Goal: Task Accomplishment & Management: Complete application form

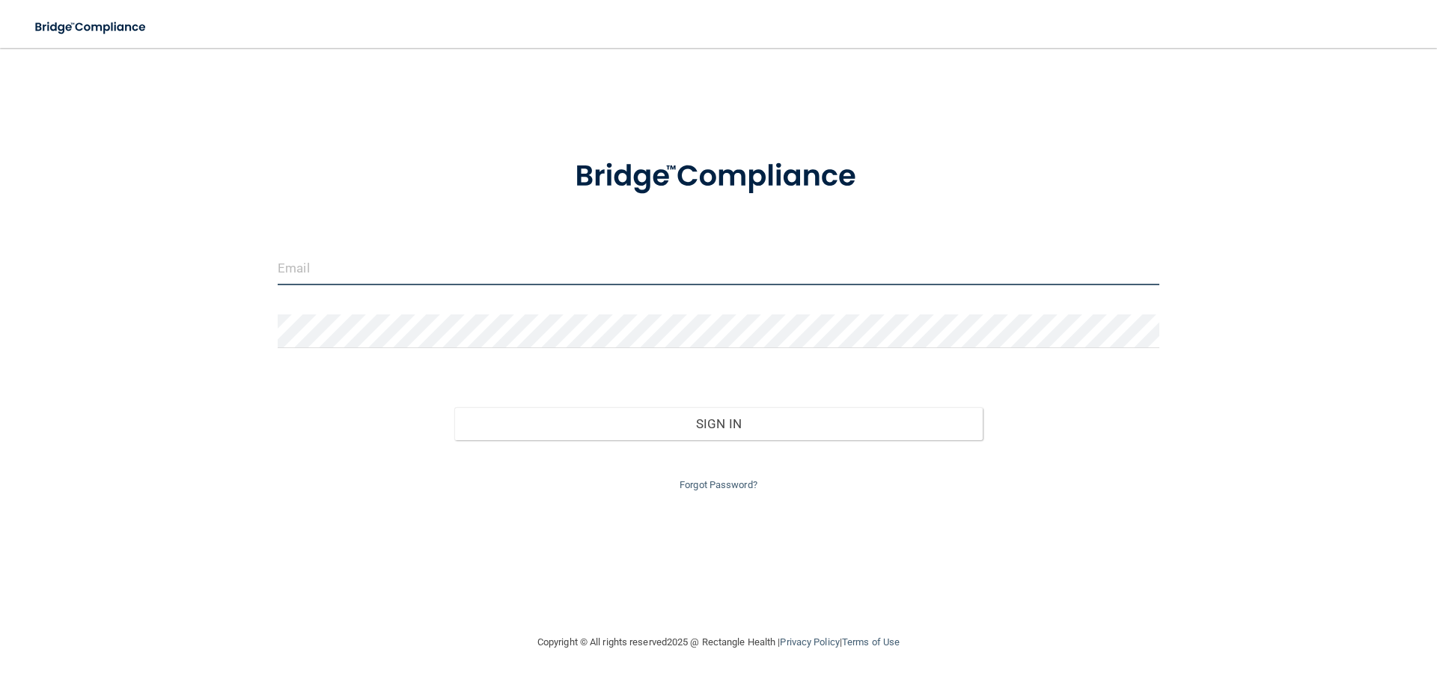
click at [557, 270] on input "email" at bounding box center [718, 268] width 881 height 34
type input "lucibaker03@gmail.com"
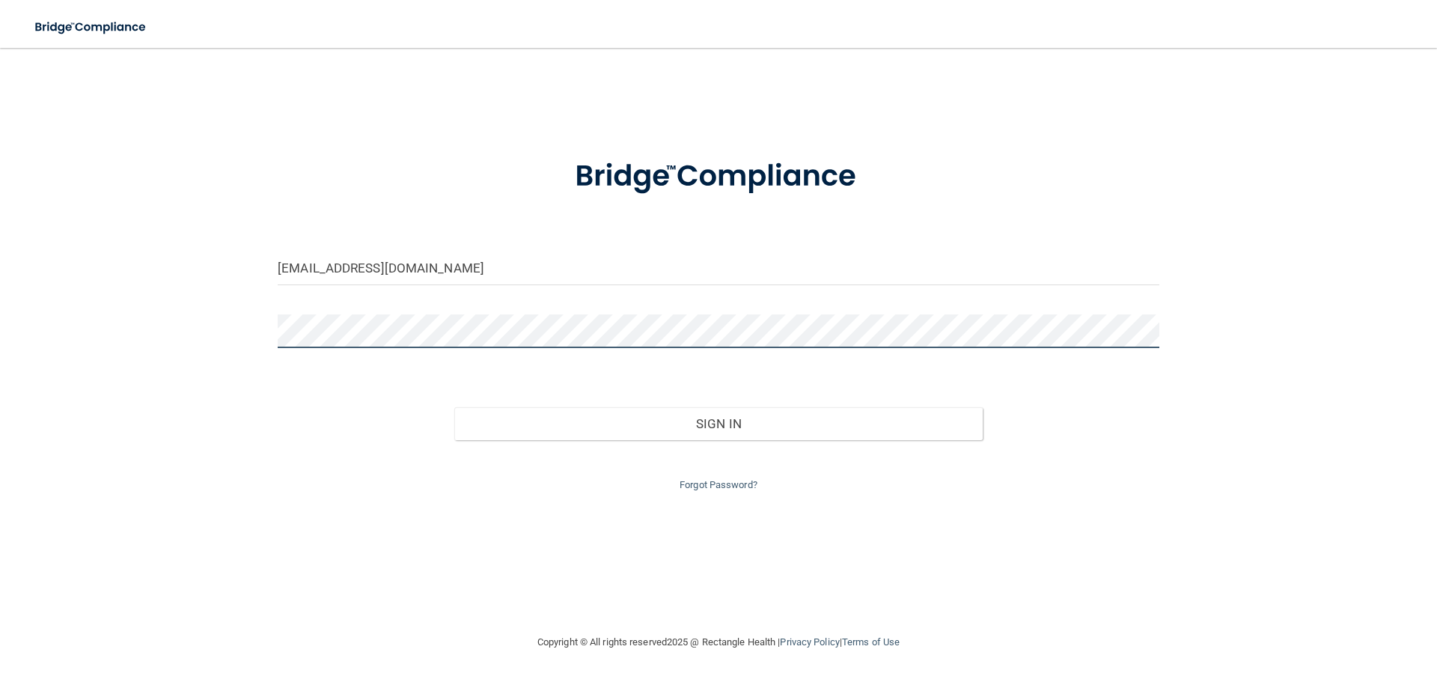
click at [454, 407] on button "Sign In" at bounding box center [718, 423] width 529 height 33
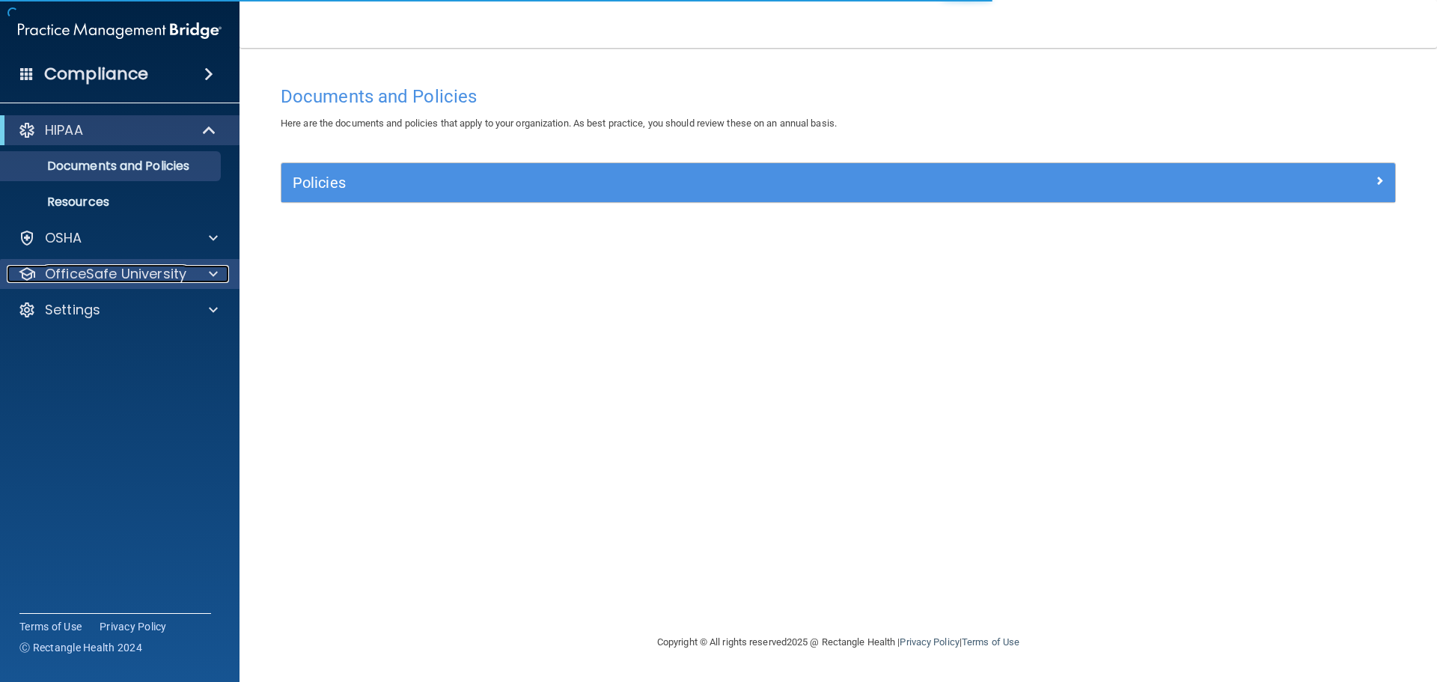
click at [203, 280] on div at bounding box center [210, 274] width 37 height 18
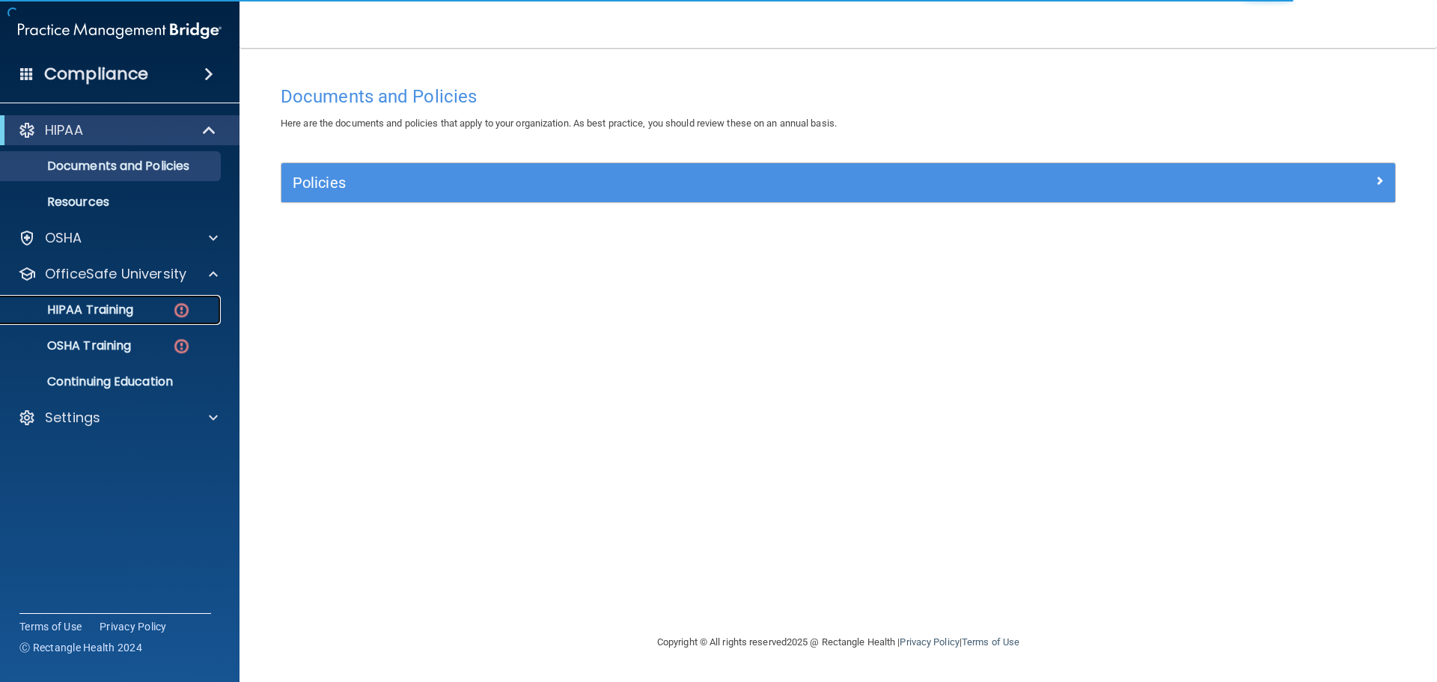
click at [161, 311] on div "HIPAA Training" at bounding box center [112, 309] width 204 height 15
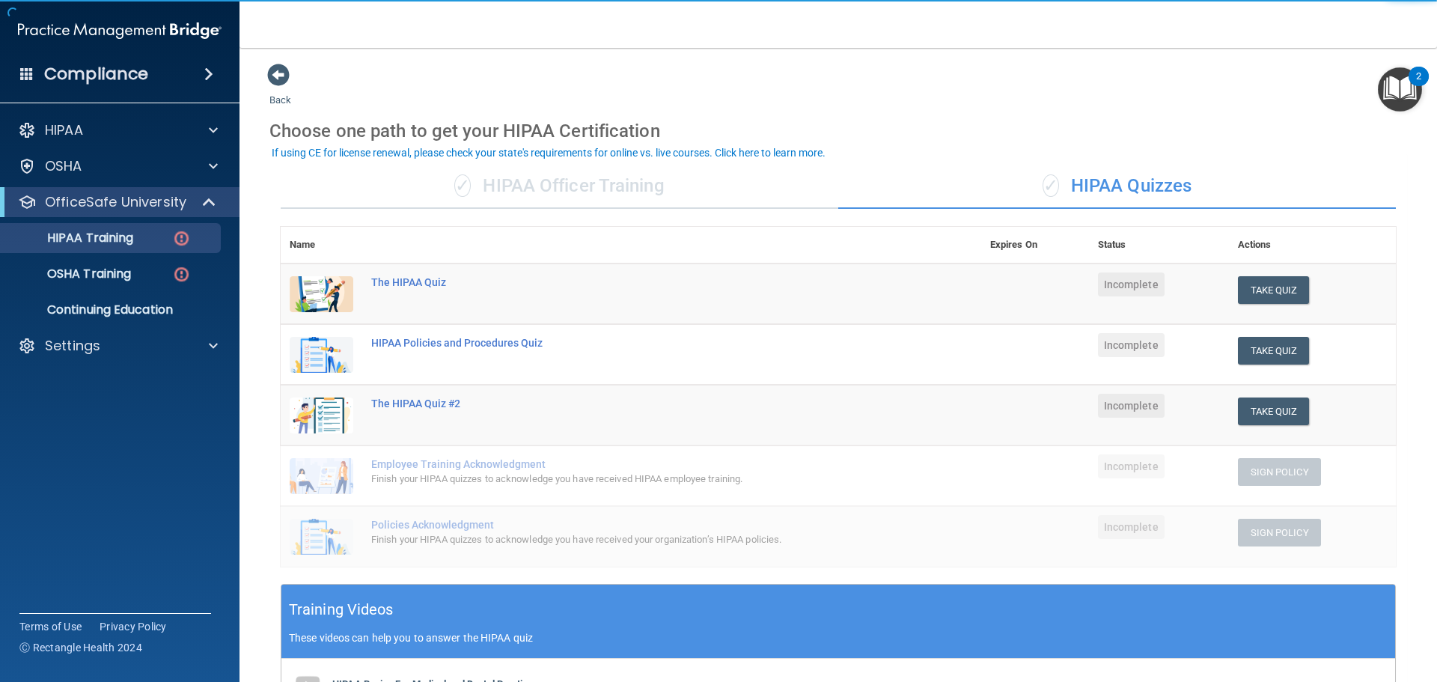
click at [482, 198] on div "✓ HIPAA Officer Training" at bounding box center [559, 186] width 557 height 45
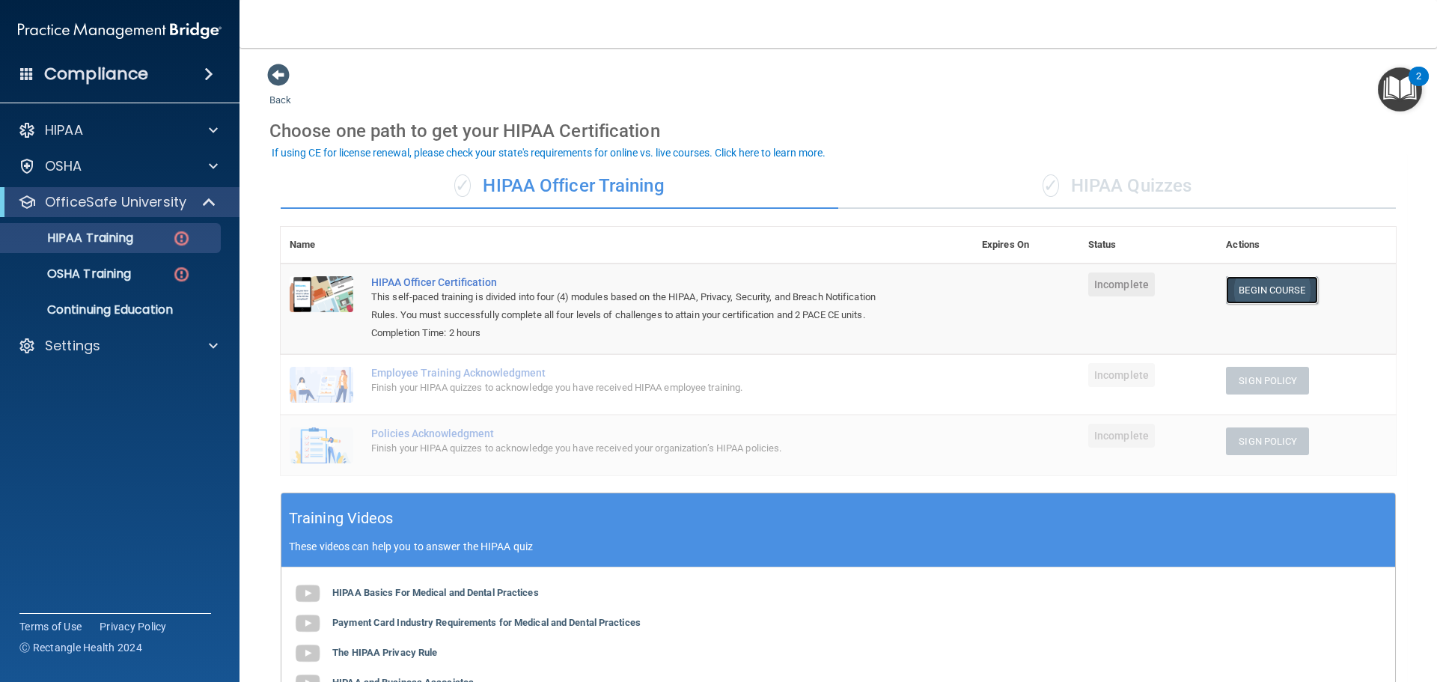
click at [1236, 284] on link "Begin Course" at bounding box center [1271, 290] width 91 height 28
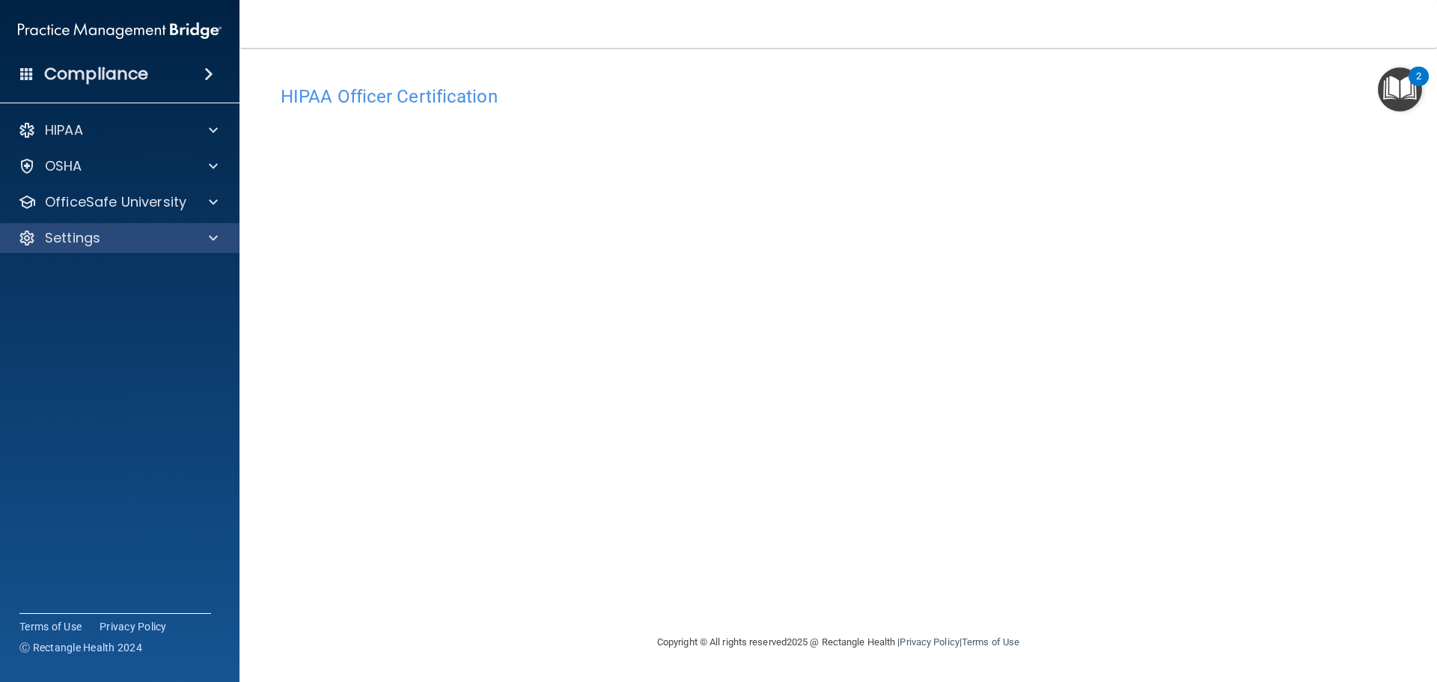
click at [126, 248] on div "Settings" at bounding box center [120, 238] width 240 height 30
click at [106, 242] on div "Settings" at bounding box center [100, 238] width 186 height 18
click at [94, 307] on p "Sign Out" at bounding box center [112, 309] width 204 height 15
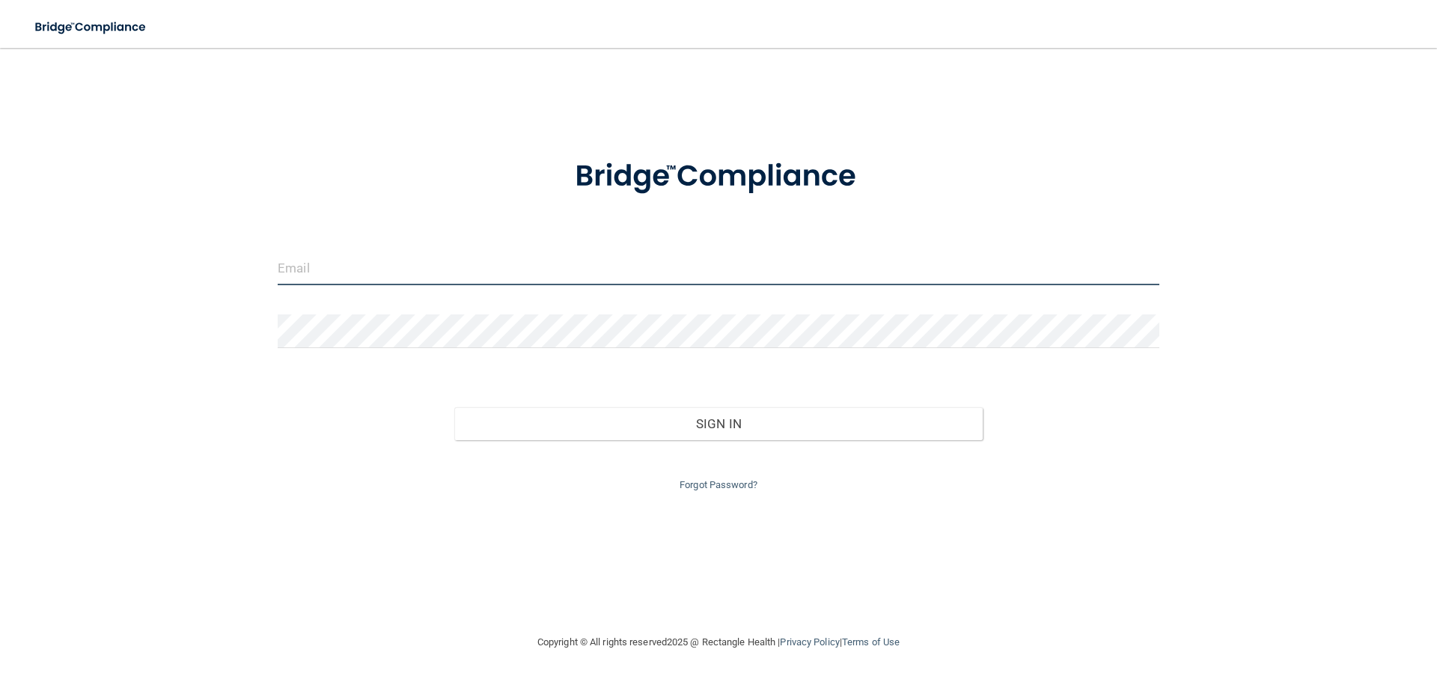
click at [399, 272] on input "email" at bounding box center [718, 268] width 881 height 34
type input "R"
type input "[PERSON_NAME][EMAIL_ADDRESS][PERSON_NAME][DOMAIN_NAME]"
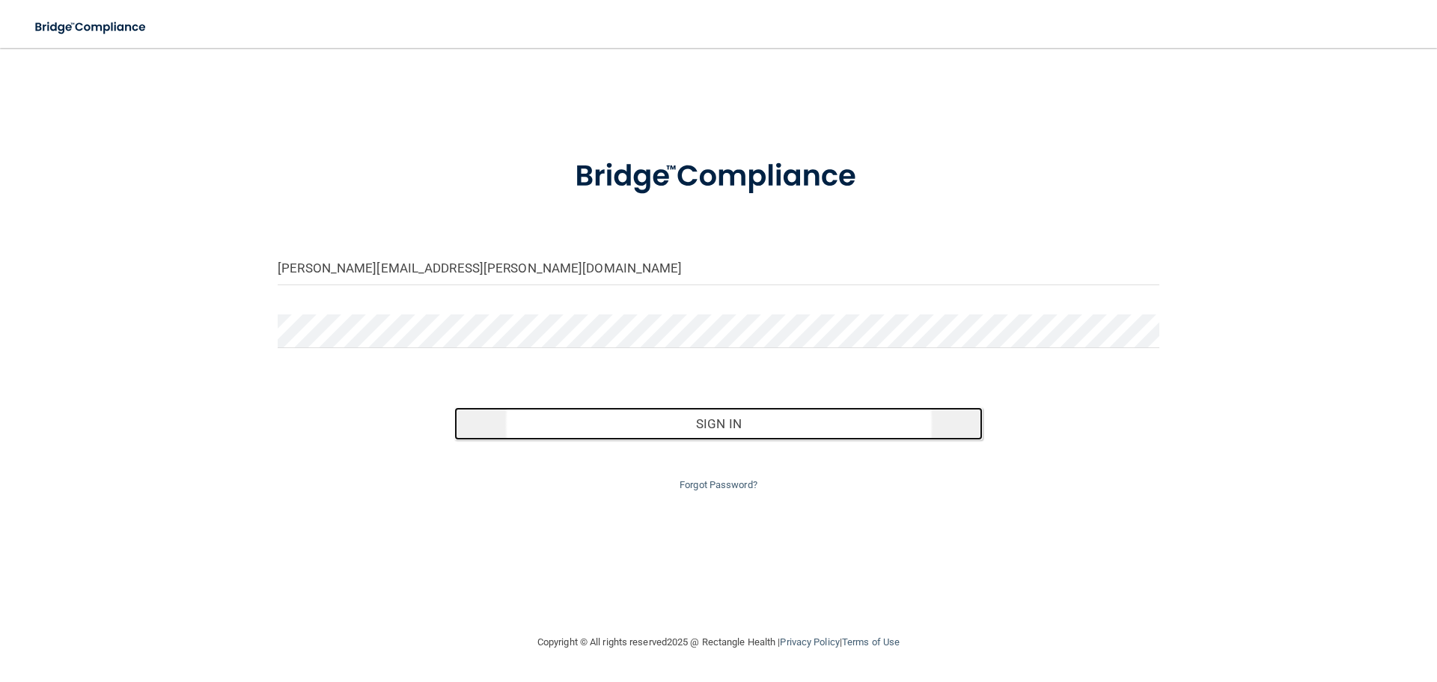
click at [726, 423] on button "Sign In" at bounding box center [718, 423] width 529 height 33
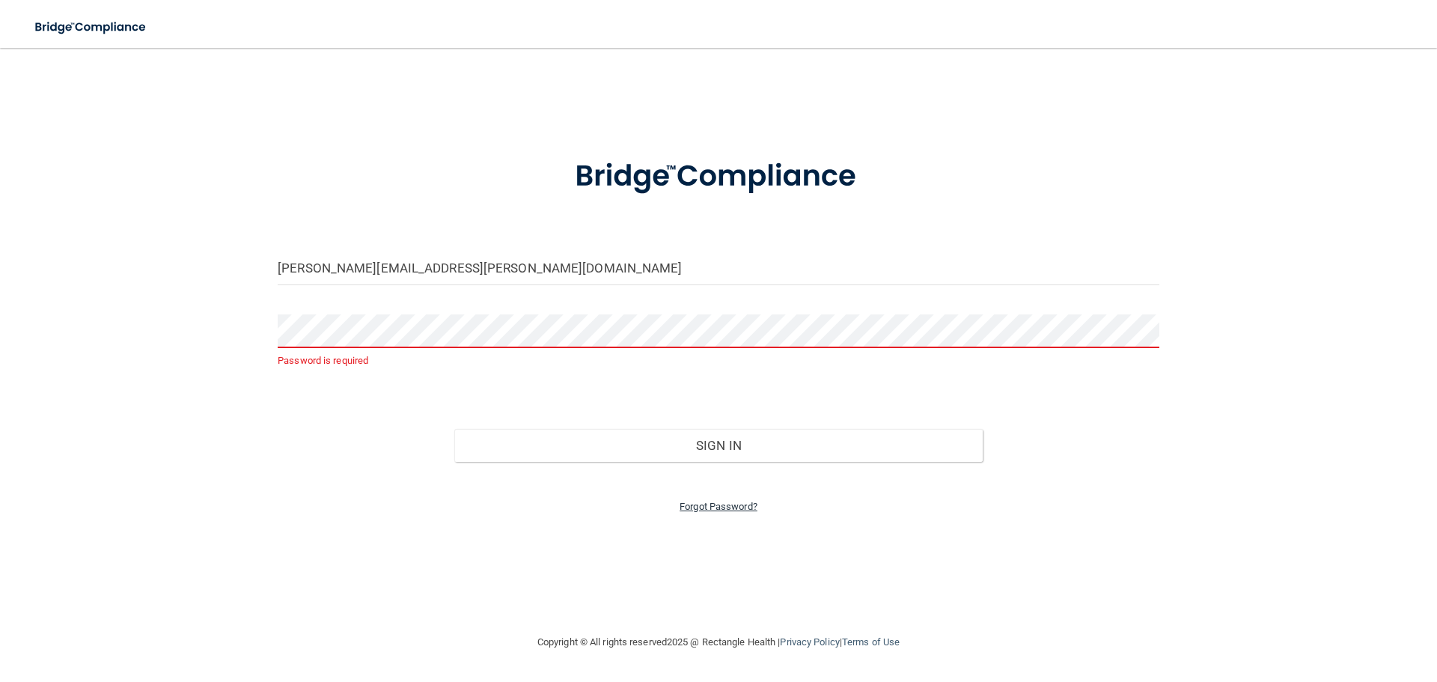
click at [732, 510] on link "Forgot Password?" at bounding box center [718, 506] width 78 height 11
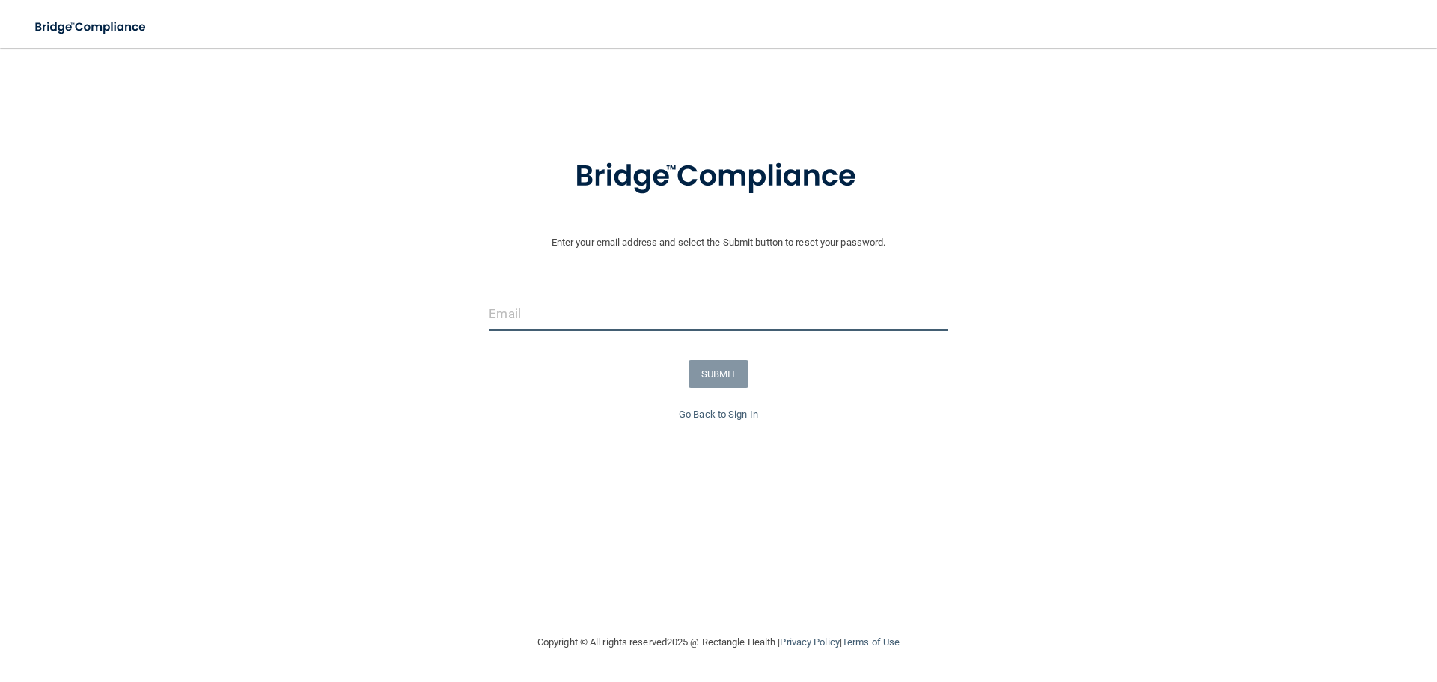
click at [559, 313] on input "email" at bounding box center [718, 314] width 459 height 34
type input "[PERSON_NAME][EMAIL_ADDRESS][PERSON_NAME][DOMAIN_NAME]"
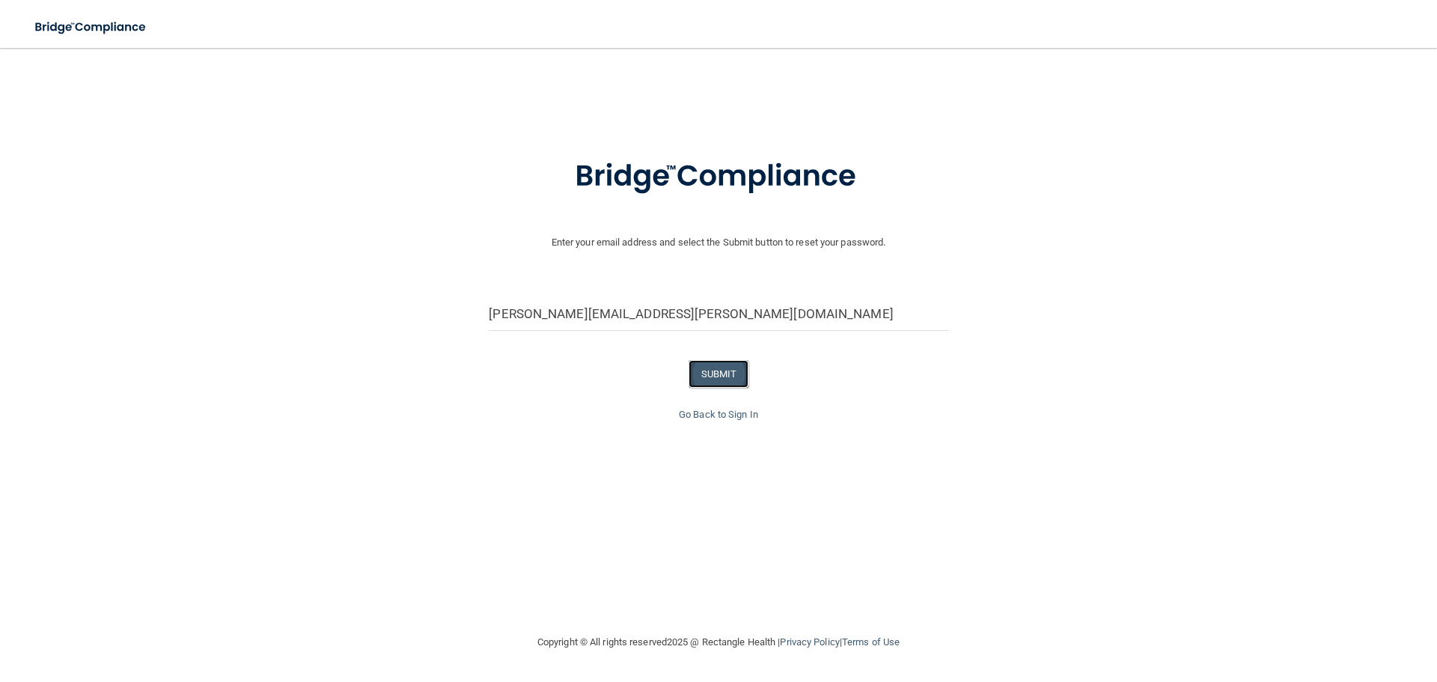
click at [710, 376] on button "SUBMIT" at bounding box center [718, 374] width 61 height 28
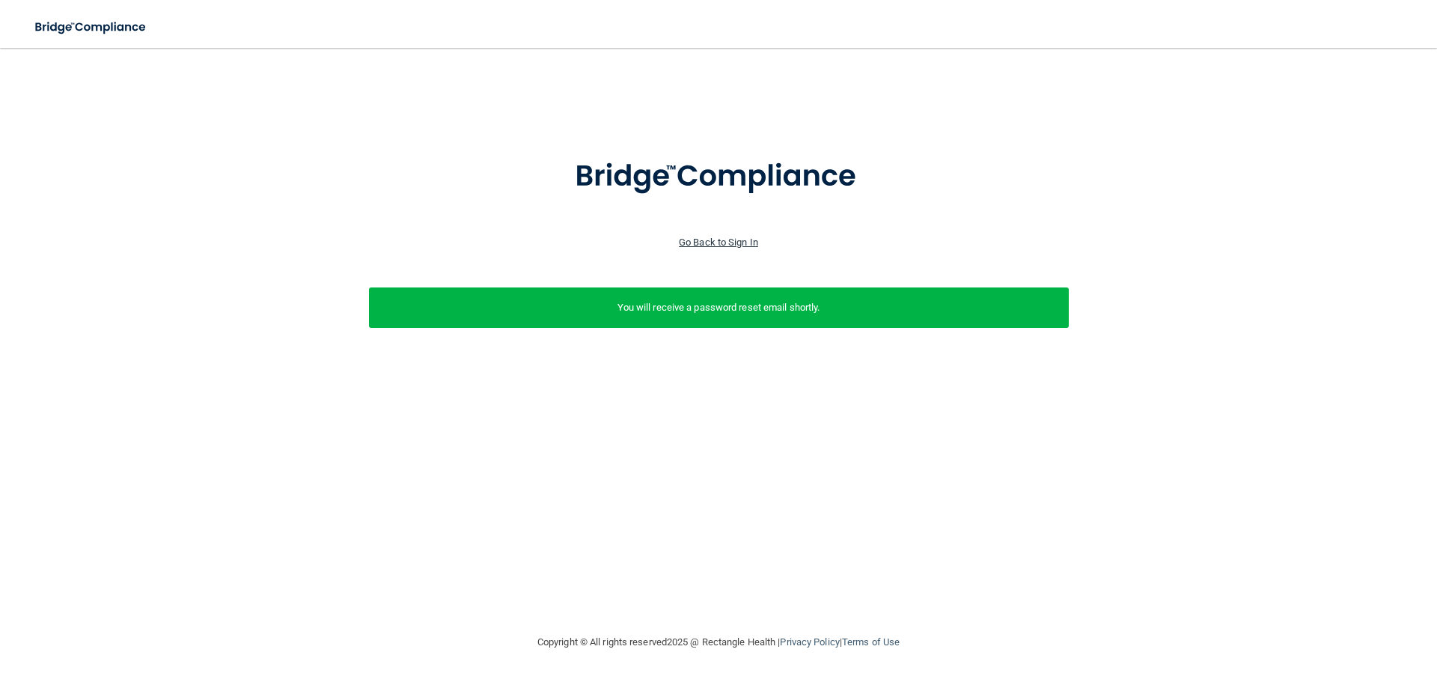
click at [710, 241] on link "Go Back to Sign In" at bounding box center [718, 241] width 79 height 11
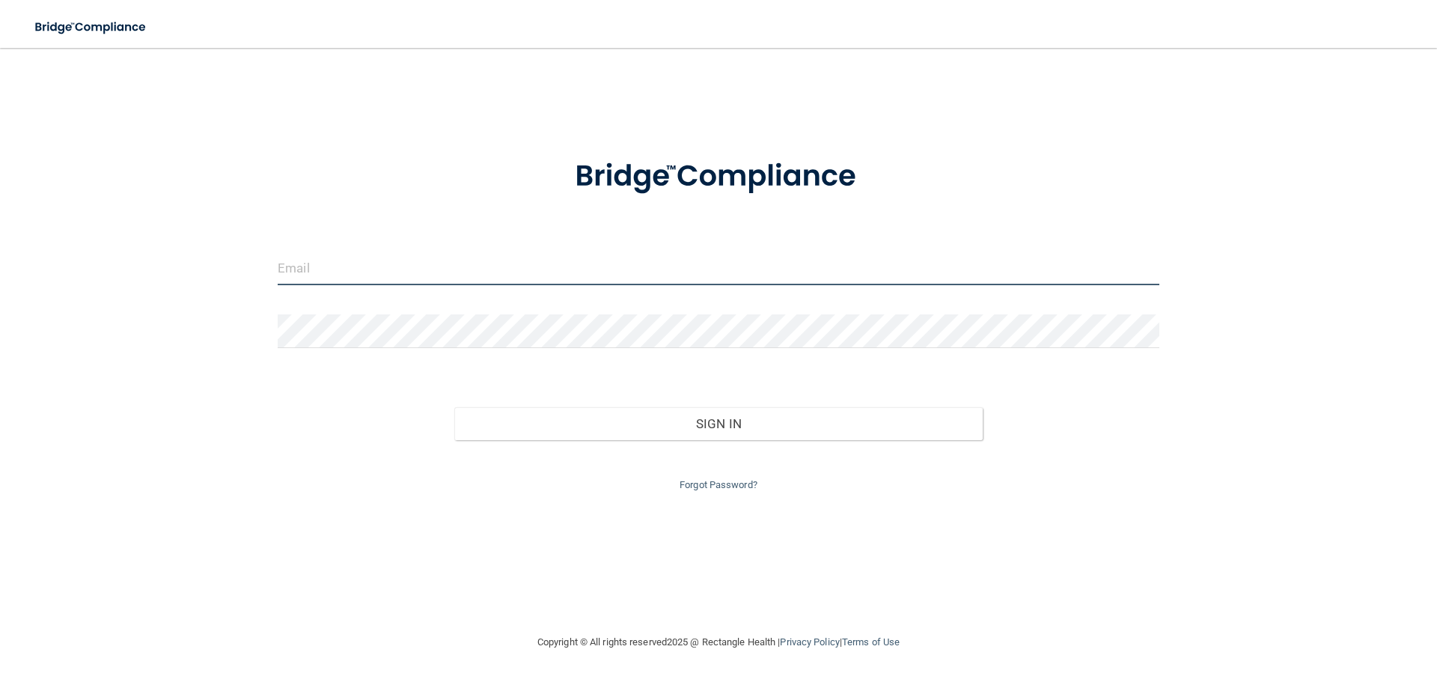
click at [581, 272] on input "email" at bounding box center [718, 268] width 881 height 34
type input "[PERSON_NAME][EMAIL_ADDRESS][PERSON_NAME][DOMAIN_NAME]"
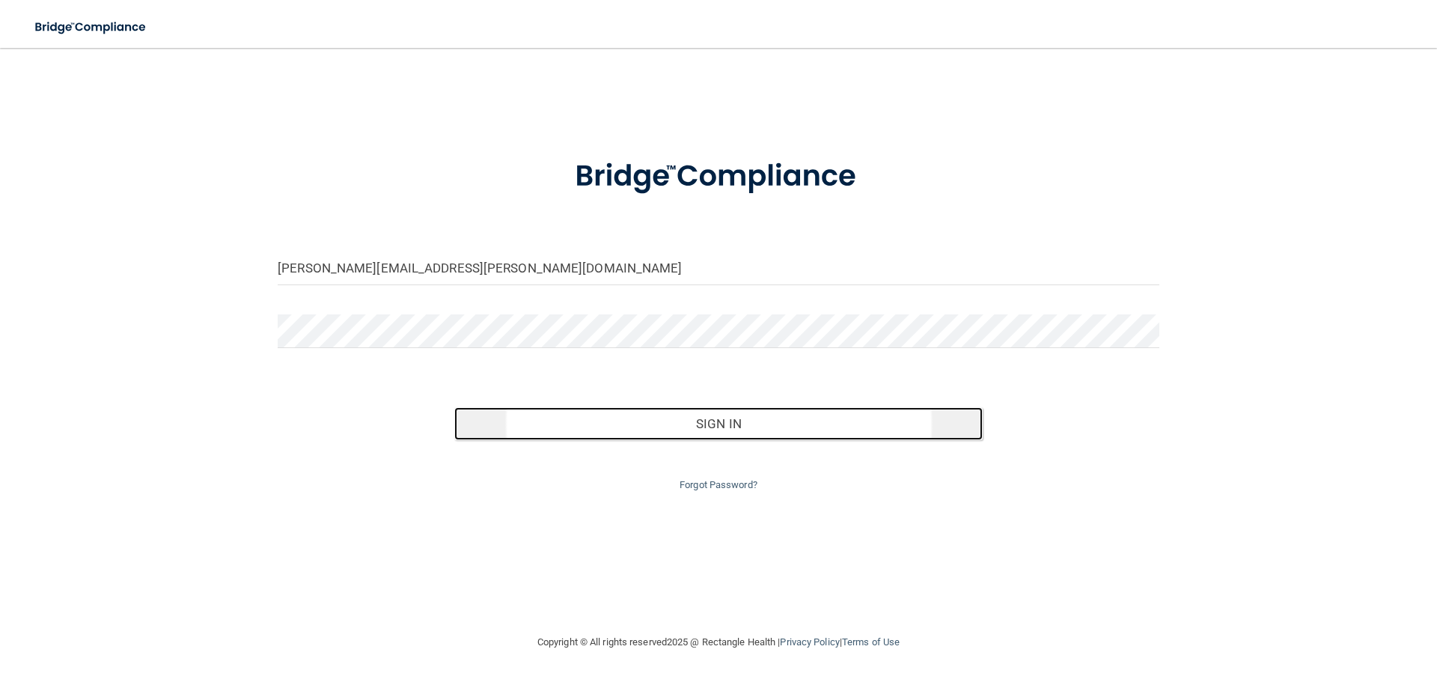
click at [720, 420] on button "Sign In" at bounding box center [718, 423] width 529 height 33
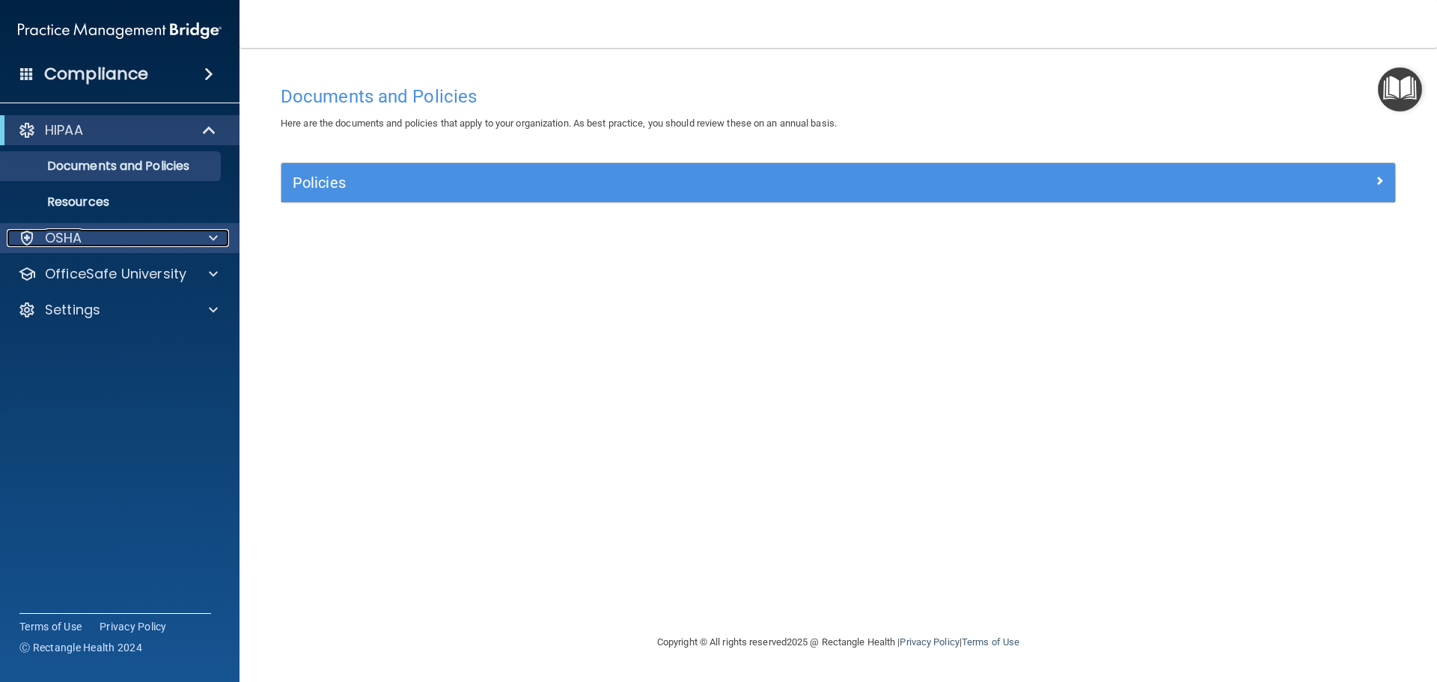
click at [217, 236] on span at bounding box center [213, 238] width 9 height 18
click at [212, 129] on span at bounding box center [210, 130] width 13 height 18
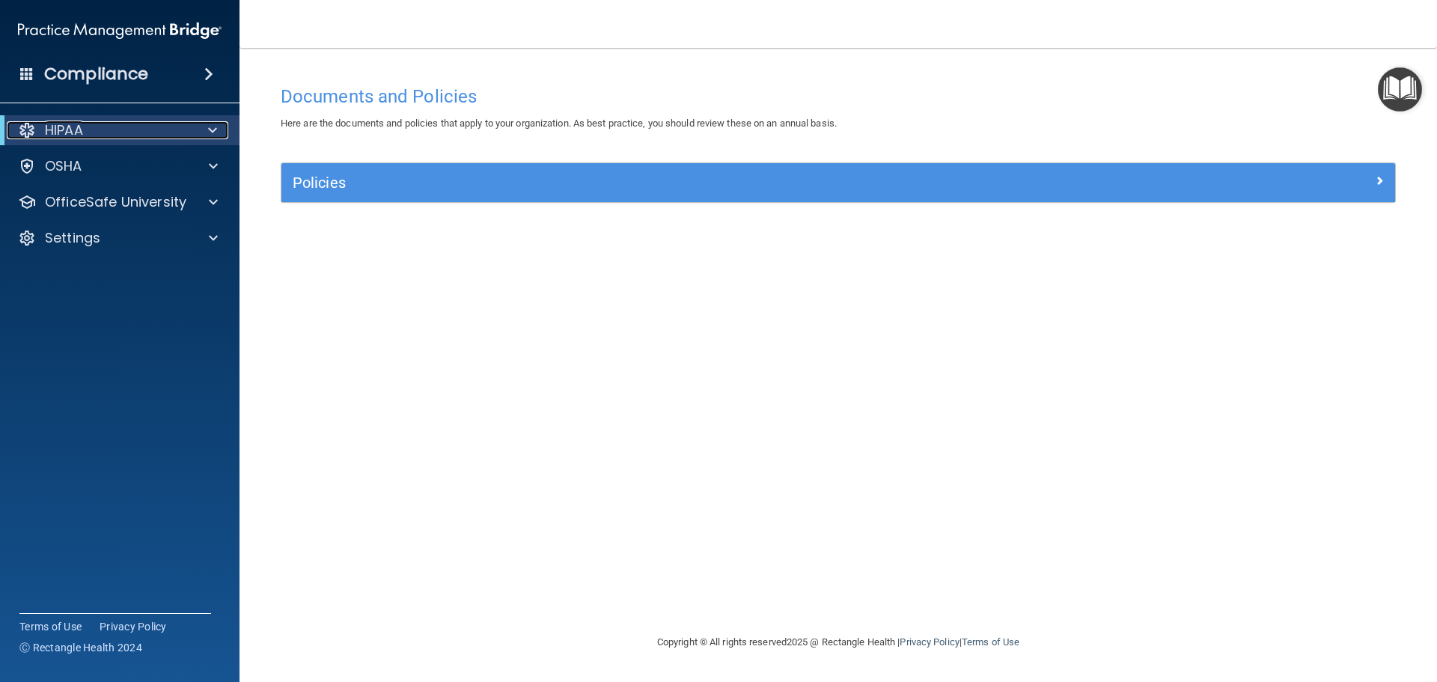
click at [212, 129] on span at bounding box center [212, 130] width 9 height 18
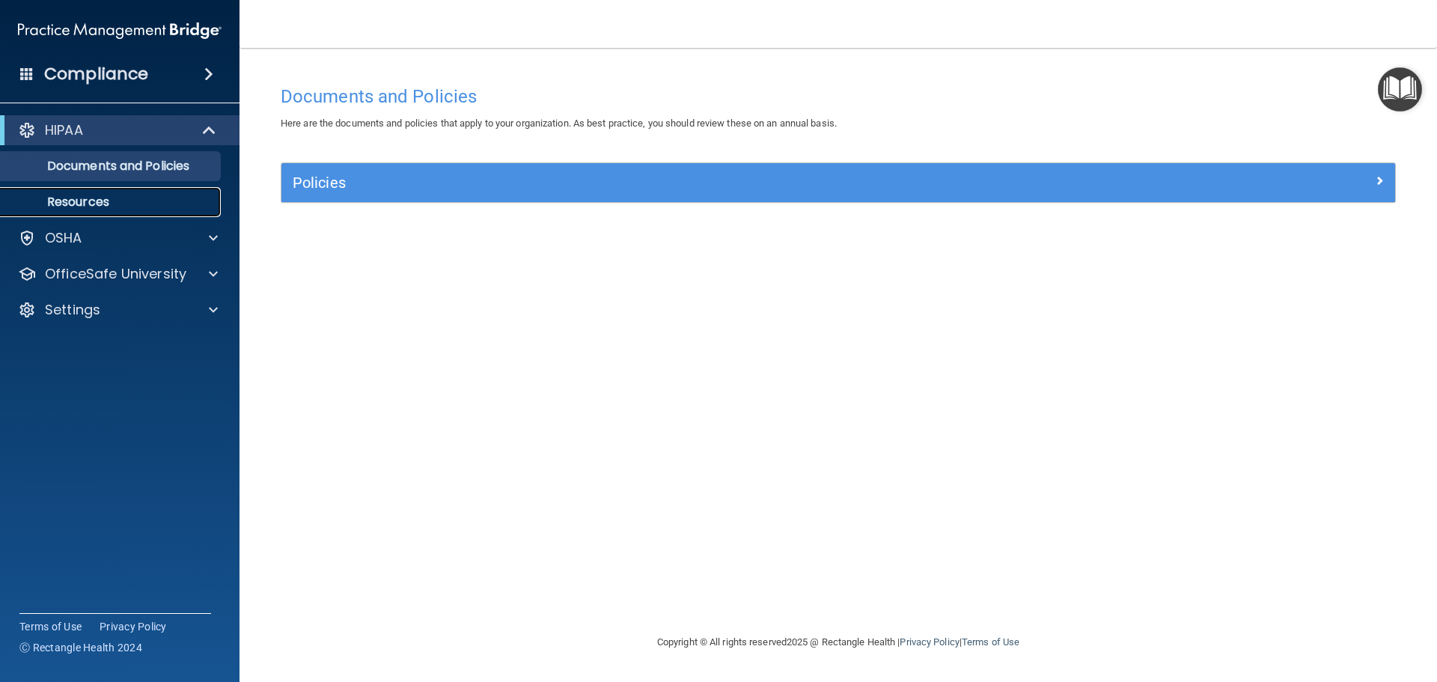
click at [99, 198] on p "Resources" at bounding box center [112, 202] width 204 height 15
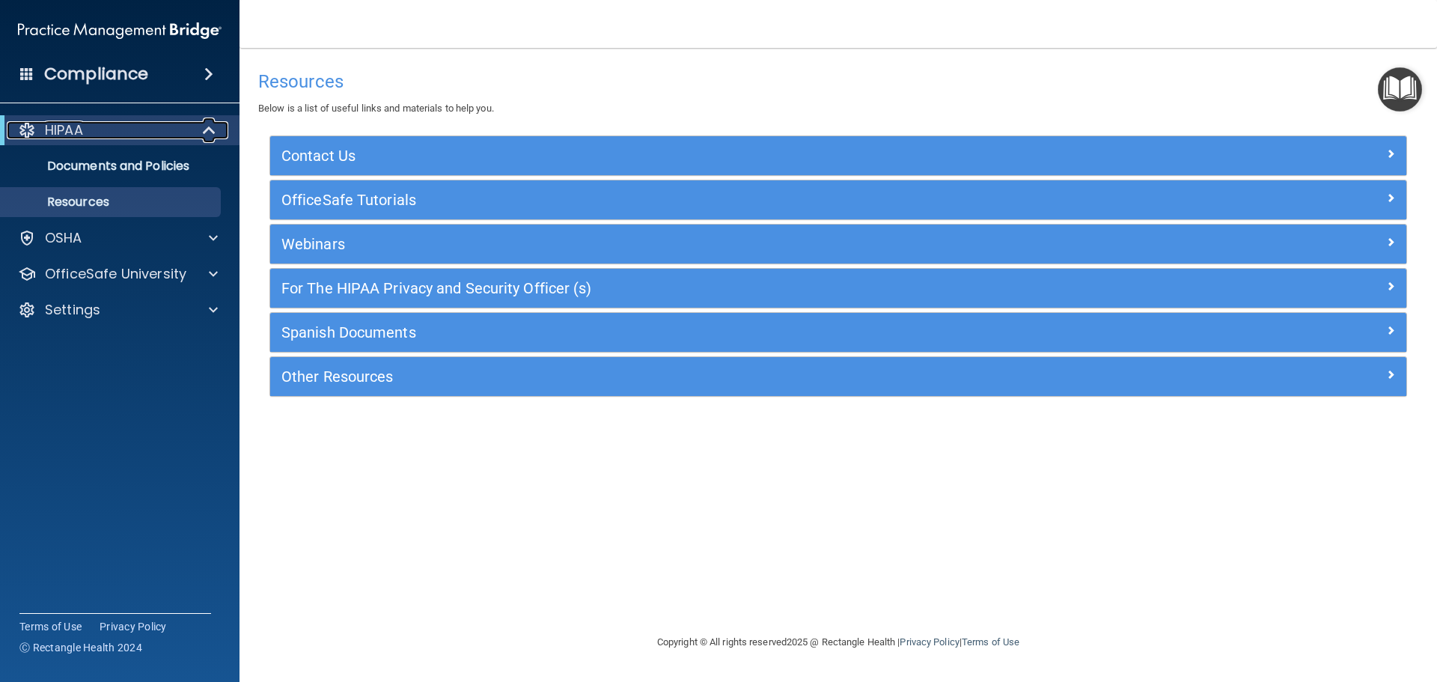
click at [210, 135] on span at bounding box center [210, 130] width 13 height 18
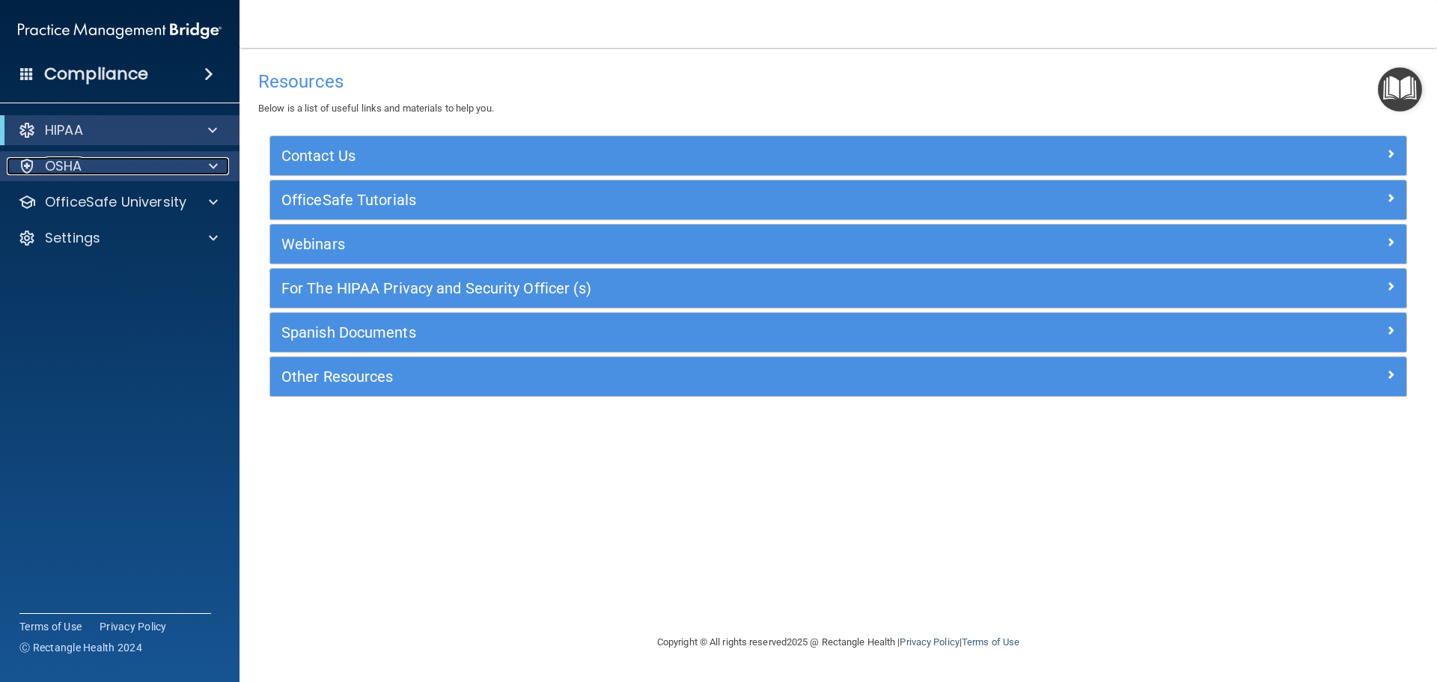
click at [210, 166] on span at bounding box center [213, 166] width 9 height 18
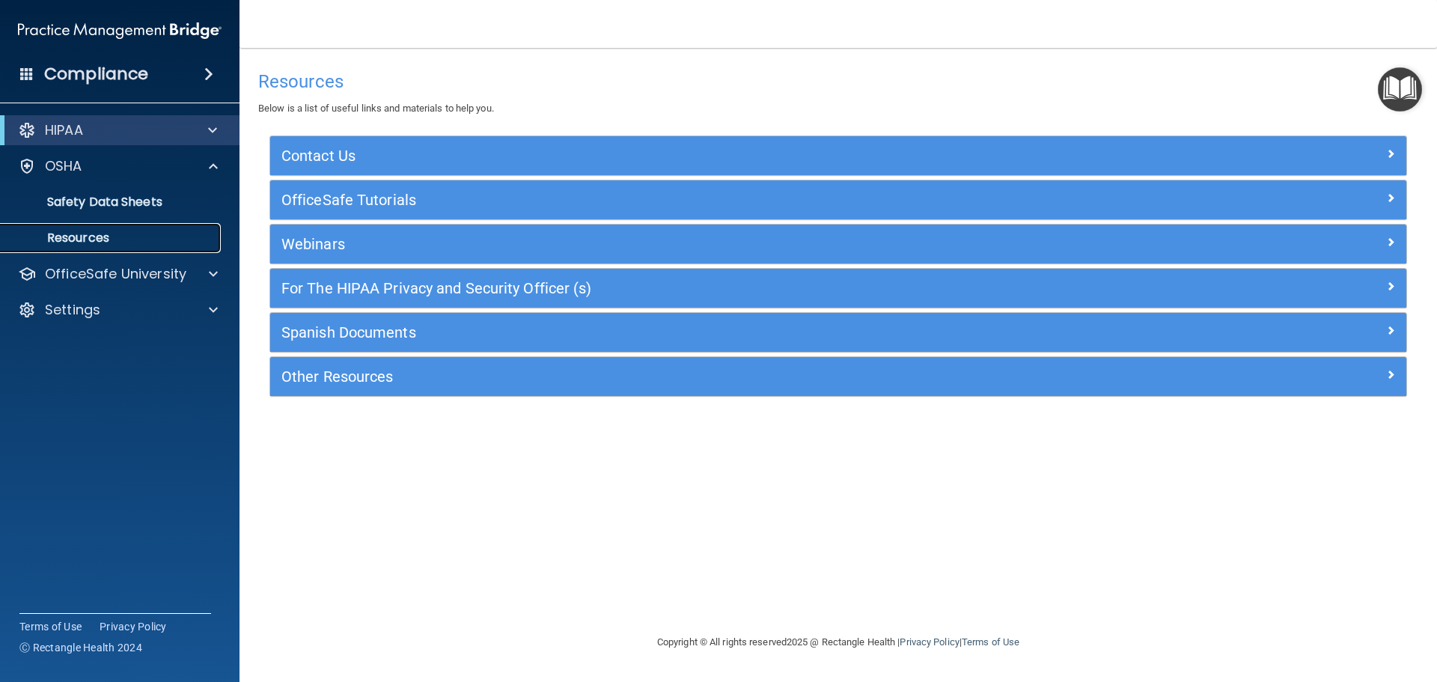
click at [89, 234] on p "Resources" at bounding box center [112, 237] width 204 height 15
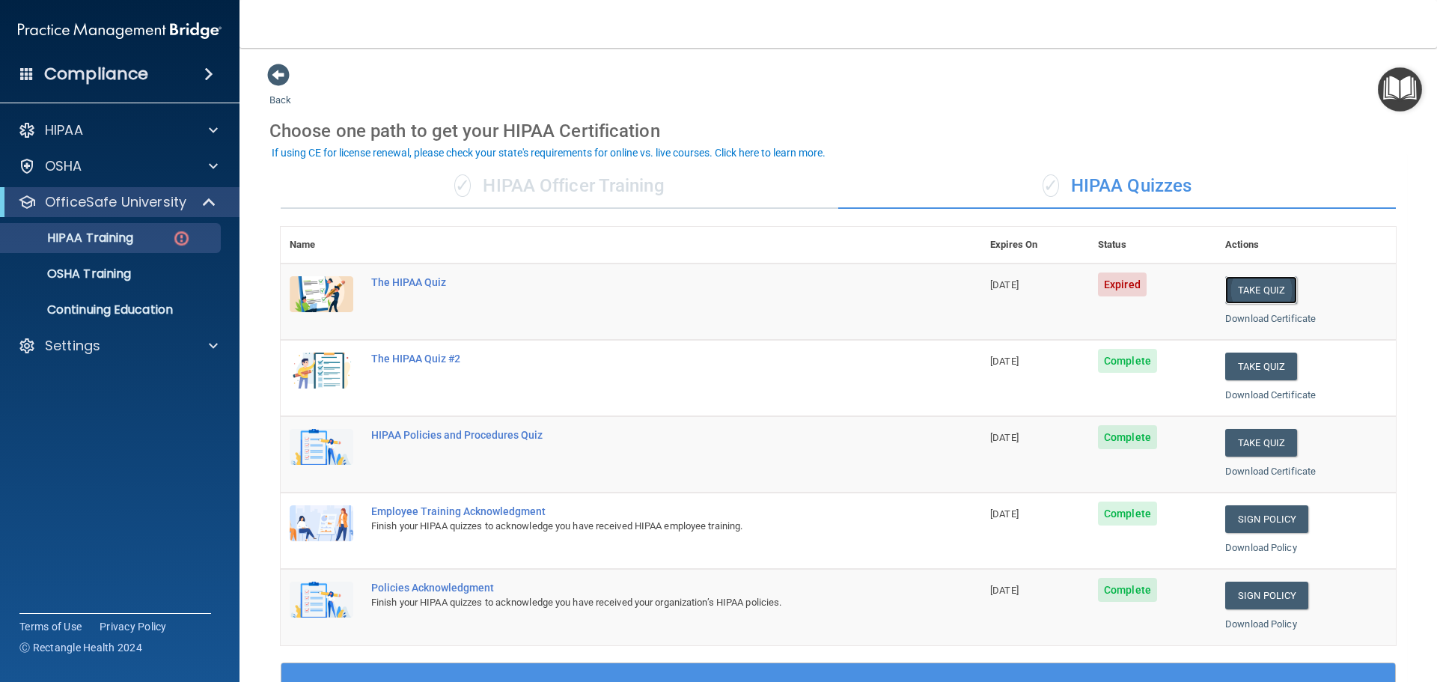
click at [1251, 293] on button "Take Quiz" at bounding box center [1261, 290] width 72 height 28
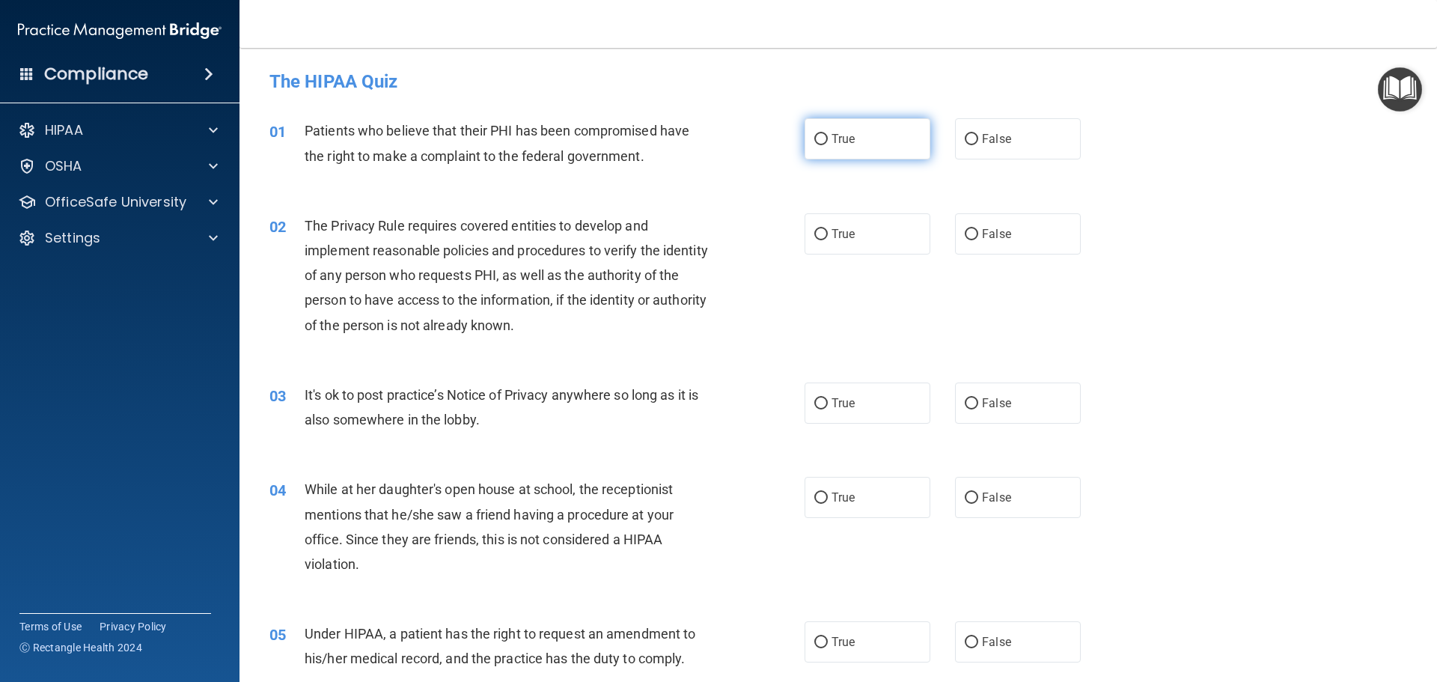
click at [816, 139] on input "True" at bounding box center [820, 139] width 13 height 11
radio input "true"
click at [968, 235] on input "False" at bounding box center [970, 234] width 13 height 11
radio input "true"
click at [822, 403] on input "True" at bounding box center [820, 403] width 13 height 11
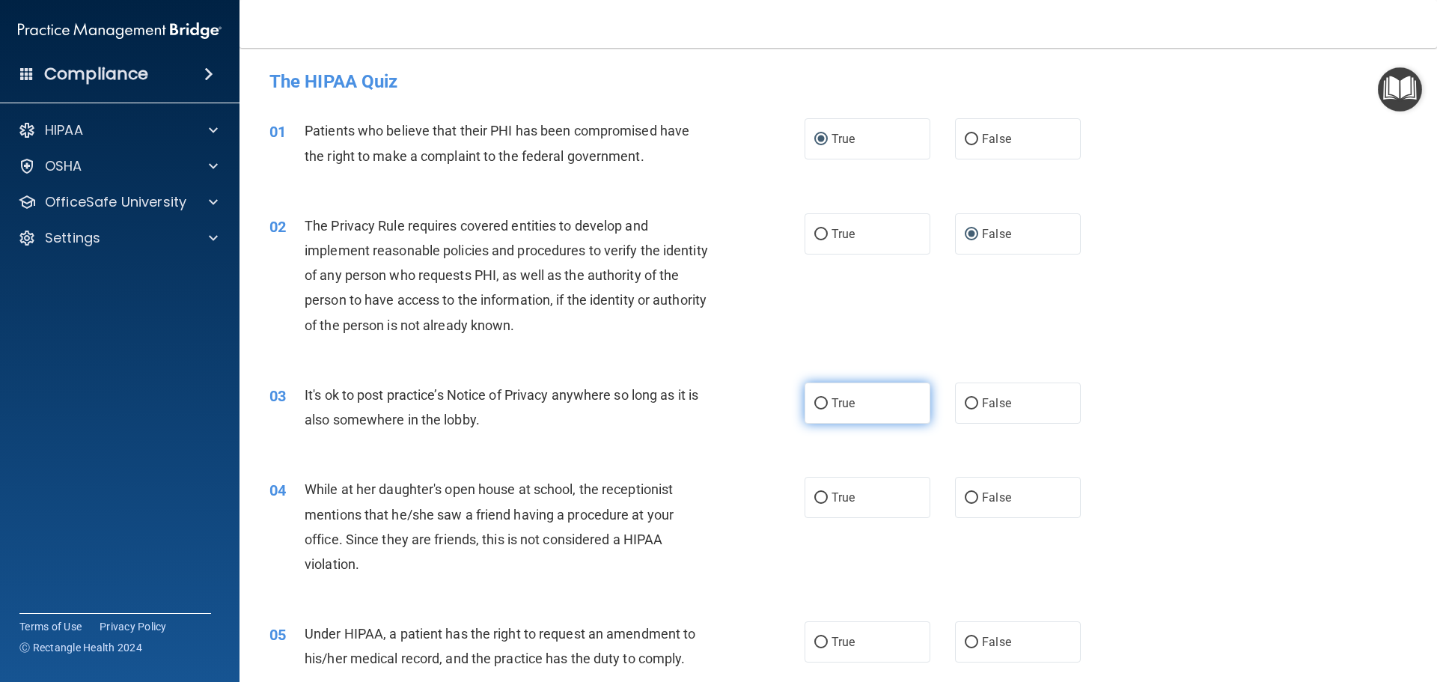
radio input "true"
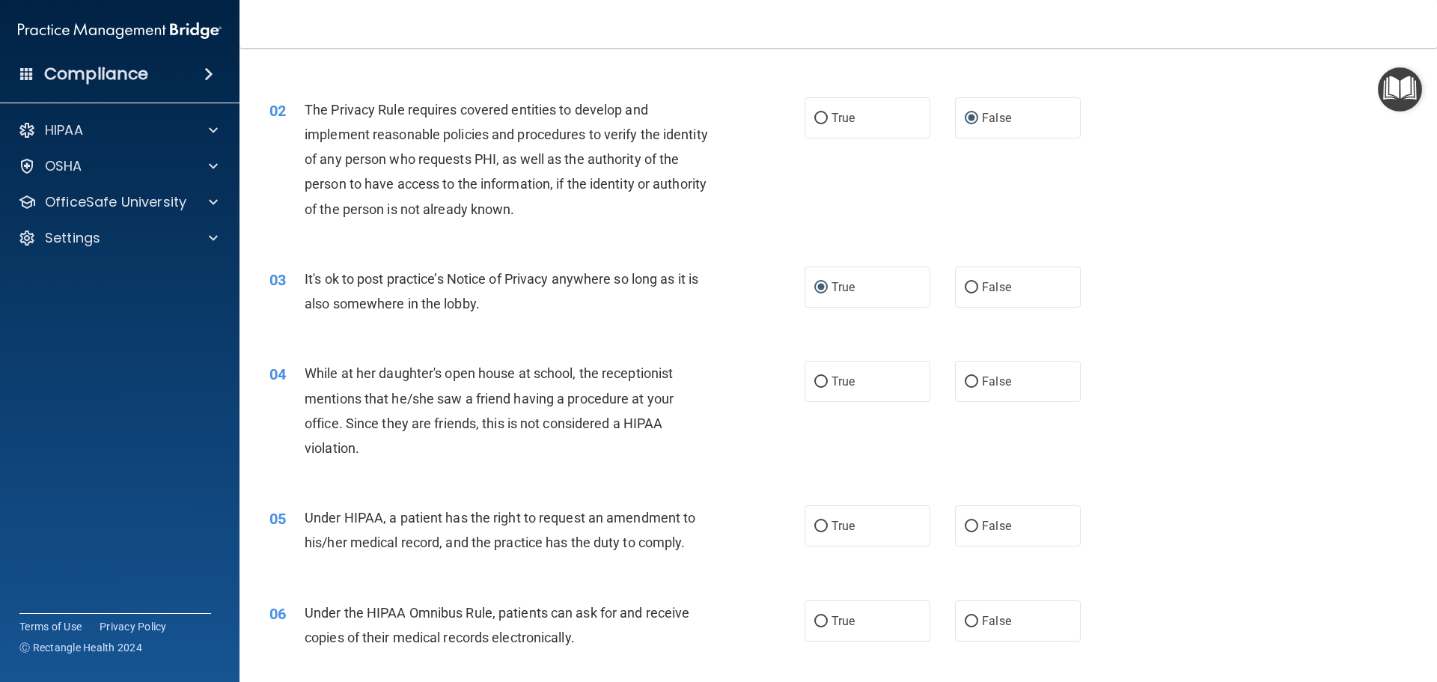
scroll to position [150, 0]
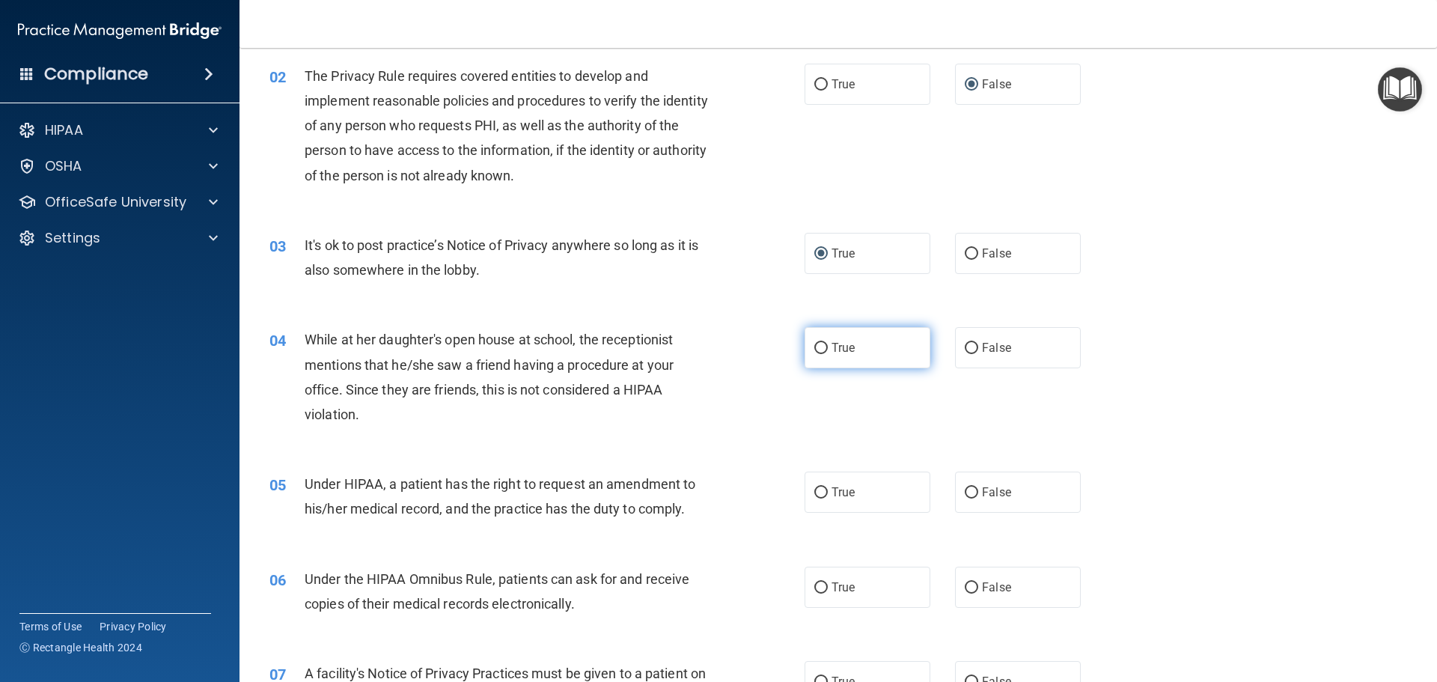
click at [818, 350] on input "True" at bounding box center [820, 348] width 13 height 11
radio input "true"
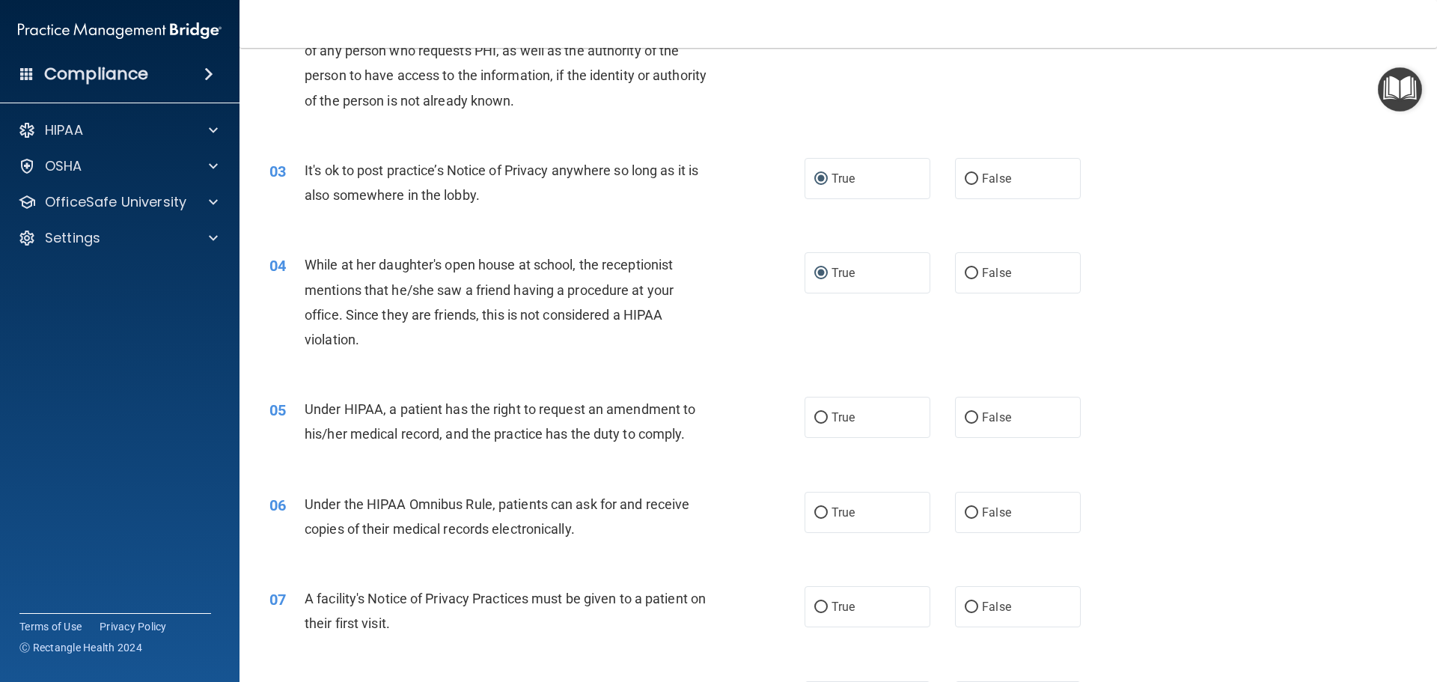
scroll to position [299, 0]
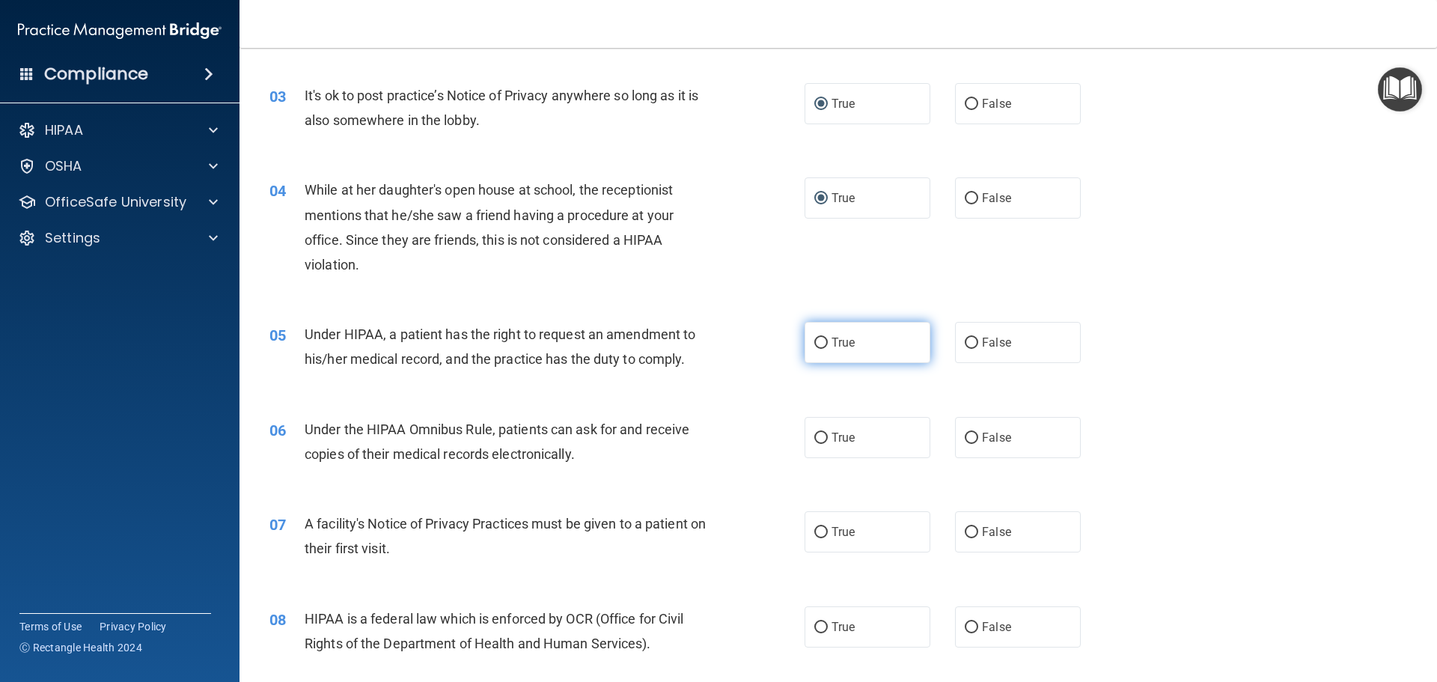
click at [819, 339] on input "True" at bounding box center [820, 342] width 13 height 11
radio input "true"
click at [819, 435] on input "True" at bounding box center [820, 437] width 13 height 11
radio input "true"
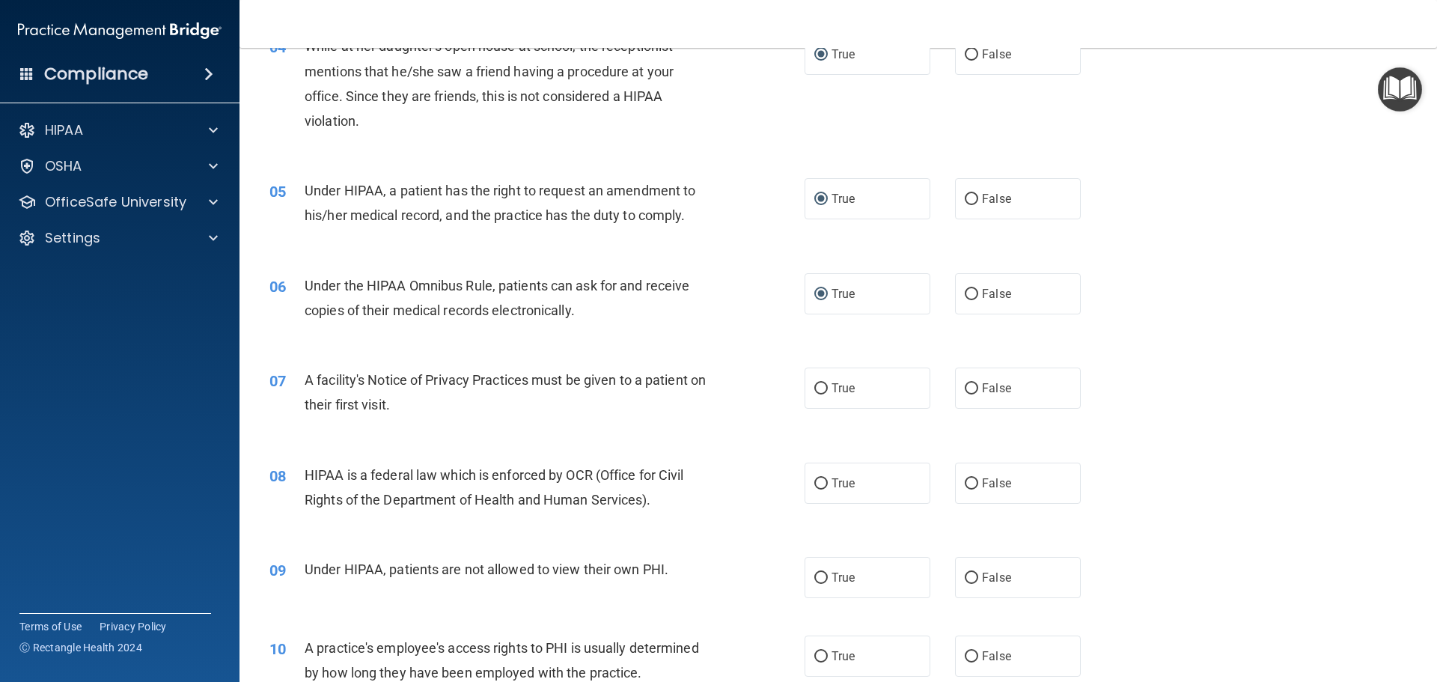
scroll to position [449, 0]
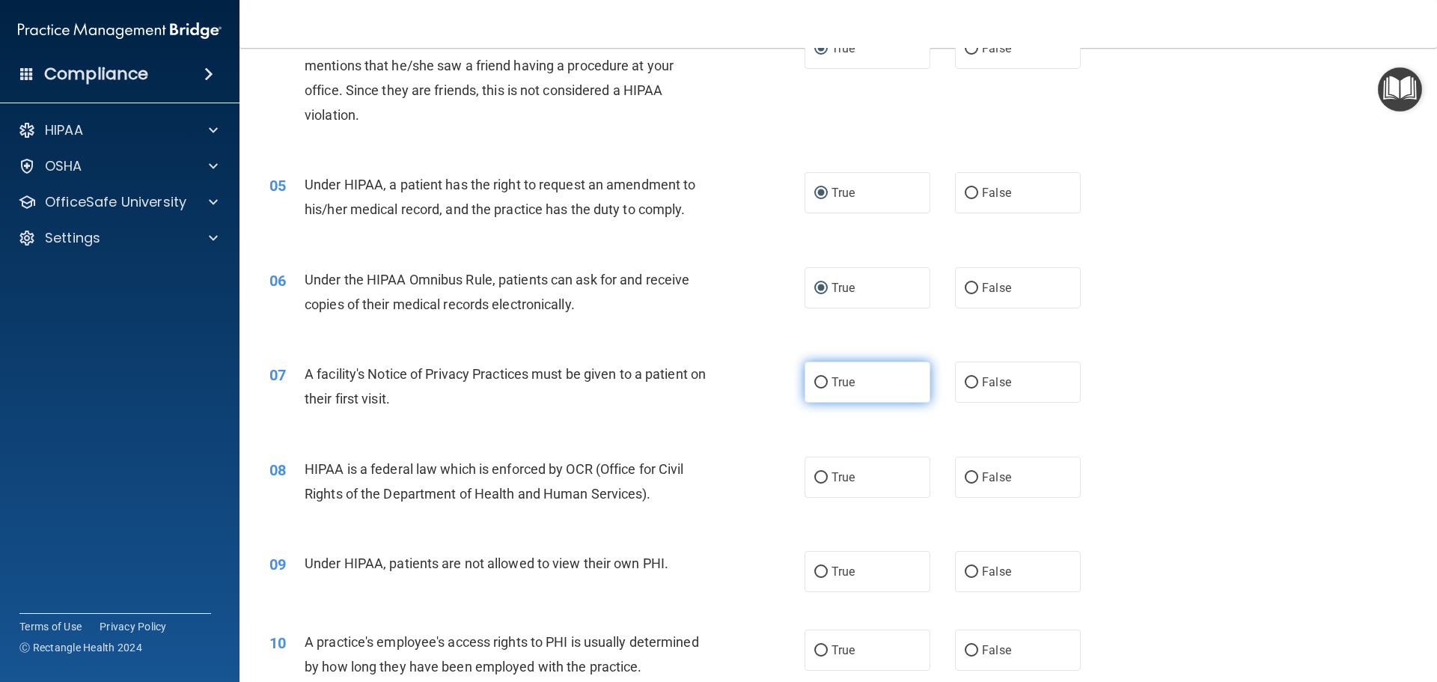
click at [816, 379] on input "True" at bounding box center [820, 382] width 13 height 11
radio input "true"
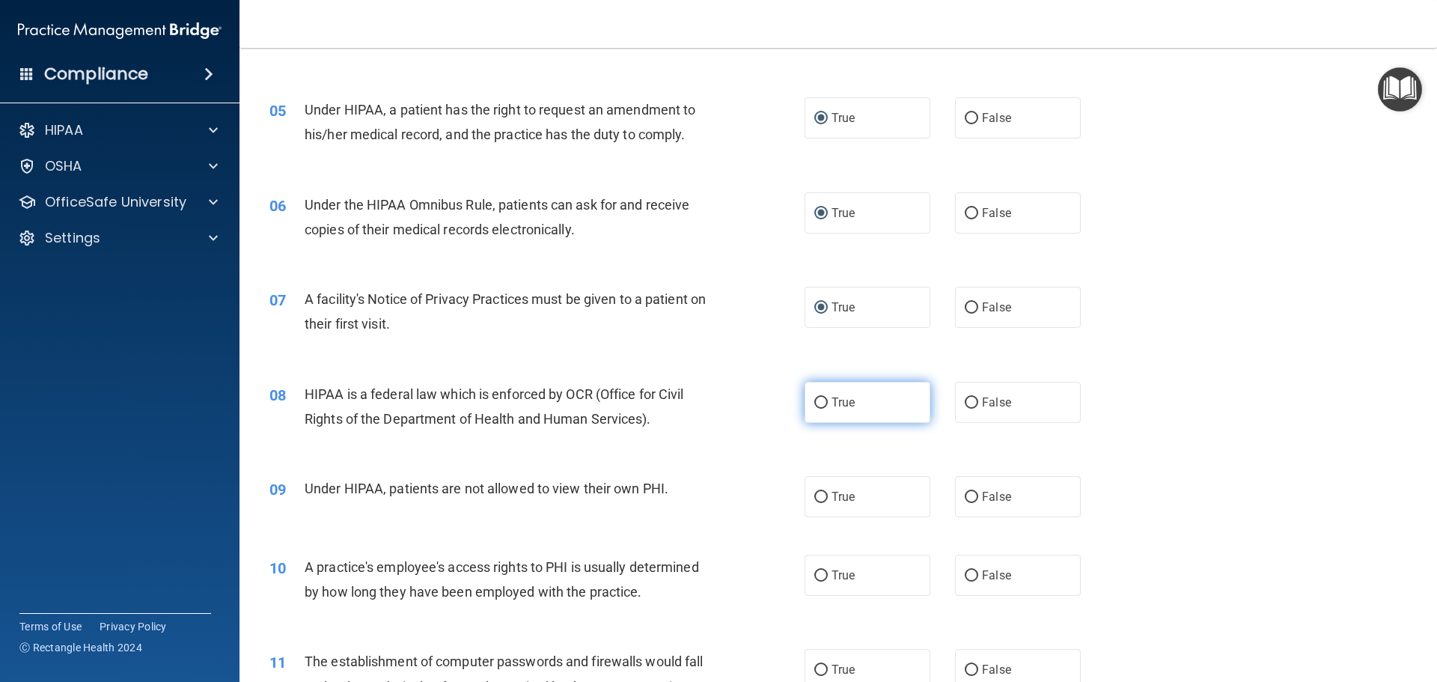
click at [820, 406] on input "True" at bounding box center [820, 402] width 13 height 11
radio input "true"
click at [967, 498] on input "False" at bounding box center [970, 497] width 13 height 11
radio input "true"
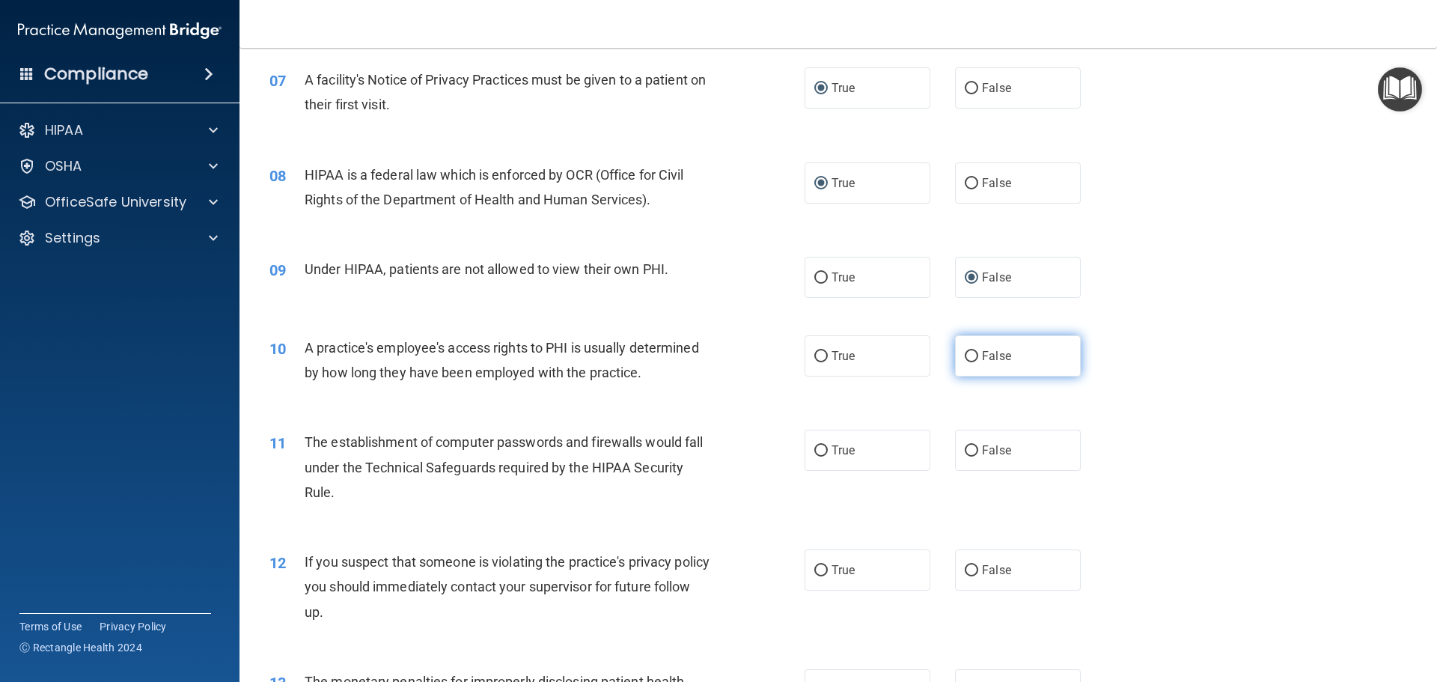
scroll to position [748, 0]
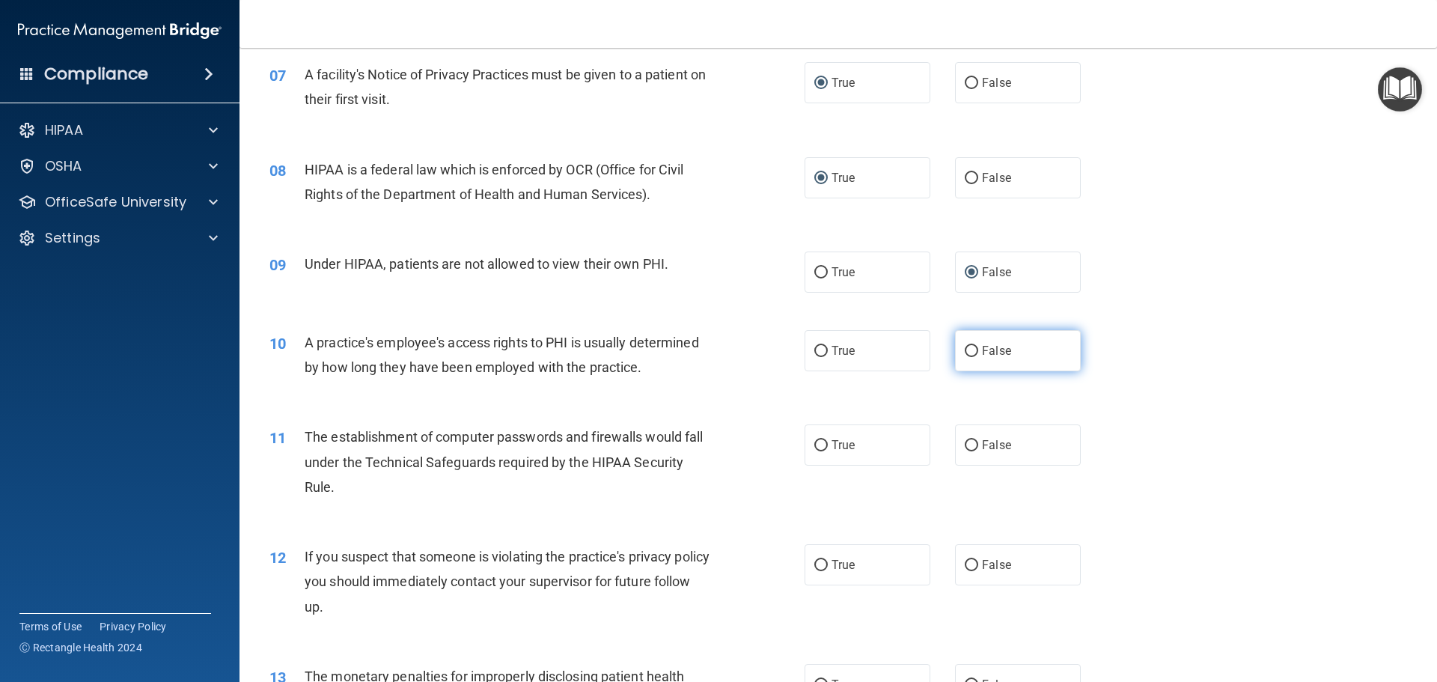
click at [967, 346] on input "False" at bounding box center [970, 351] width 13 height 11
radio input "true"
click at [820, 447] on input "True" at bounding box center [820, 445] width 13 height 11
radio input "true"
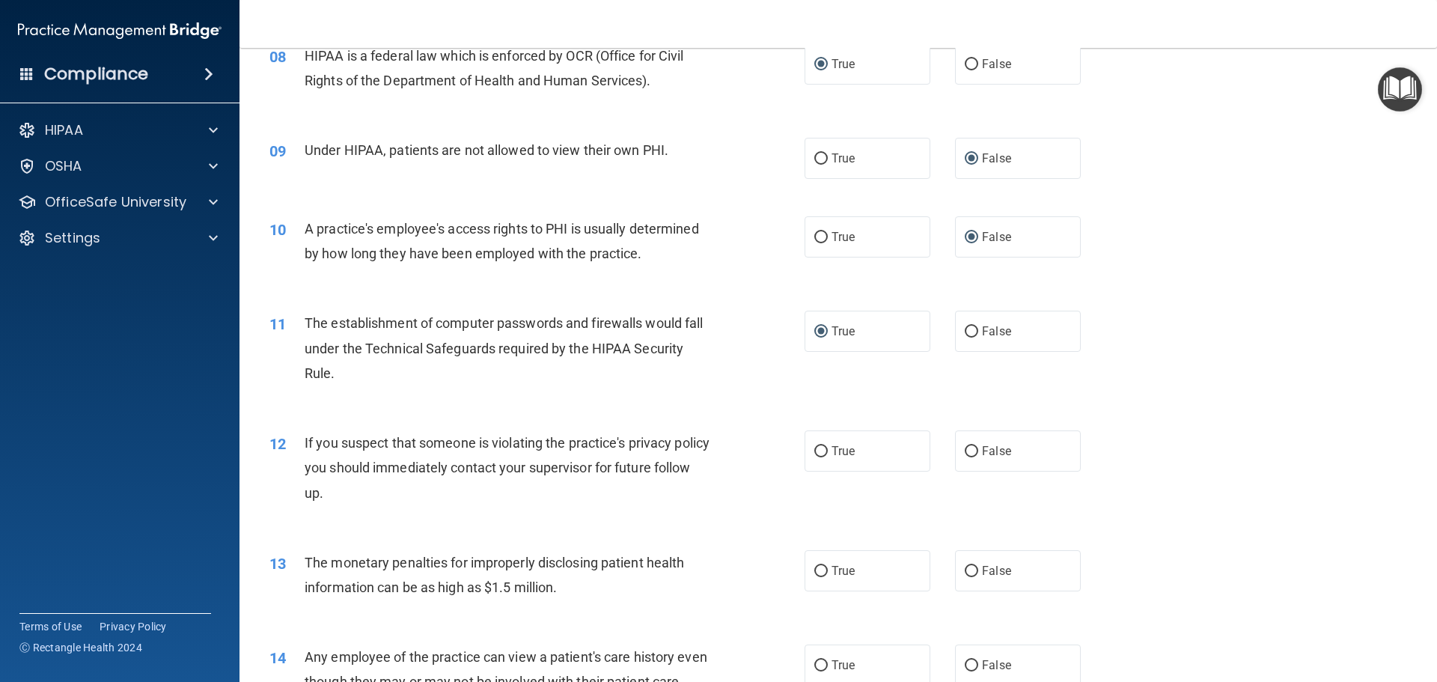
scroll to position [898, 0]
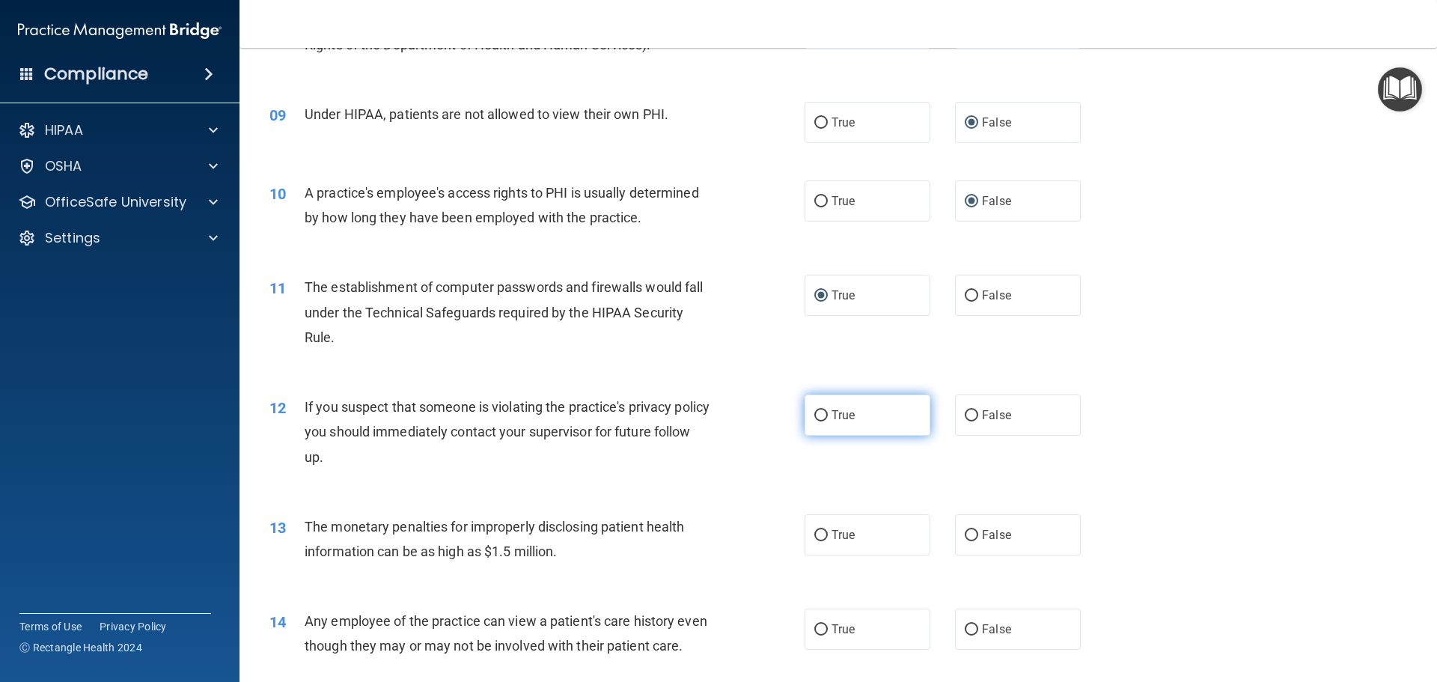
click at [820, 412] on input "True" at bounding box center [820, 415] width 13 height 11
radio input "true"
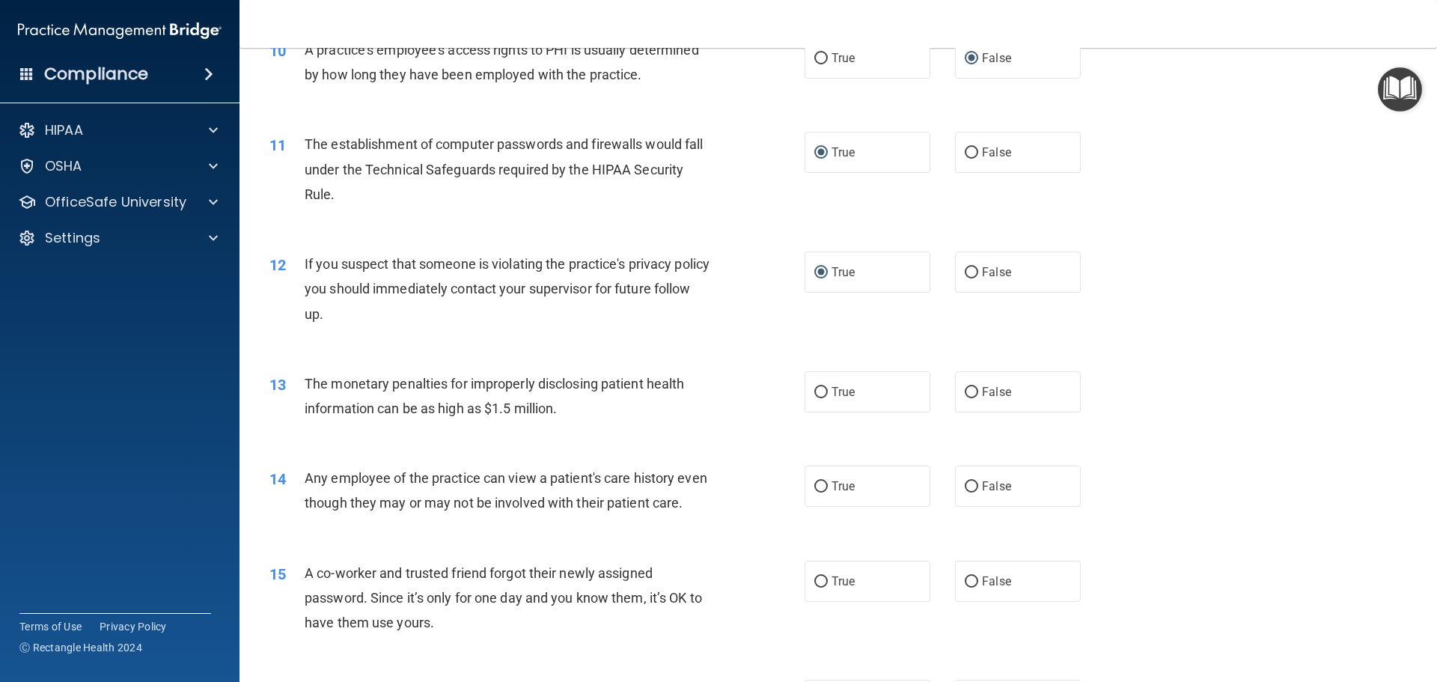
scroll to position [1047, 0]
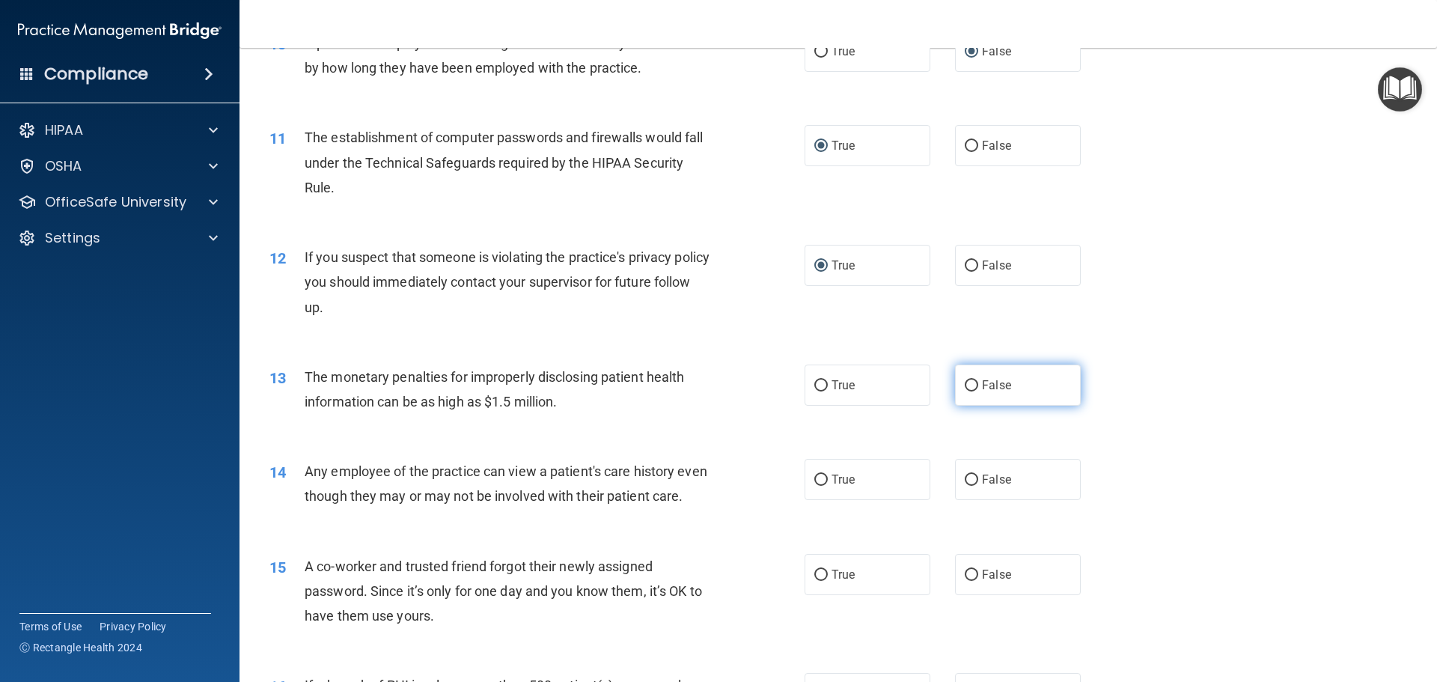
click at [966, 384] on input "False" at bounding box center [970, 385] width 13 height 11
radio input "true"
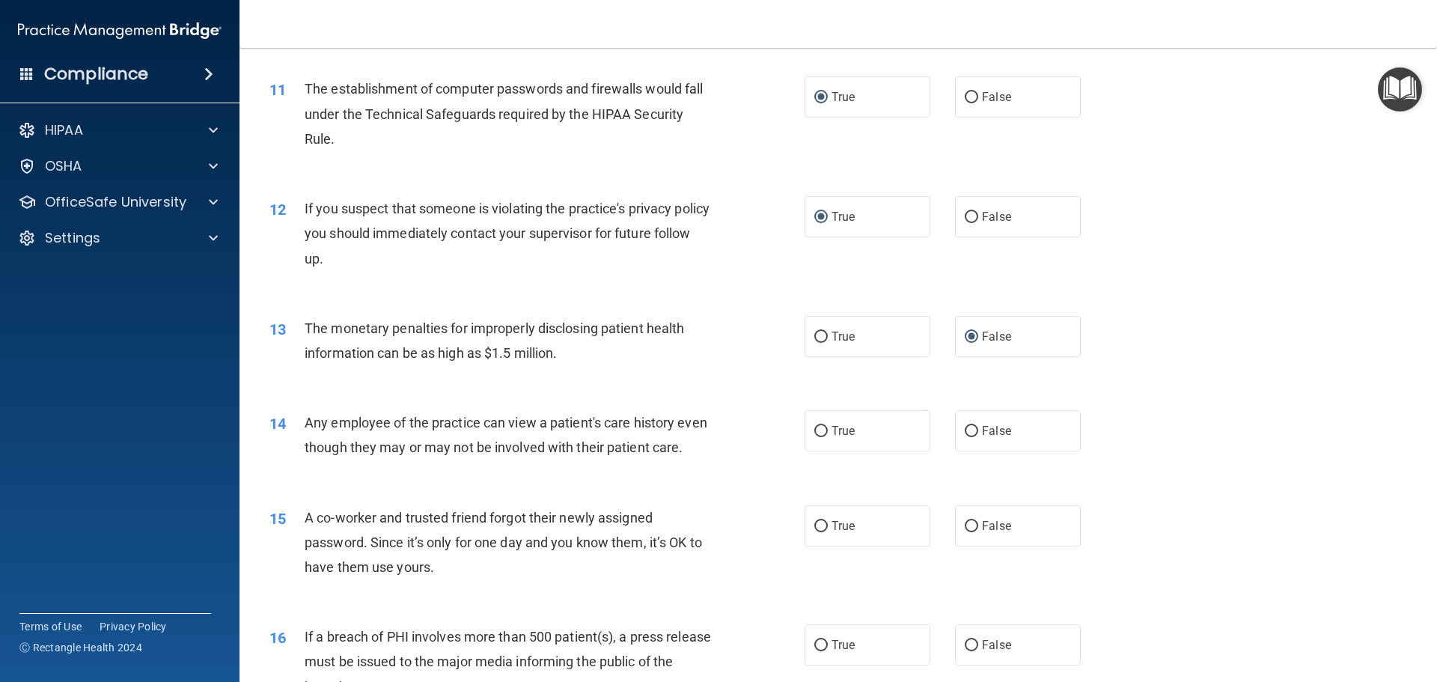
scroll to position [1122, 0]
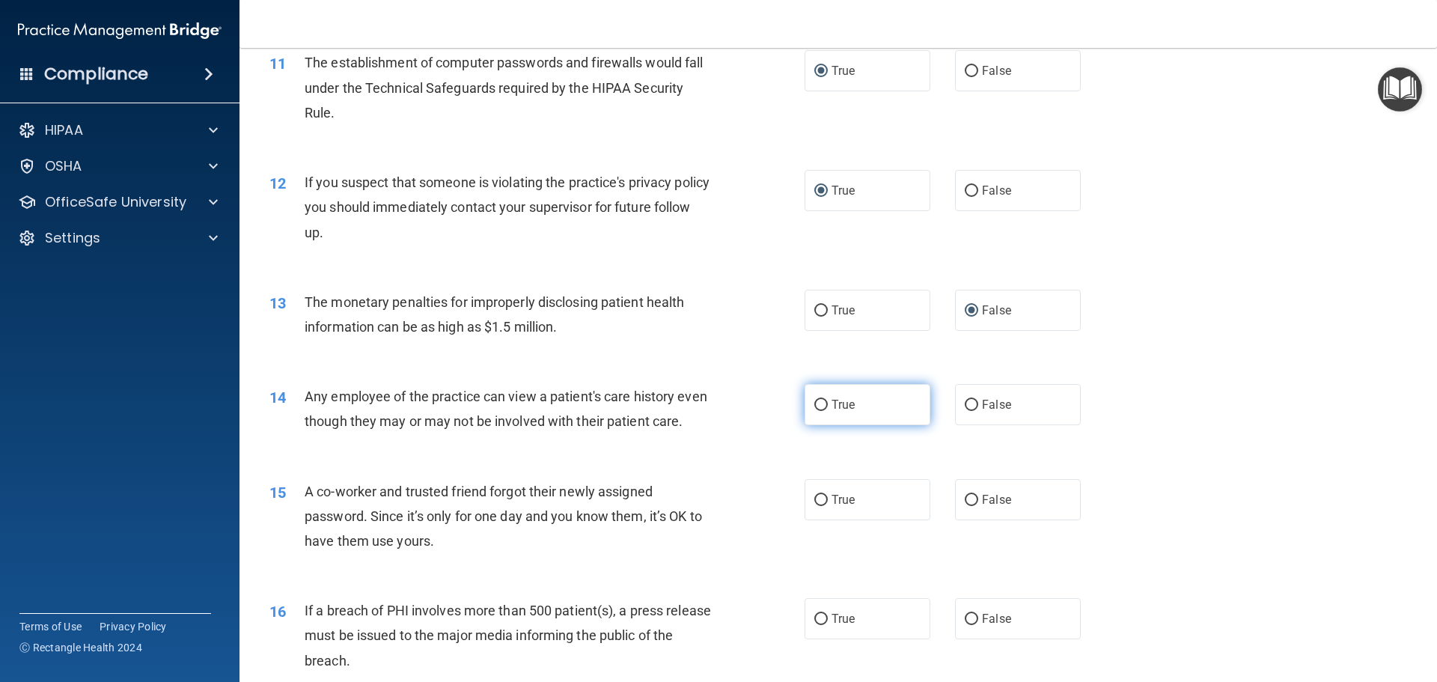
click at [817, 400] on input "True" at bounding box center [820, 405] width 13 height 11
radio input "true"
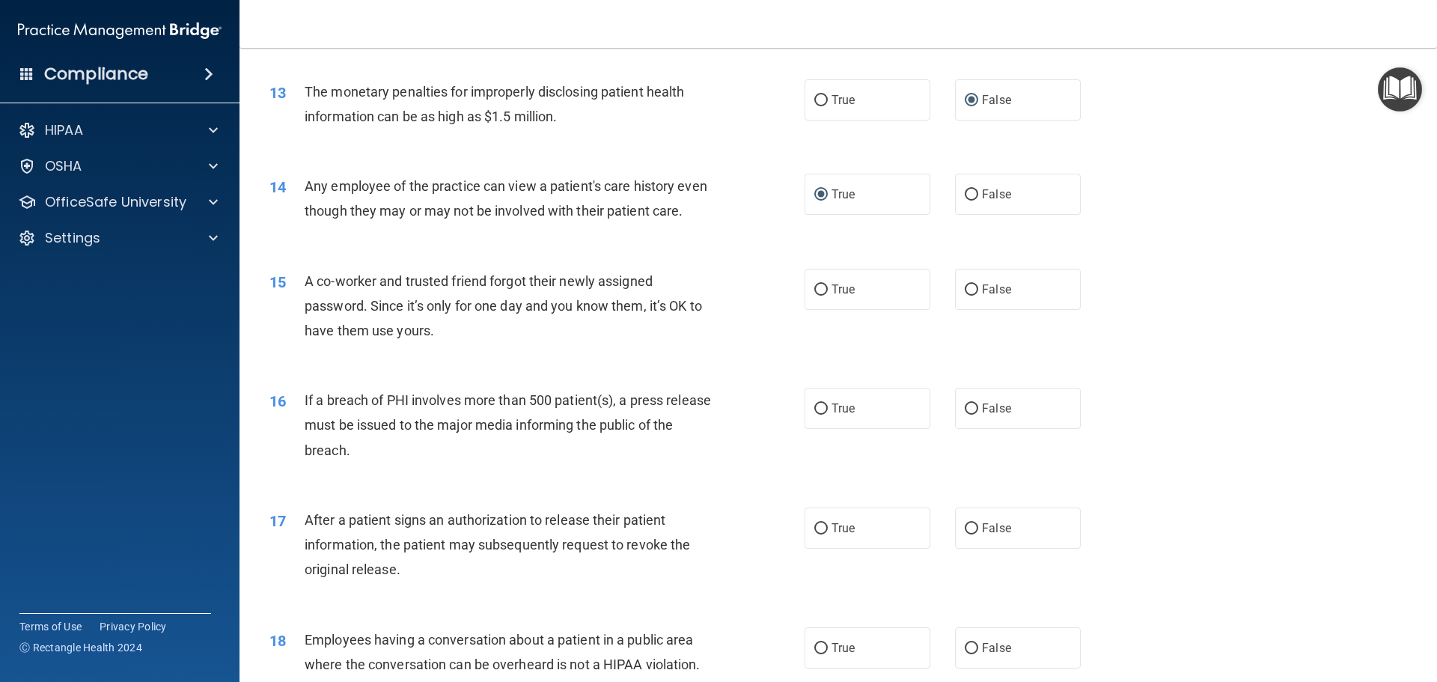
scroll to position [1347, 0]
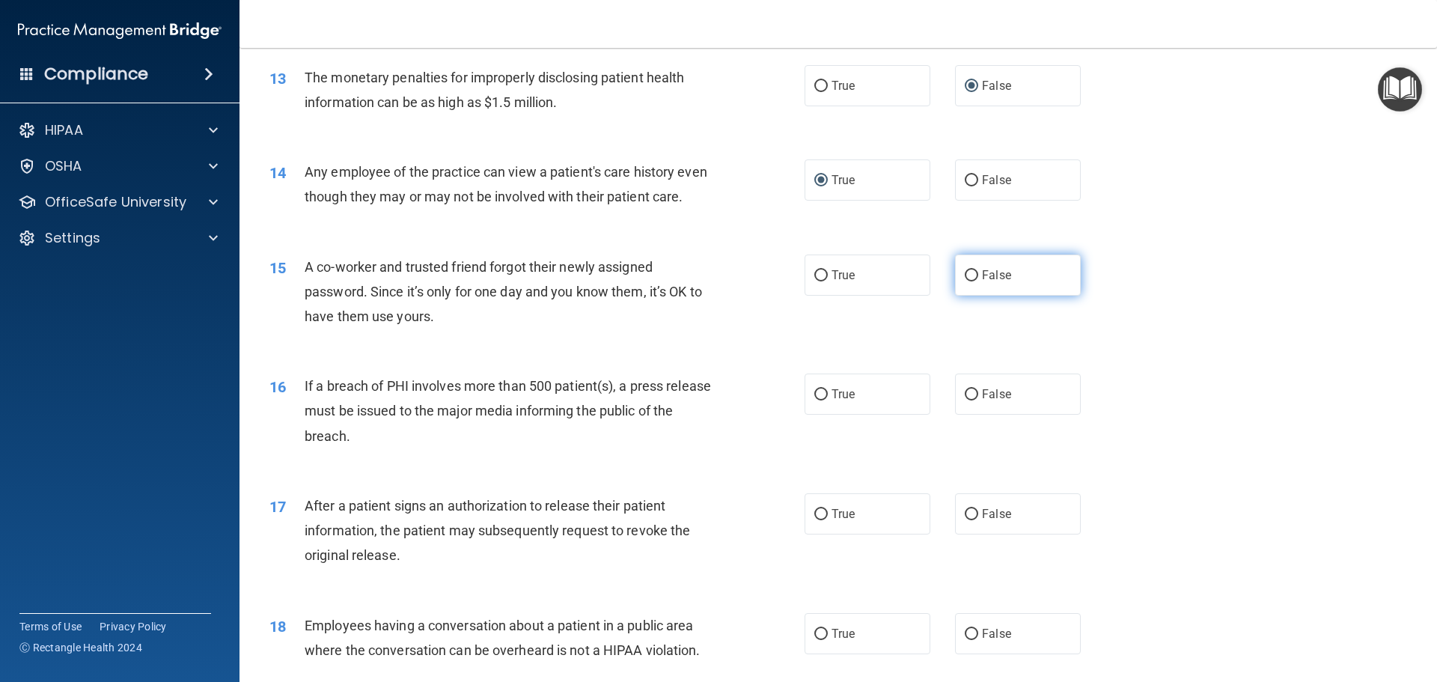
click at [967, 281] on input "False" at bounding box center [970, 275] width 13 height 11
radio input "true"
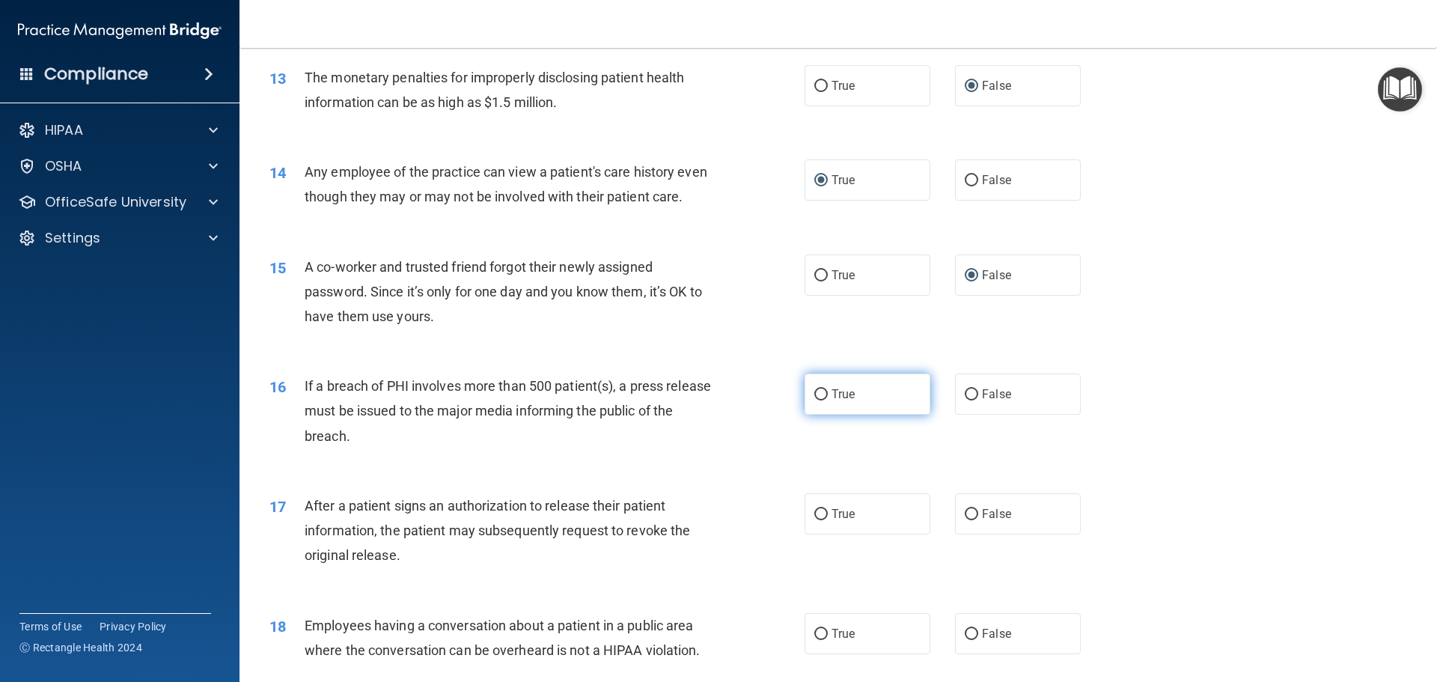
click at [814, 400] on input "True" at bounding box center [820, 394] width 13 height 11
radio input "true"
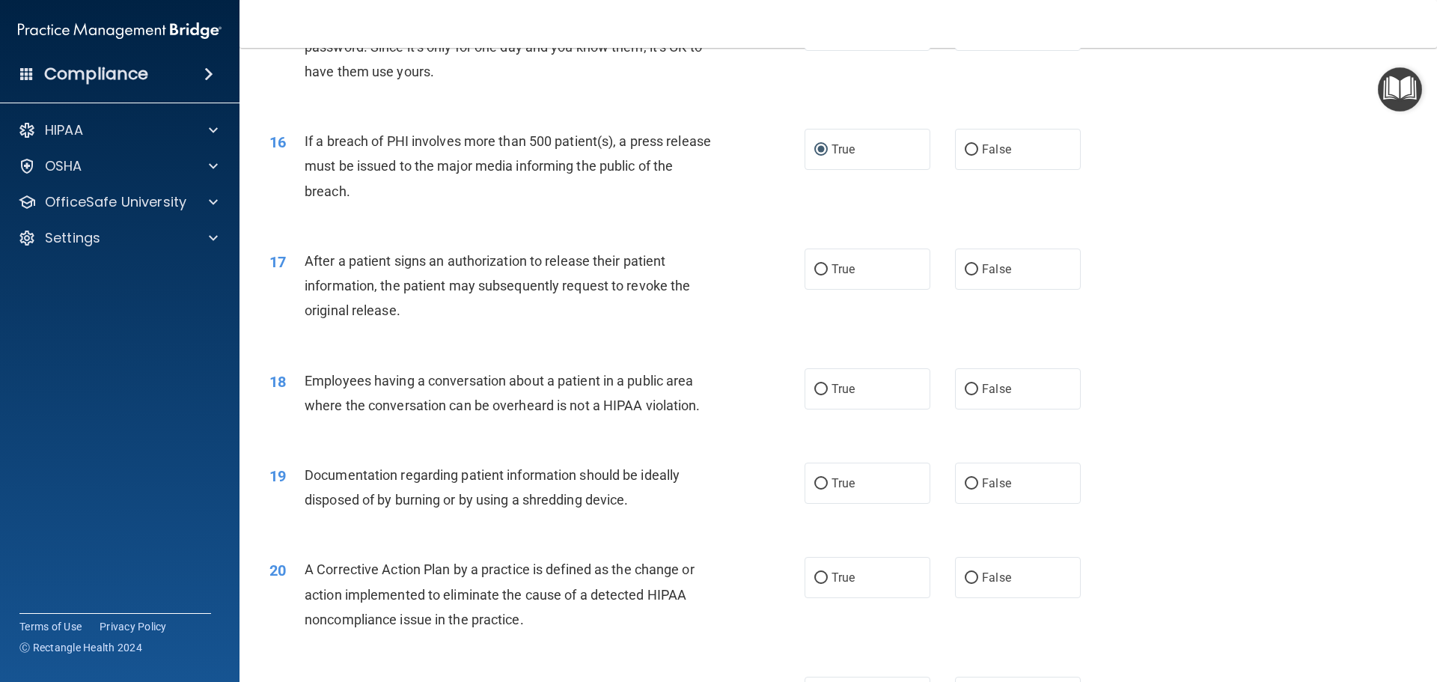
scroll to position [1588, 0]
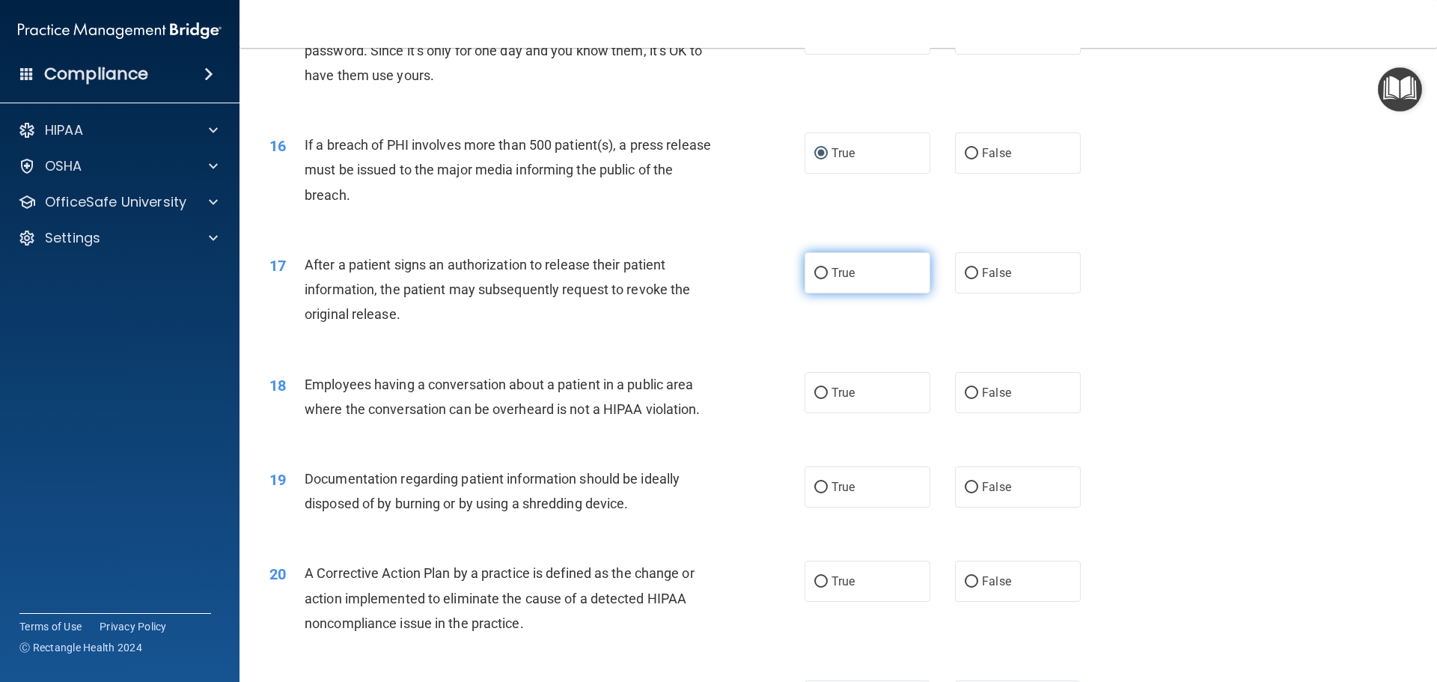
click at [816, 279] on input "True" at bounding box center [820, 273] width 13 height 11
radio input "true"
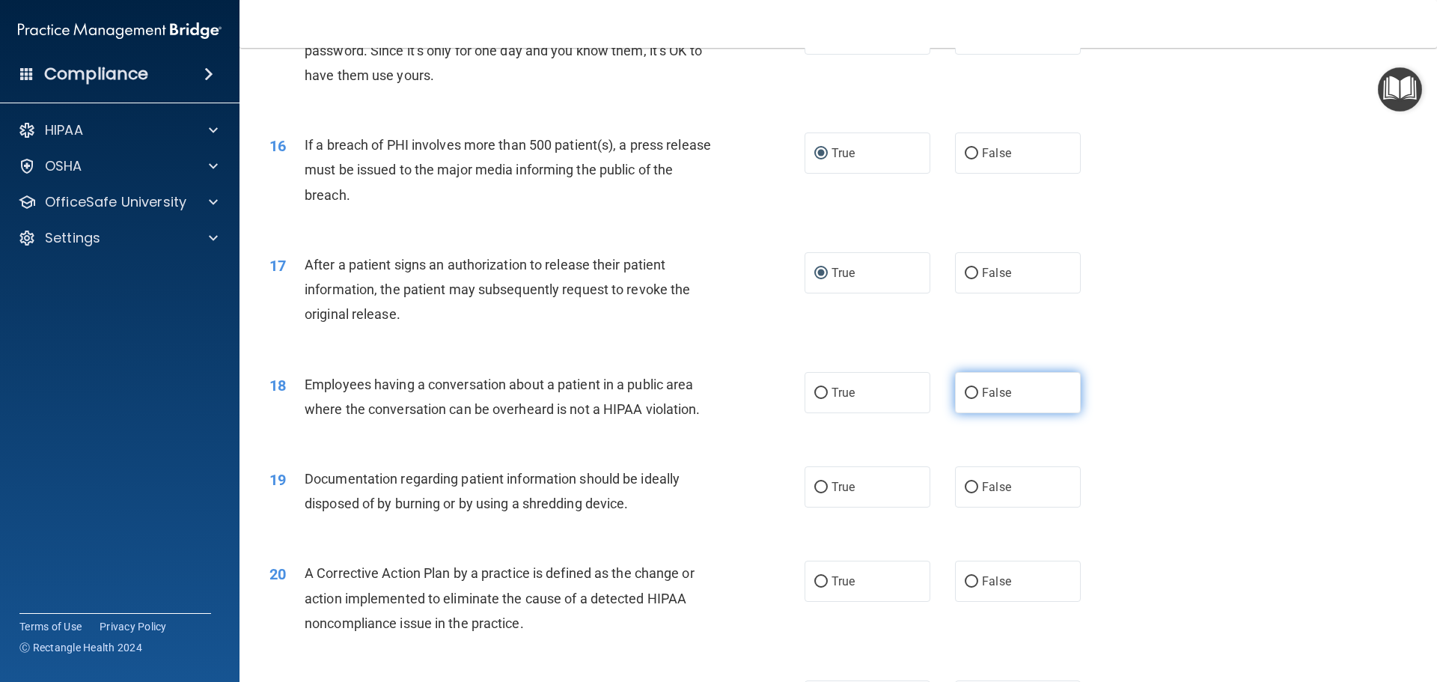
click at [964, 399] on input "False" at bounding box center [970, 393] width 13 height 11
radio input "true"
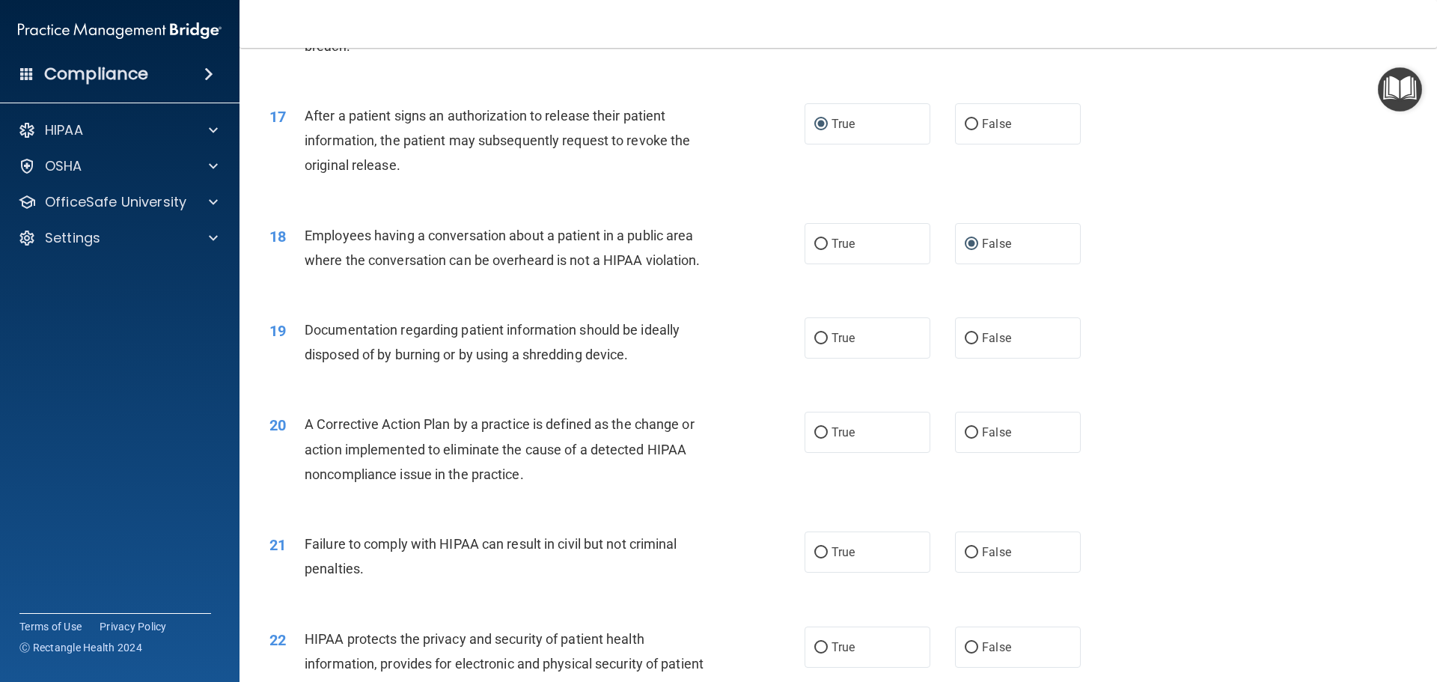
scroll to position [1737, 0]
click at [820, 343] on input "True" at bounding box center [820, 337] width 13 height 11
radio input "true"
click at [816, 438] on input "True" at bounding box center [820, 431] width 13 height 11
radio input "true"
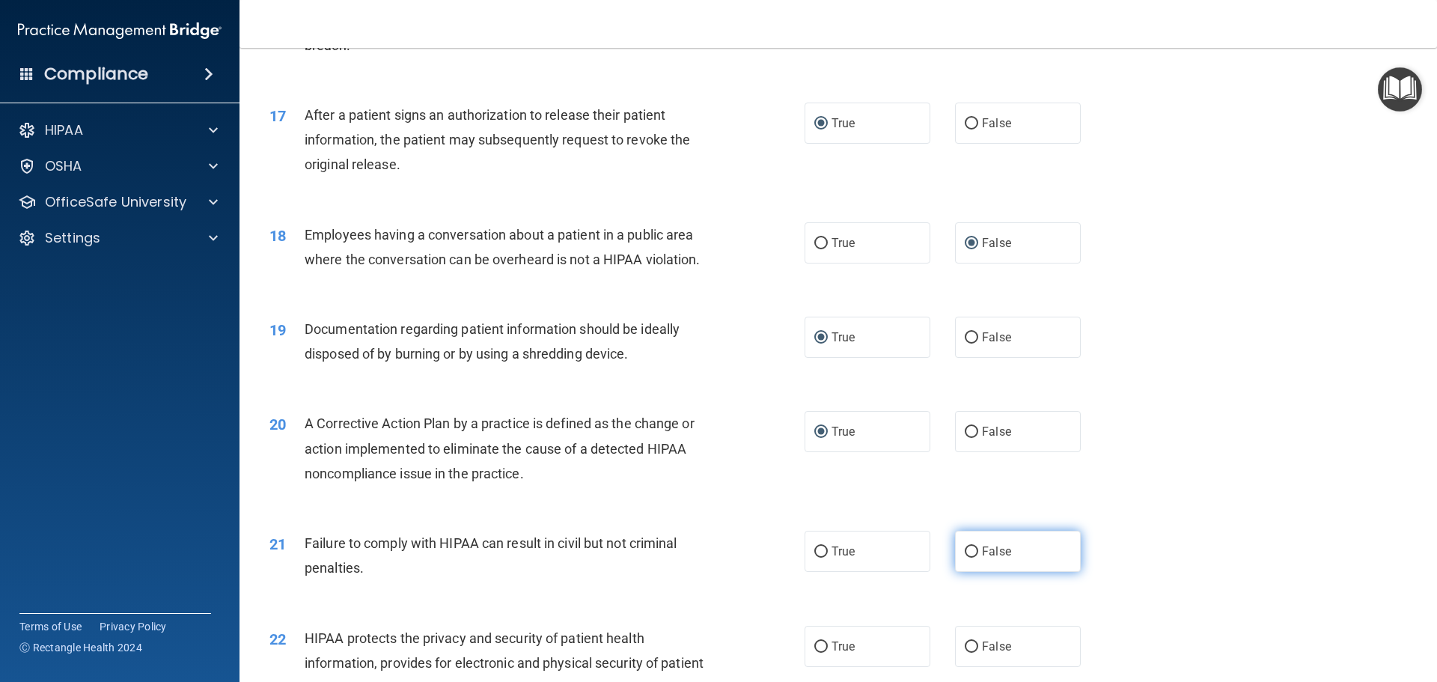
click at [964, 557] on input "False" at bounding box center [970, 551] width 13 height 11
radio input "true"
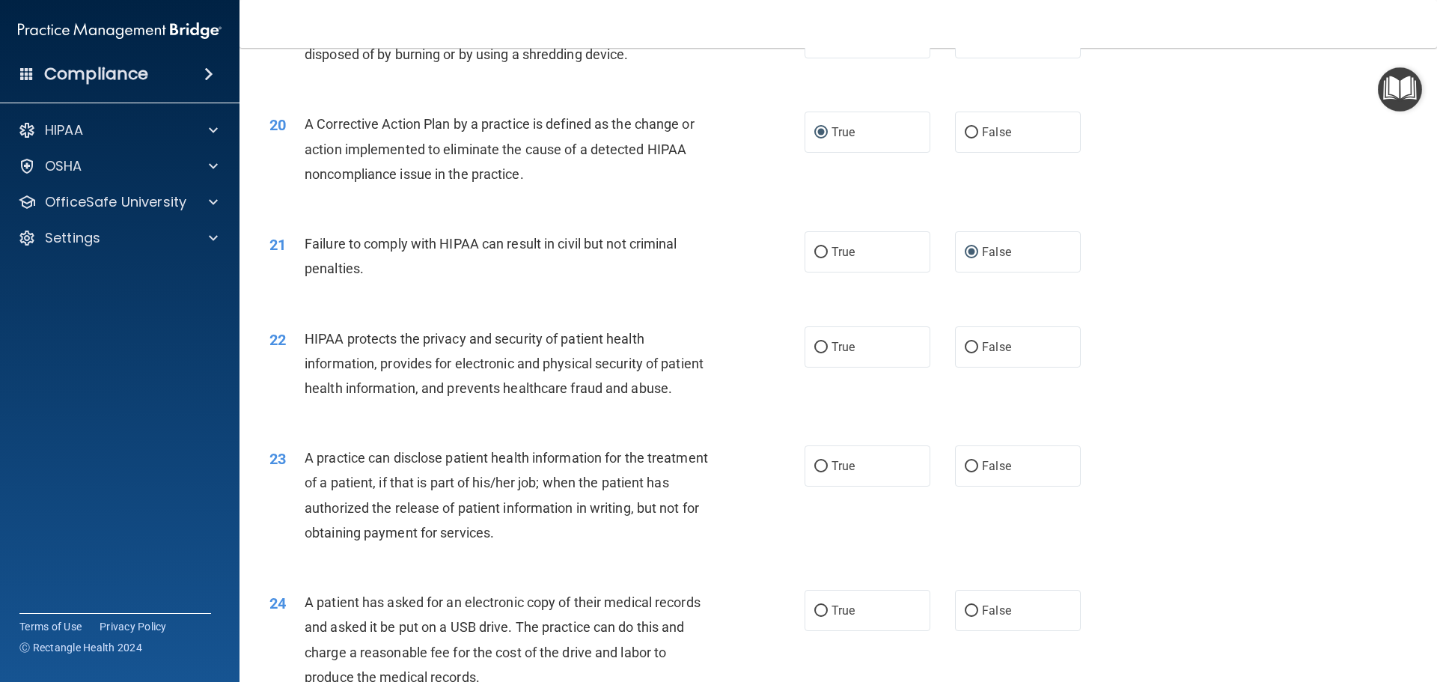
scroll to position [2111, 0]
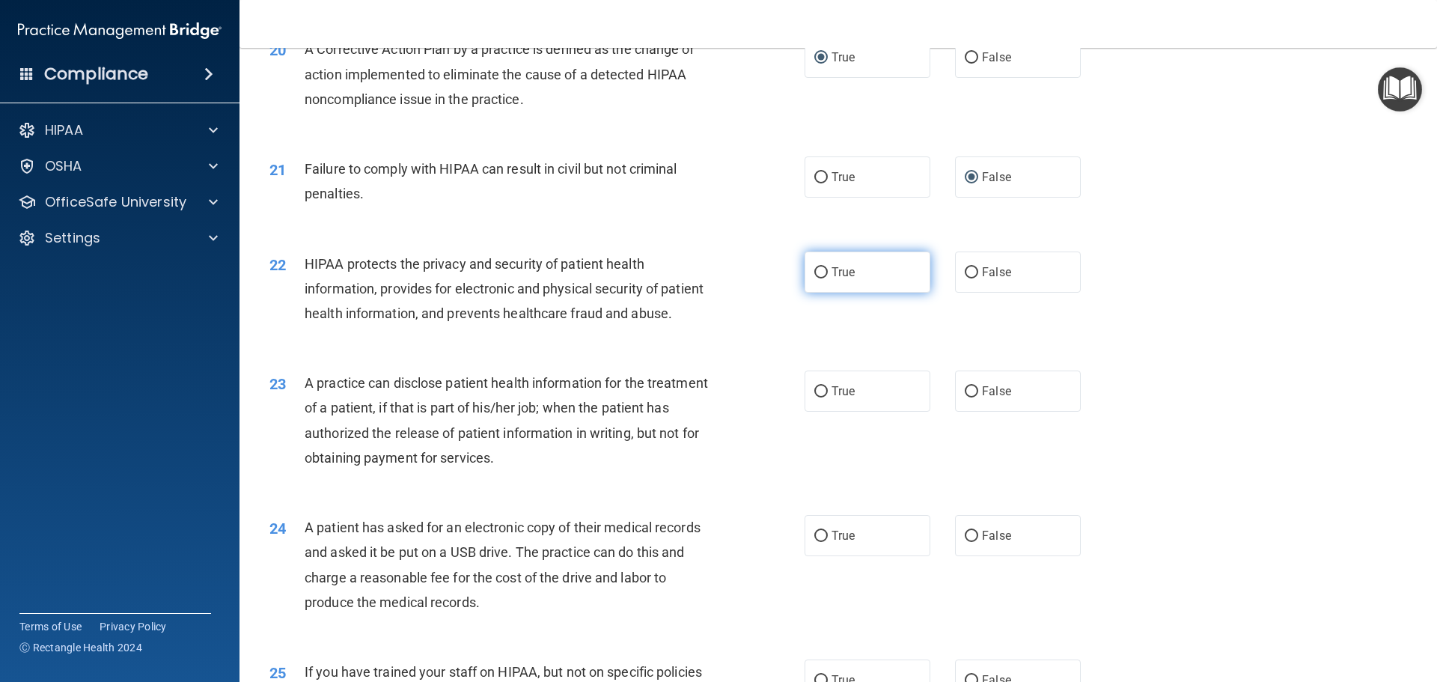
click at [821, 278] on input "True" at bounding box center [820, 272] width 13 height 11
radio input "true"
click at [968, 397] on input "False" at bounding box center [970, 391] width 13 height 11
radio input "true"
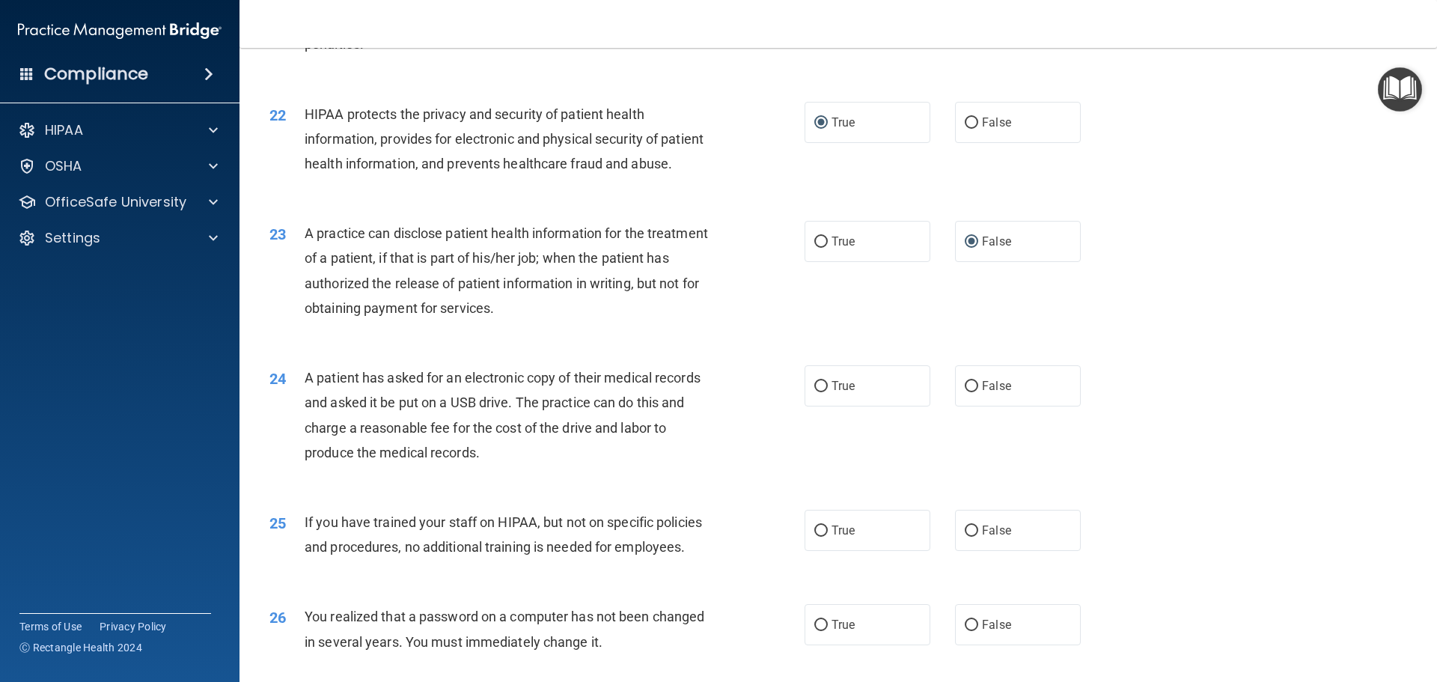
scroll to position [2336, 0]
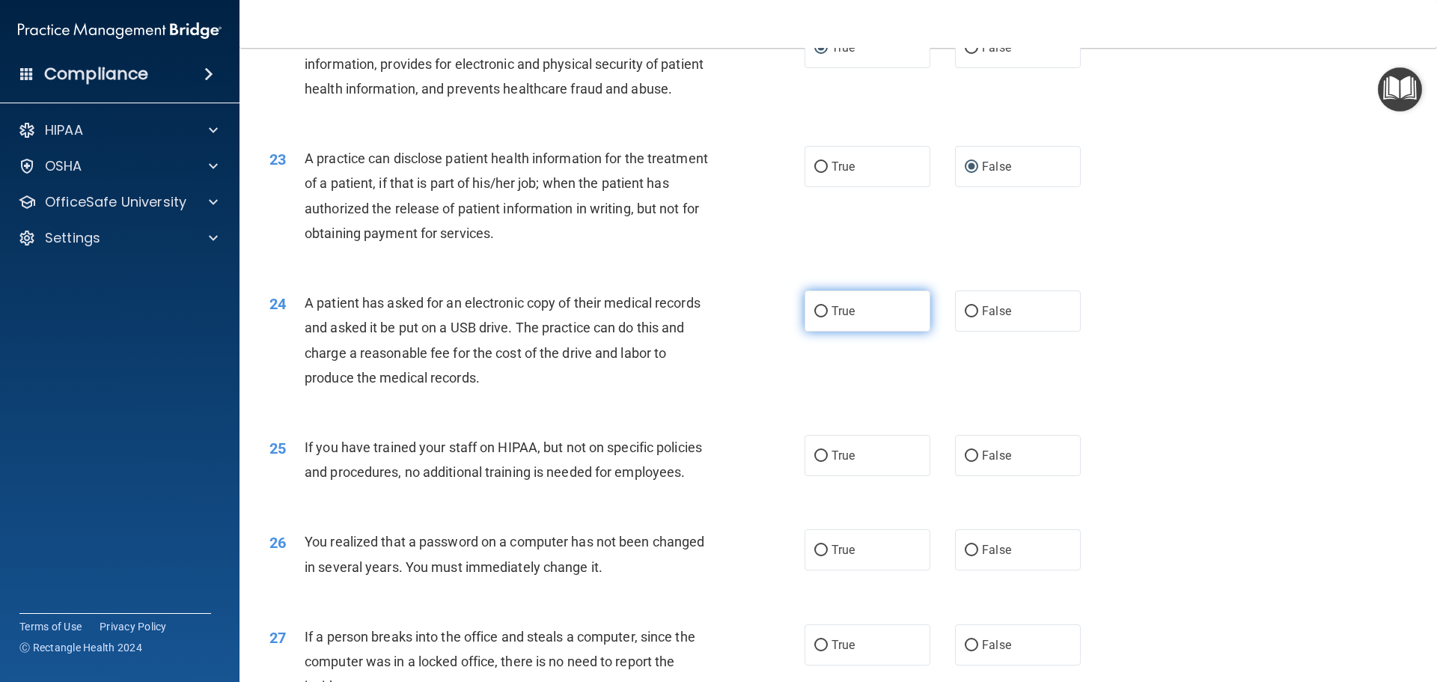
click at [823, 331] on label "True" at bounding box center [867, 310] width 126 height 41
click at [823, 317] on input "True" at bounding box center [820, 311] width 13 height 11
radio input "true"
click at [970, 462] on input "False" at bounding box center [970, 455] width 13 height 11
radio input "true"
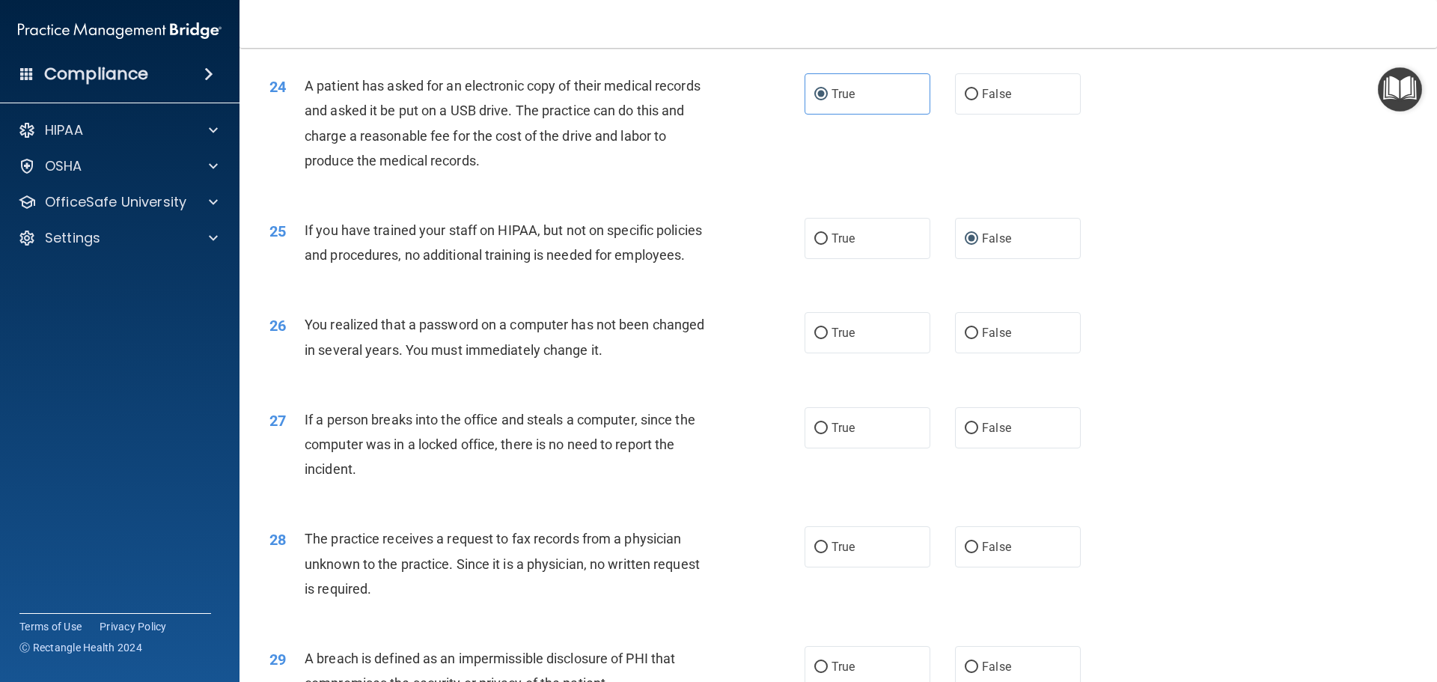
scroll to position [2560, 0]
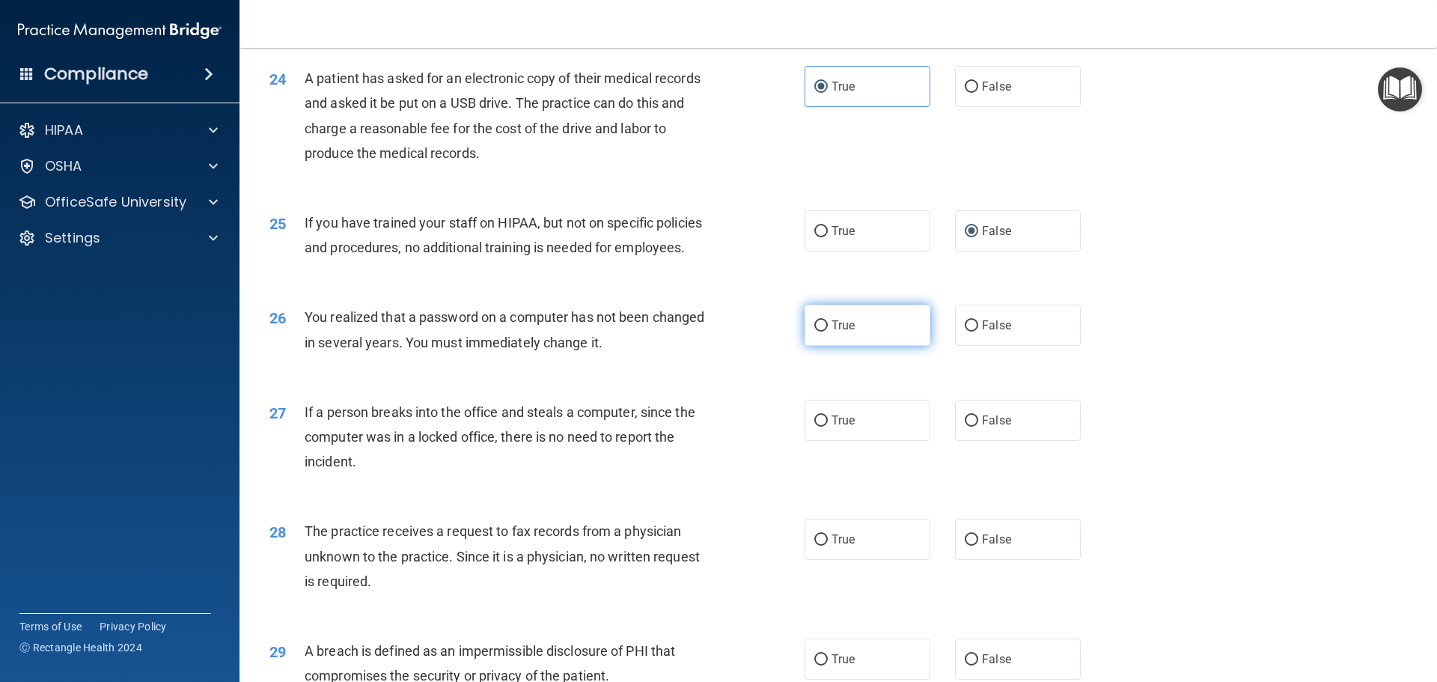
click at [815, 331] on input "True" at bounding box center [820, 325] width 13 height 11
radio input "true"
click at [969, 426] on input "False" at bounding box center [970, 420] width 13 height 11
radio input "true"
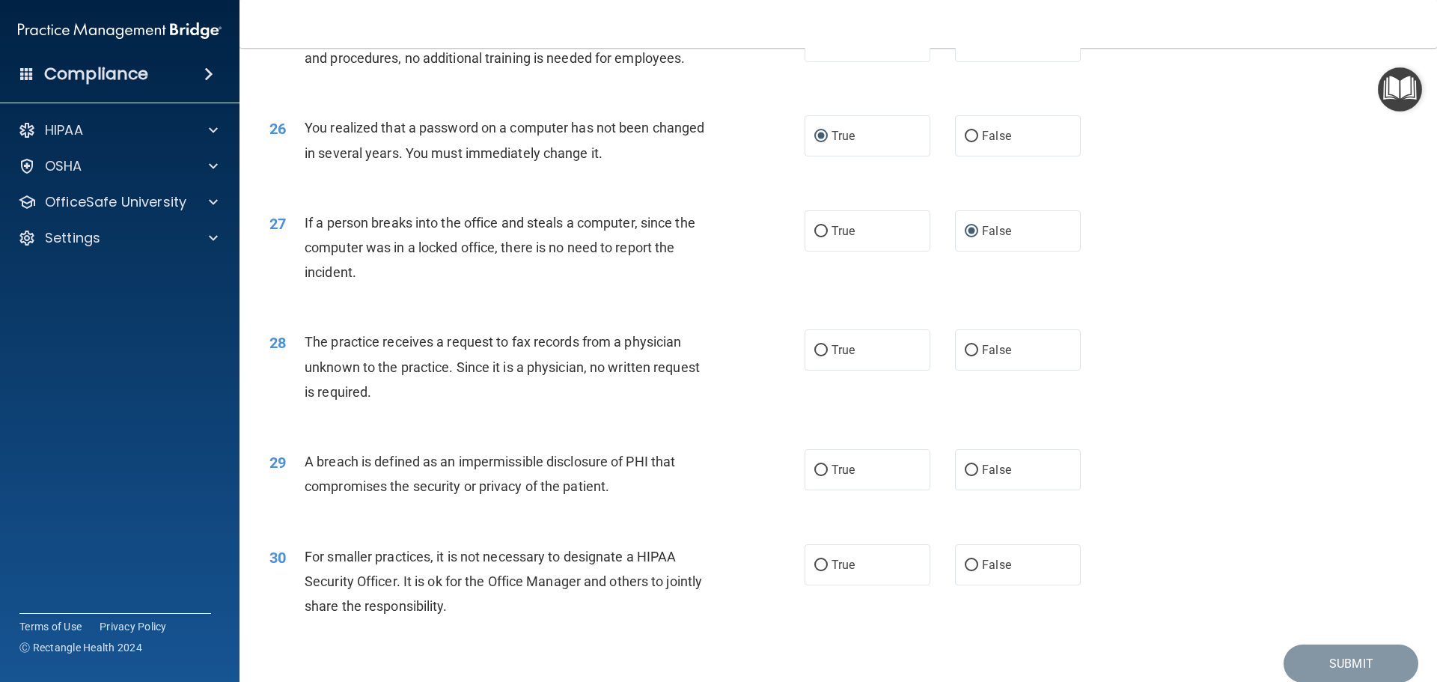
scroll to position [2785, 0]
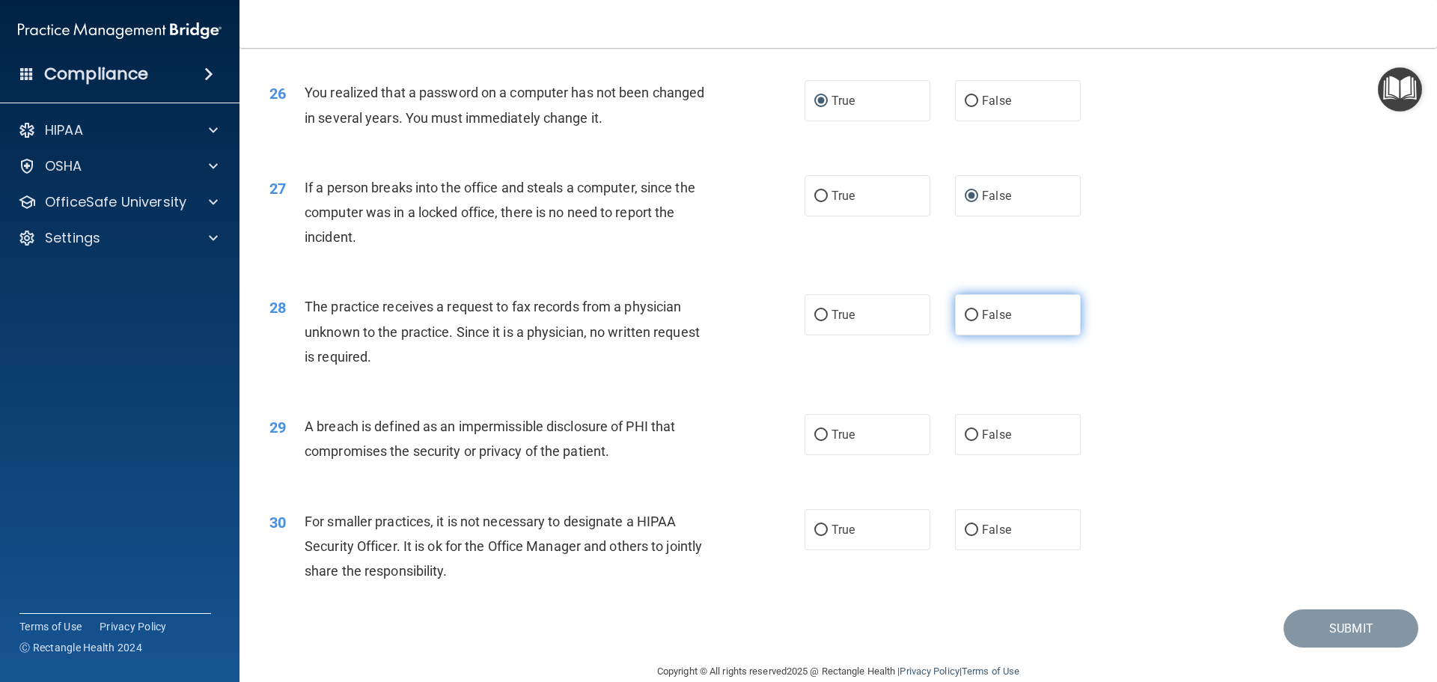
click at [965, 321] on input "False" at bounding box center [970, 315] width 13 height 11
radio input "true"
click at [823, 455] on label "True" at bounding box center [867, 434] width 126 height 41
click at [823, 441] on input "True" at bounding box center [820, 434] width 13 height 11
radio input "true"
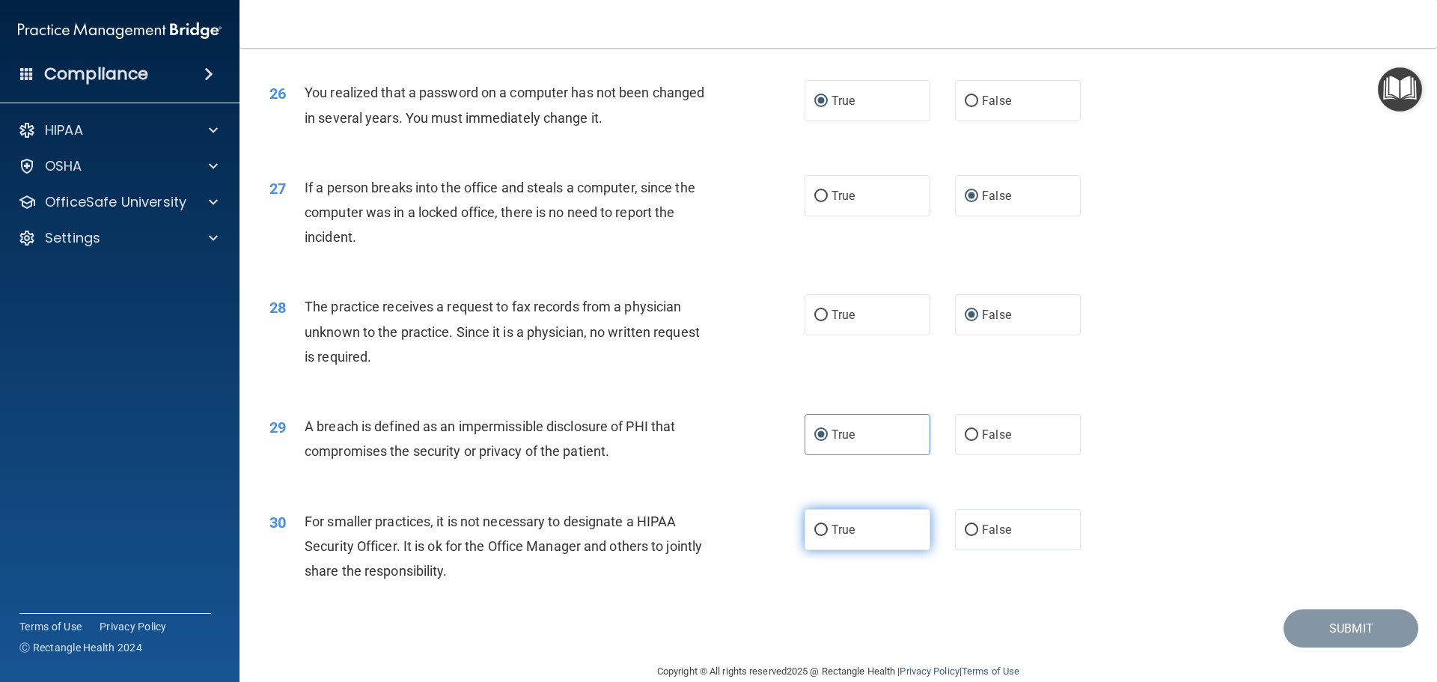
click at [818, 536] on input "True" at bounding box center [820, 529] width 13 height 11
radio input "true"
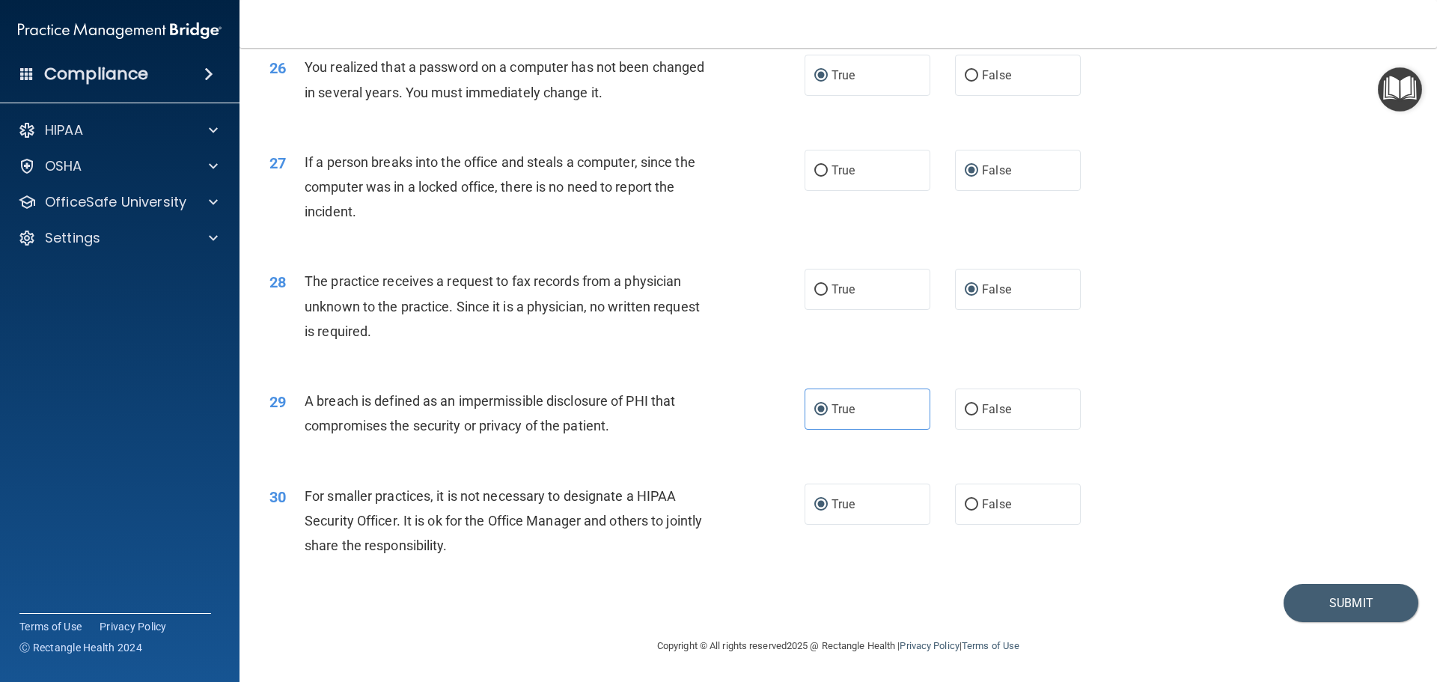
scroll to position [2860, 0]
click at [1331, 605] on button "Submit" at bounding box center [1350, 603] width 135 height 38
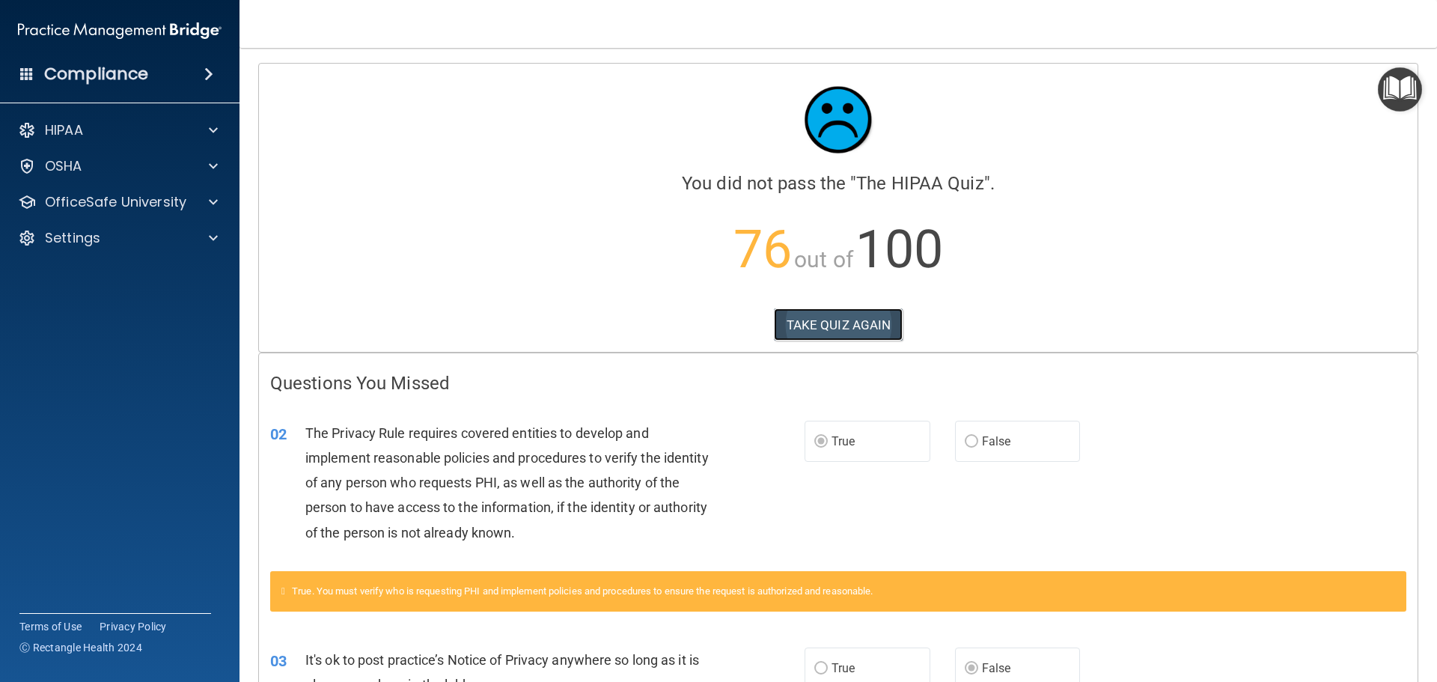
click at [835, 316] on button "TAKE QUIZ AGAIN" at bounding box center [838, 324] width 129 height 33
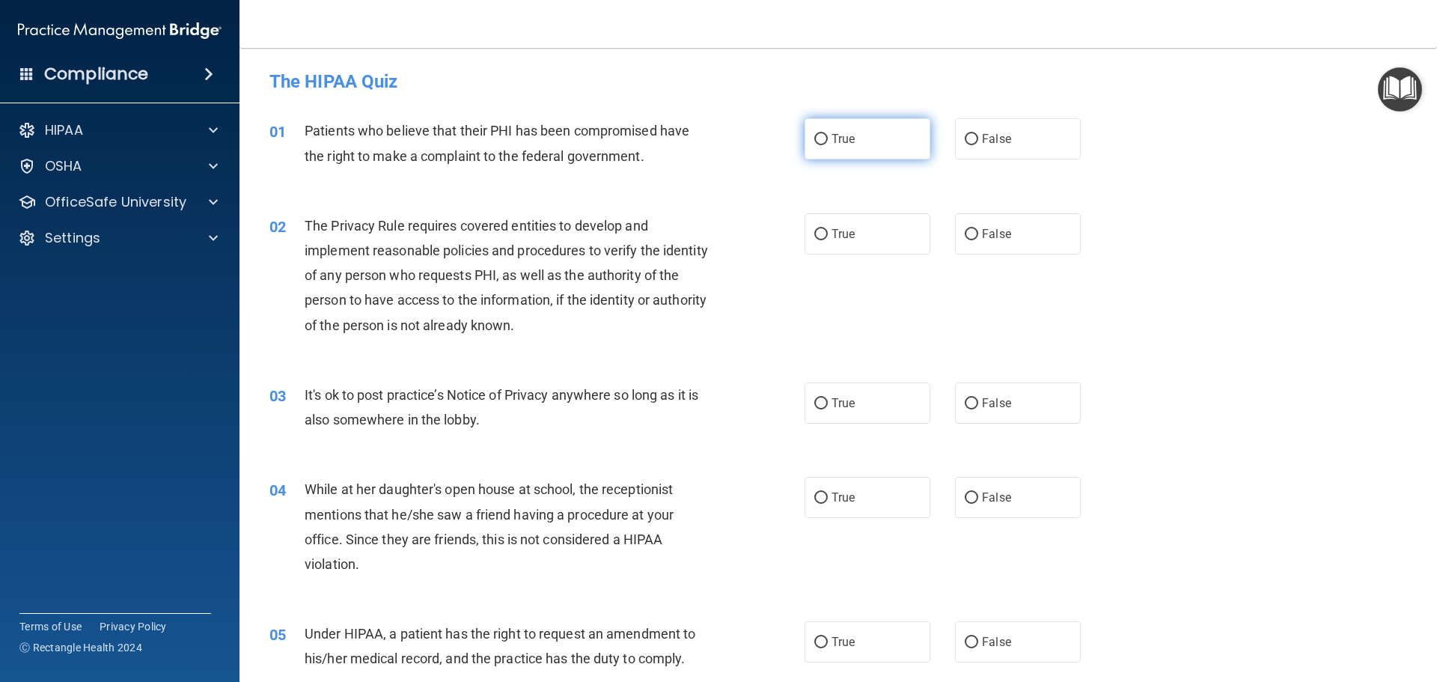
click at [819, 138] on input "True" at bounding box center [820, 139] width 13 height 11
radio input "true"
click at [814, 232] on input "True" at bounding box center [820, 234] width 13 height 11
radio input "true"
click at [964, 400] on input "False" at bounding box center [970, 403] width 13 height 11
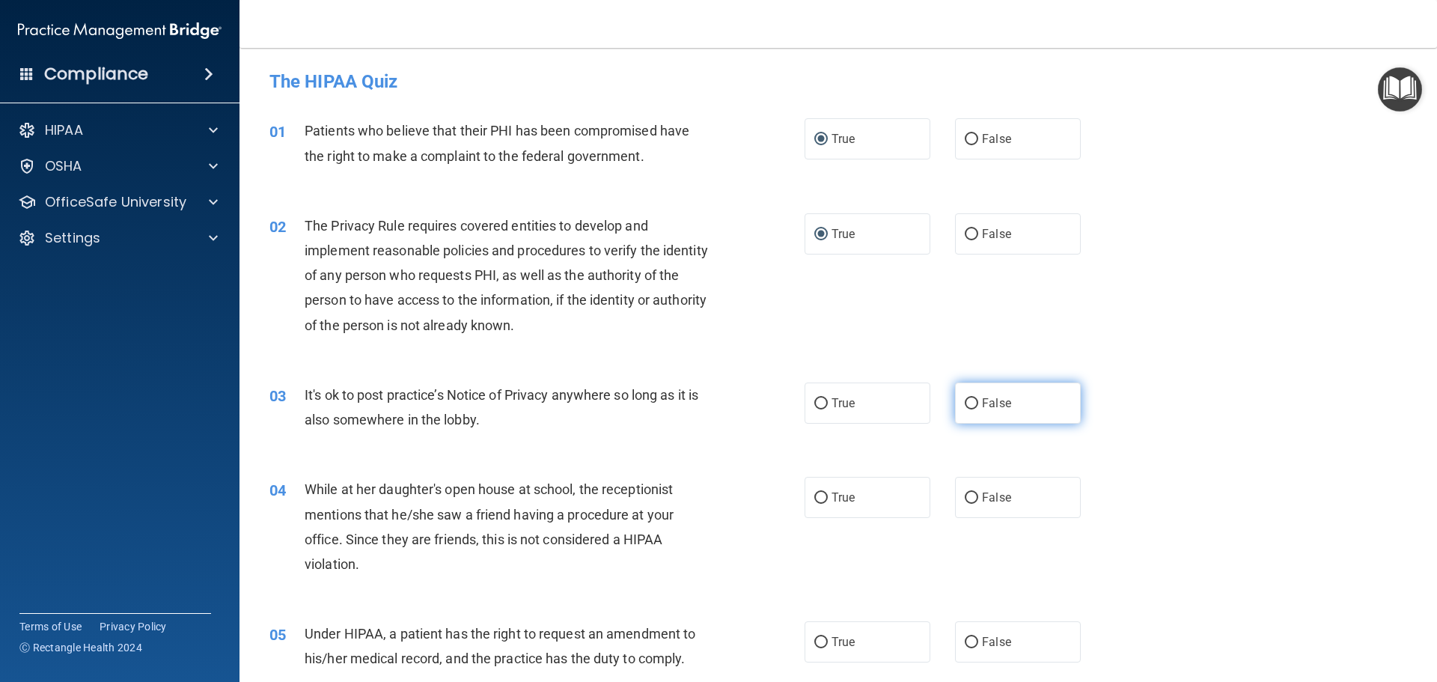
radio input "true"
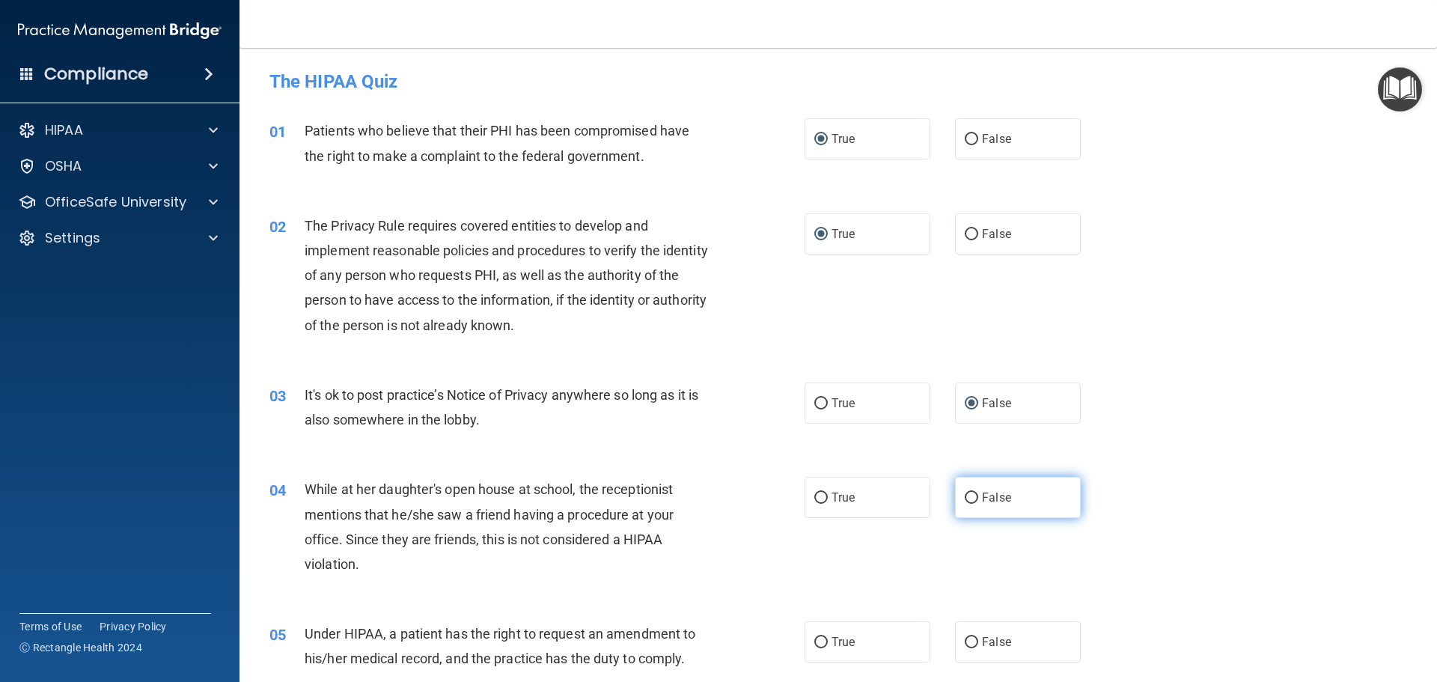
click at [964, 497] on input "False" at bounding box center [970, 497] width 13 height 11
radio input "true"
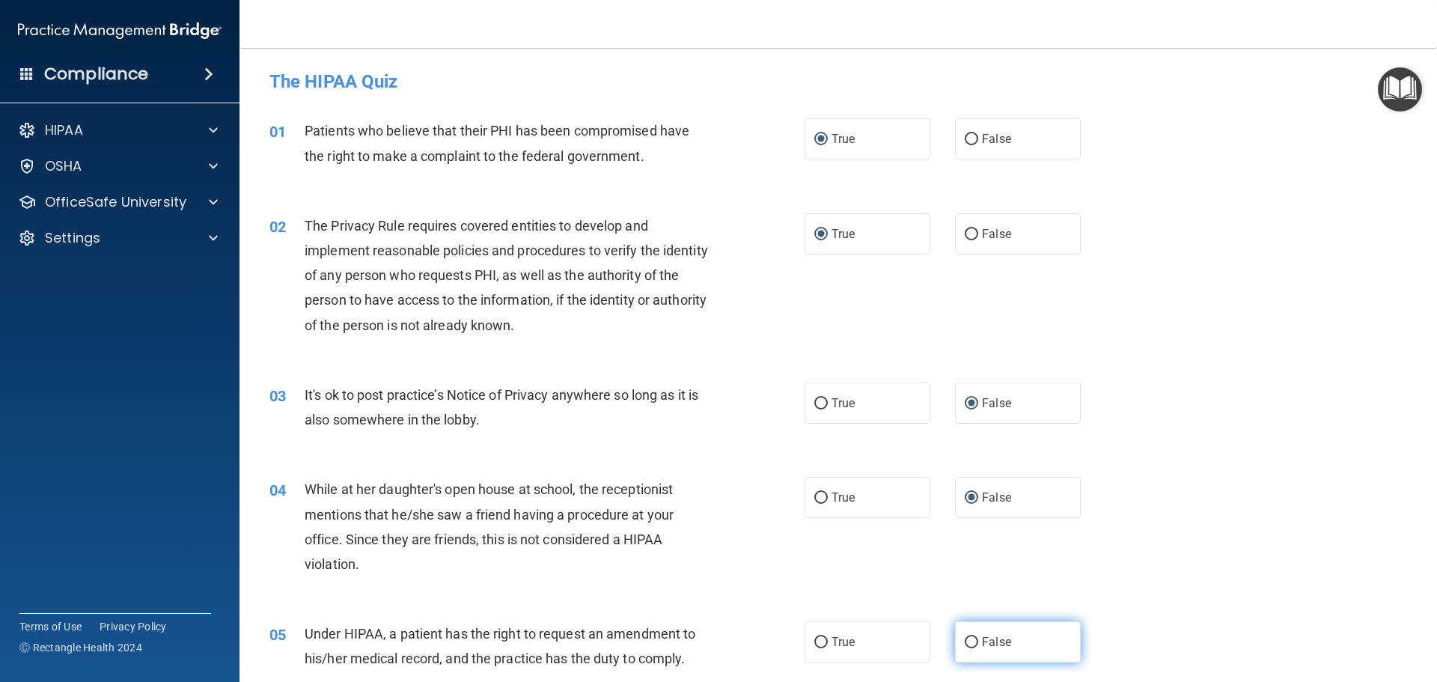
click at [966, 640] on input "False" at bounding box center [970, 642] width 13 height 11
radio input "true"
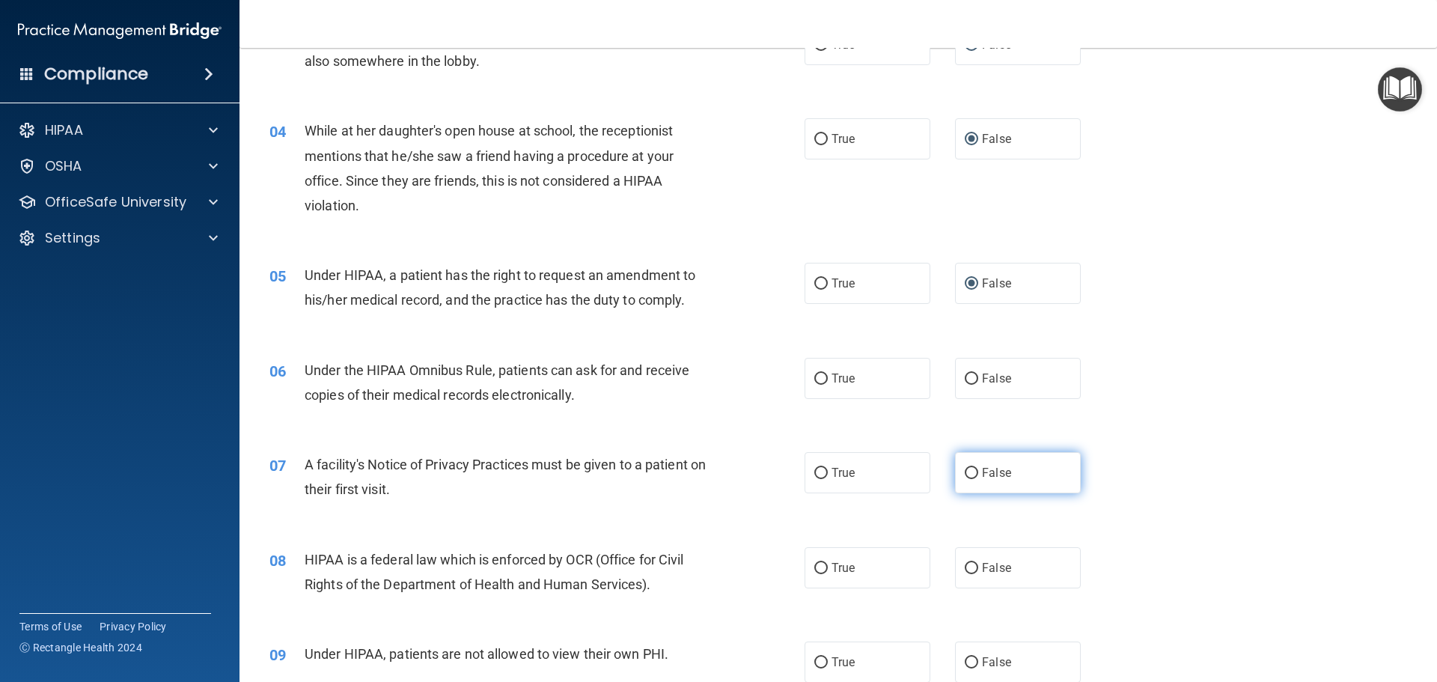
scroll to position [374, 0]
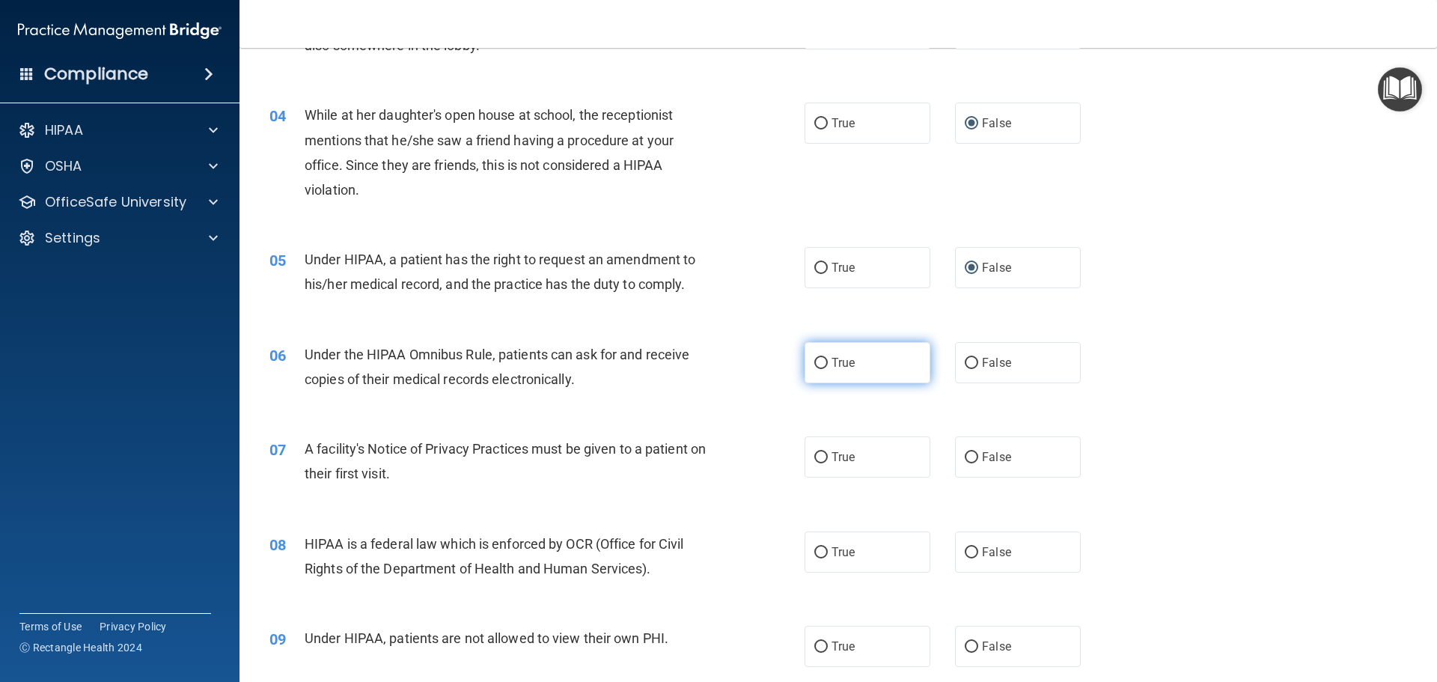
click at [815, 361] on input "True" at bounding box center [820, 363] width 13 height 11
radio input "true"
click at [814, 453] on input "True" at bounding box center [820, 457] width 13 height 11
radio input "true"
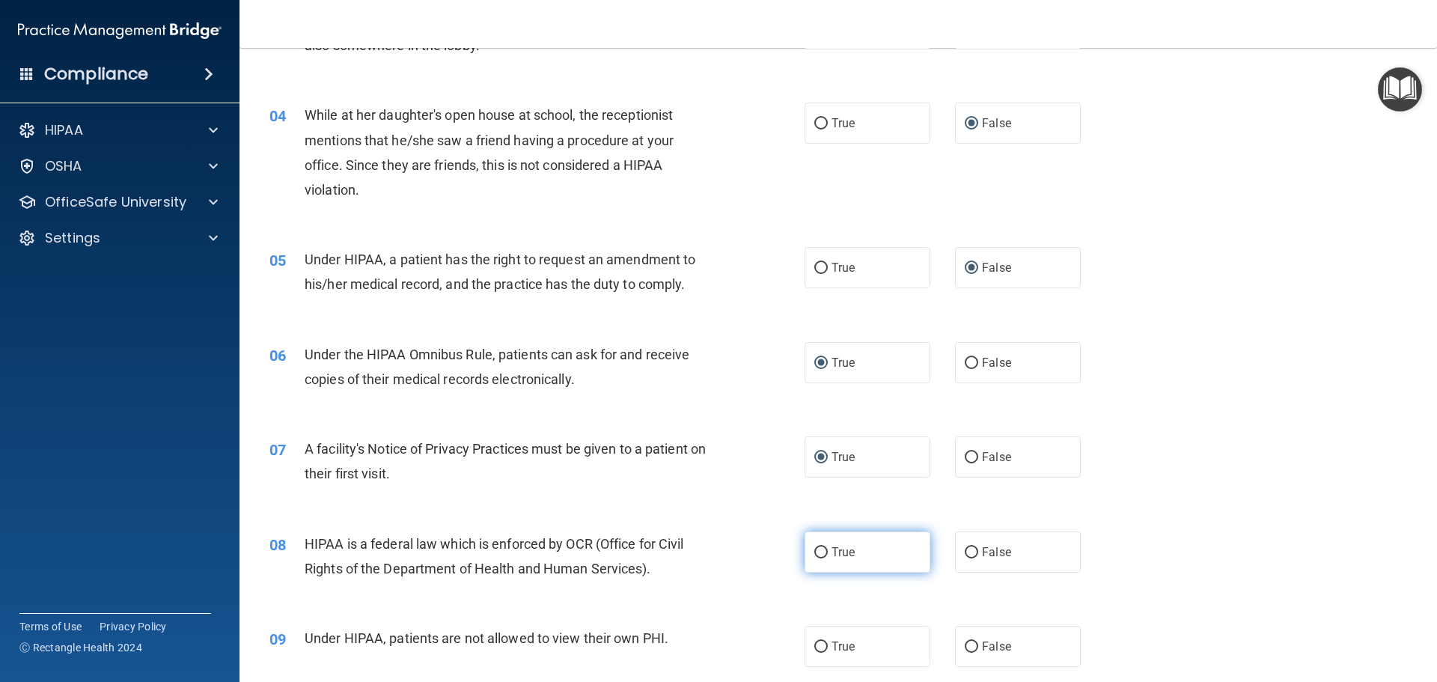
click at [816, 548] on input "True" at bounding box center [820, 552] width 13 height 11
radio input "true"
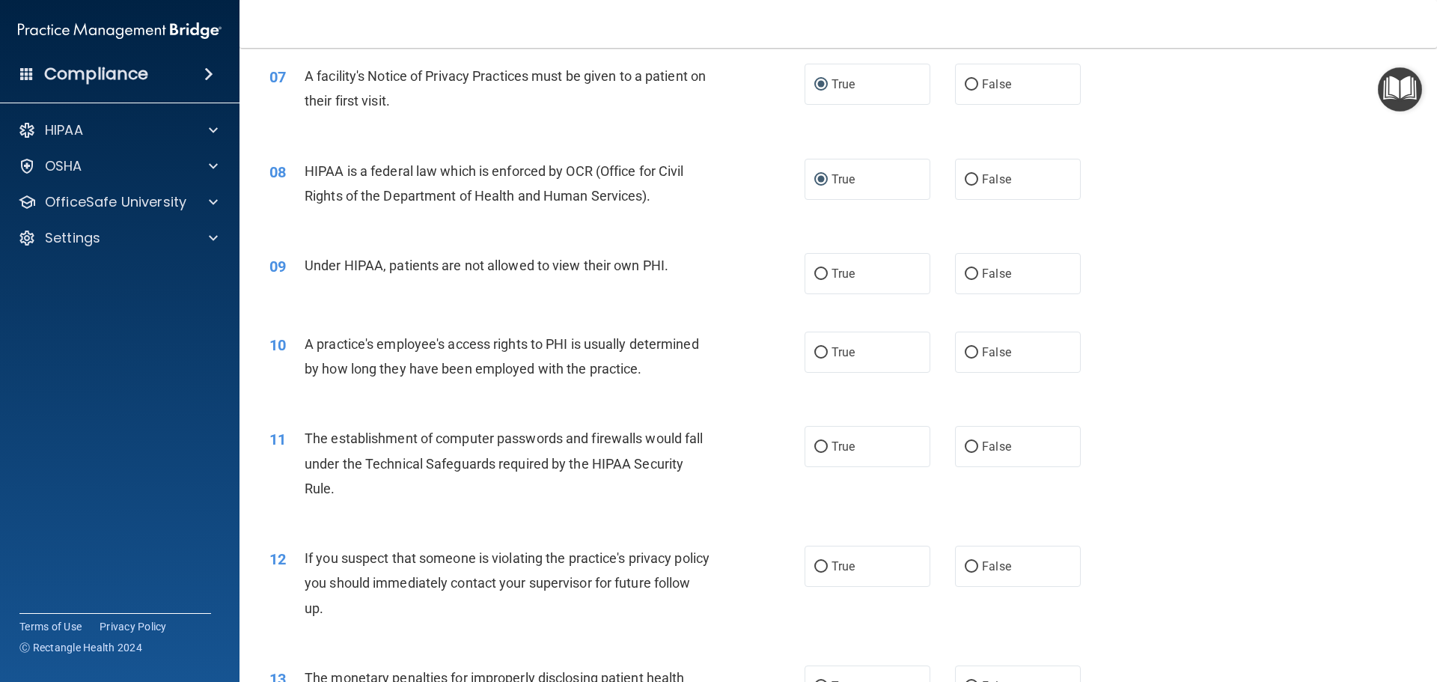
scroll to position [748, 0]
click at [966, 272] on input "False" at bounding box center [970, 272] width 13 height 11
radio input "true"
click at [964, 355] on input "False" at bounding box center [970, 351] width 13 height 11
radio input "true"
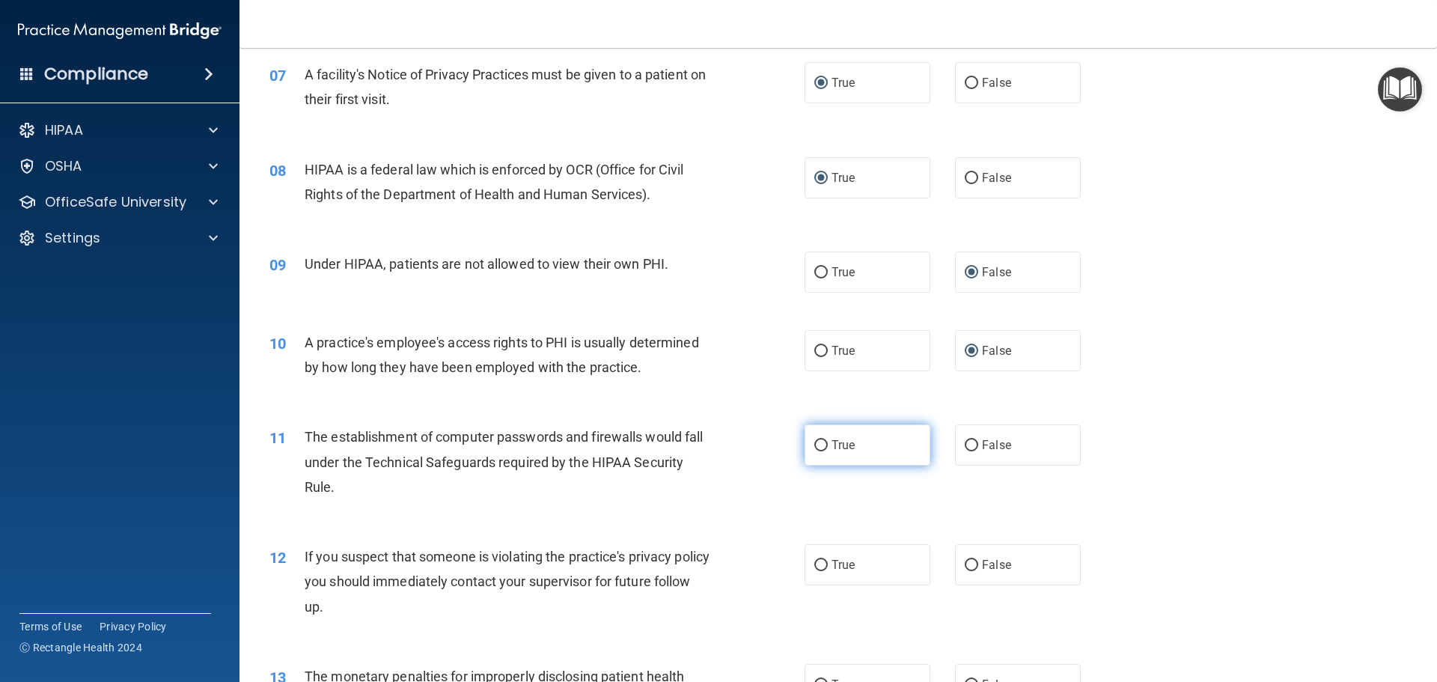
click at [816, 444] on input "True" at bounding box center [820, 445] width 13 height 11
radio input "true"
click at [818, 562] on input "True" at bounding box center [820, 565] width 13 height 11
radio input "true"
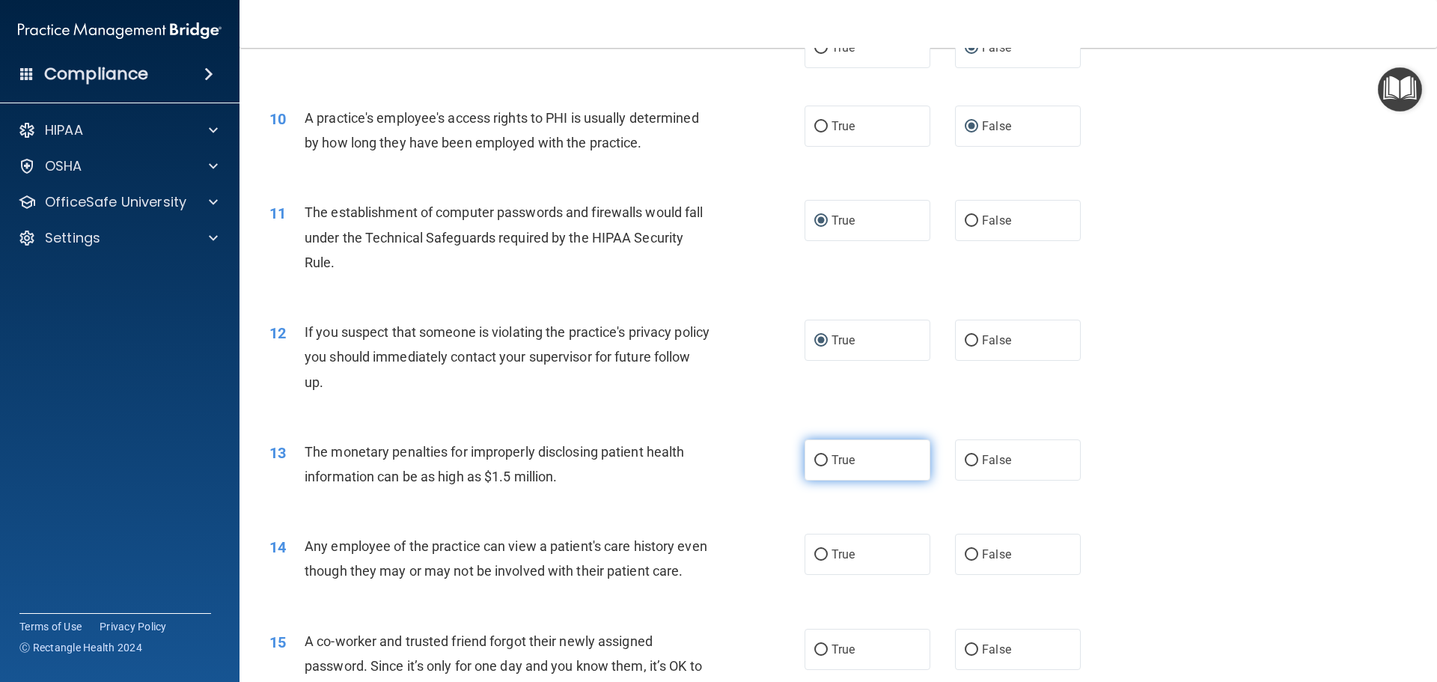
scroll to position [1047, 0]
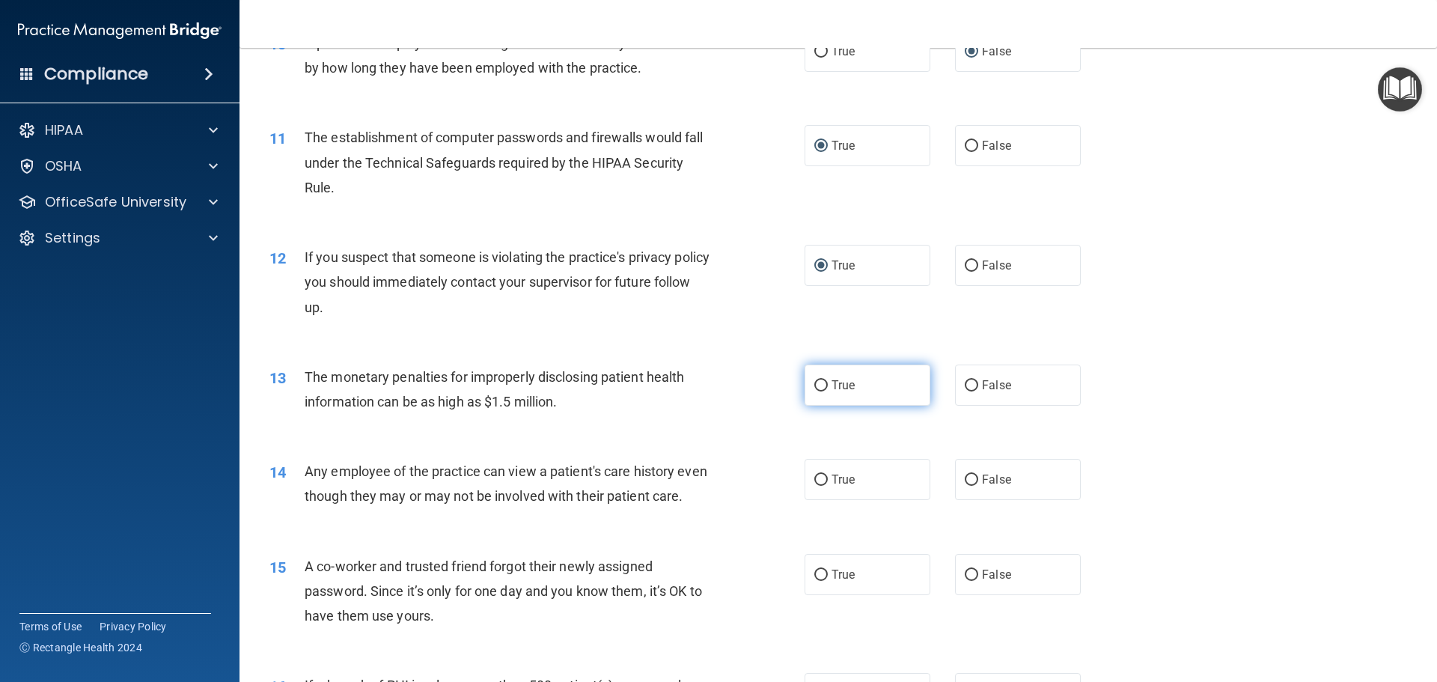
click at [818, 382] on input "True" at bounding box center [820, 385] width 13 height 11
radio input "true"
click at [964, 478] on input "False" at bounding box center [970, 479] width 13 height 11
radio input "true"
click at [970, 581] on input "False" at bounding box center [970, 574] width 13 height 11
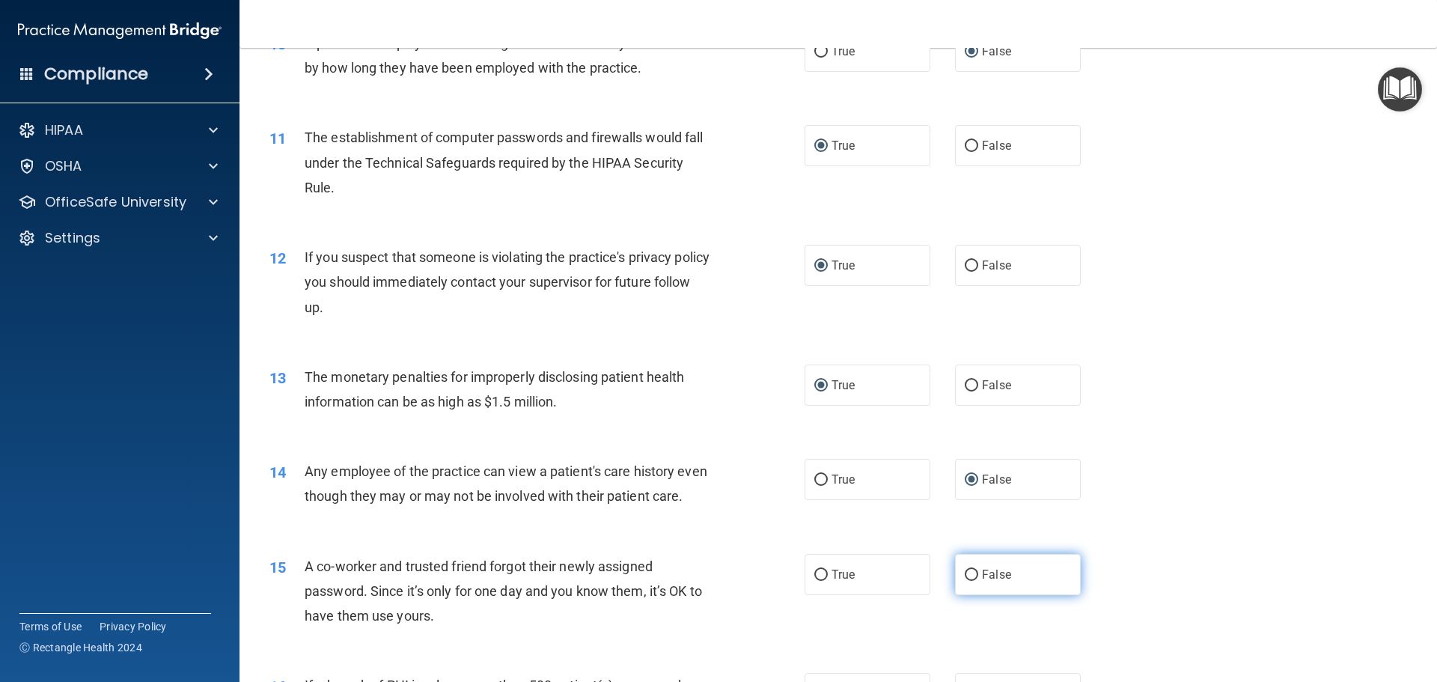
radio input "true"
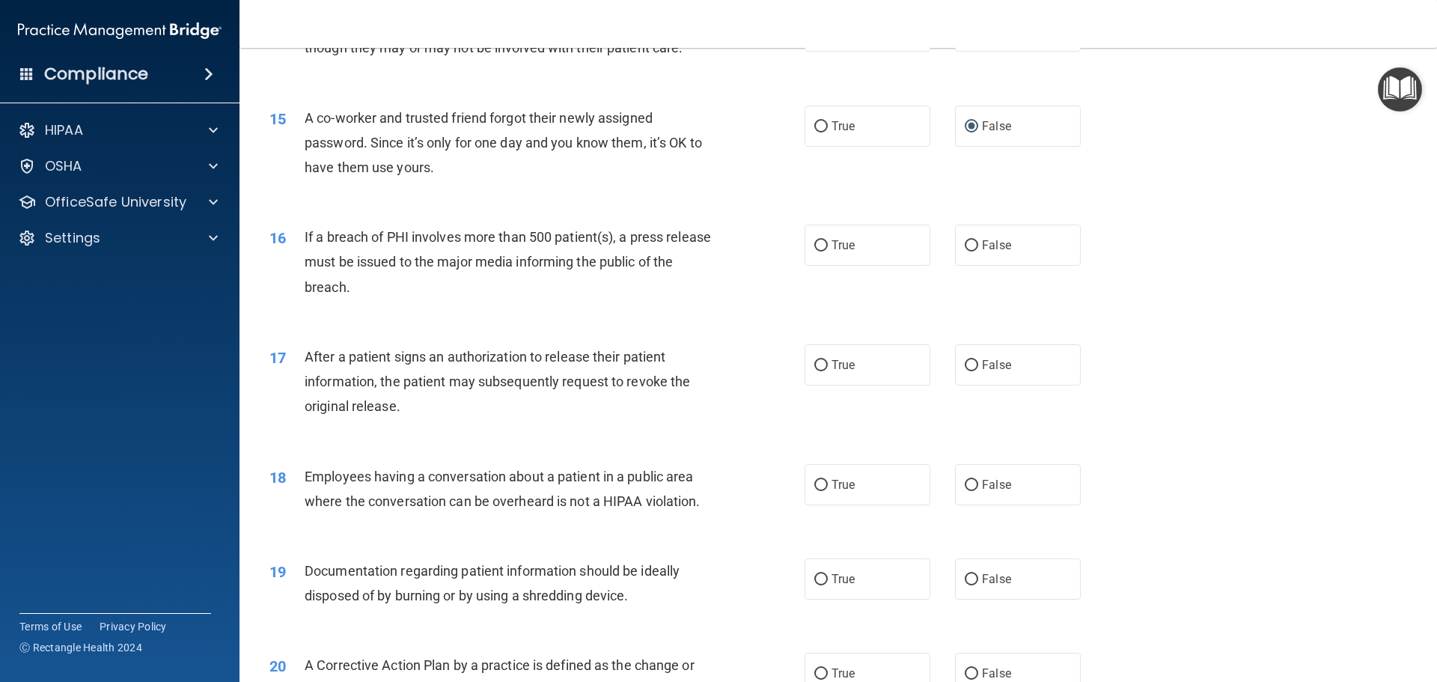
scroll to position [1496, 0]
click at [816, 251] on input "True" at bounding box center [820, 244] width 13 height 11
radio input "true"
click at [817, 370] on input "True" at bounding box center [820, 364] width 13 height 11
radio input "true"
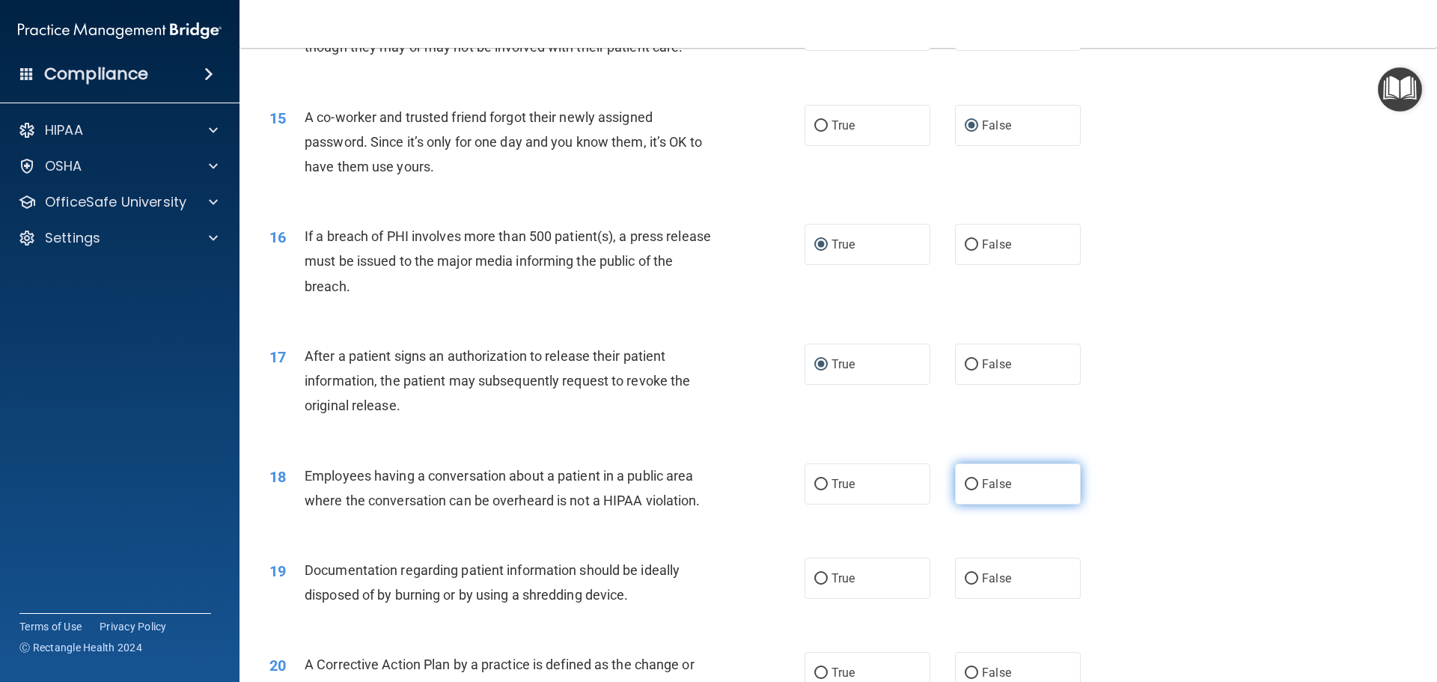
click at [965, 490] on input "False" at bounding box center [970, 484] width 13 height 11
radio input "true"
click at [814, 584] on input "True" at bounding box center [820, 578] width 13 height 11
radio input "true"
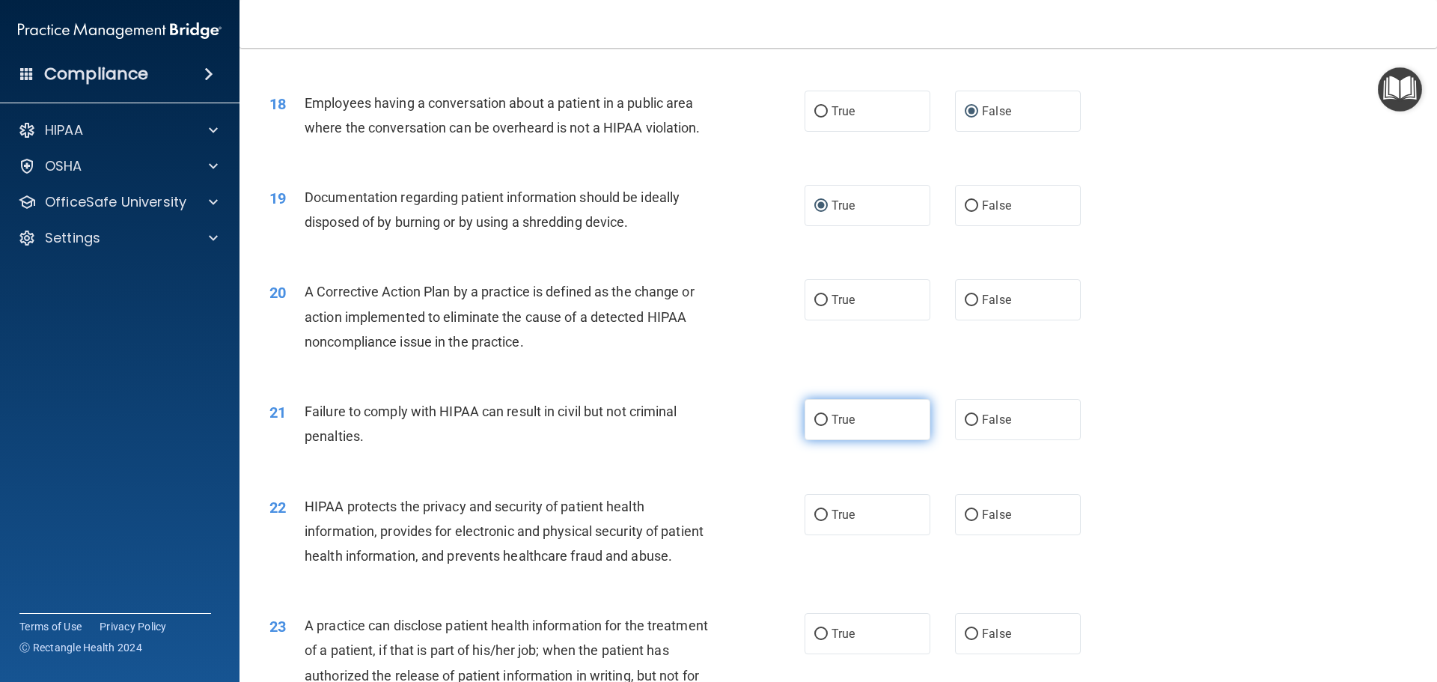
scroll to position [1870, 0]
click at [814, 305] on input "True" at bounding box center [820, 298] width 13 height 11
radio input "true"
click at [964, 424] on input "False" at bounding box center [970, 418] width 13 height 11
radio input "true"
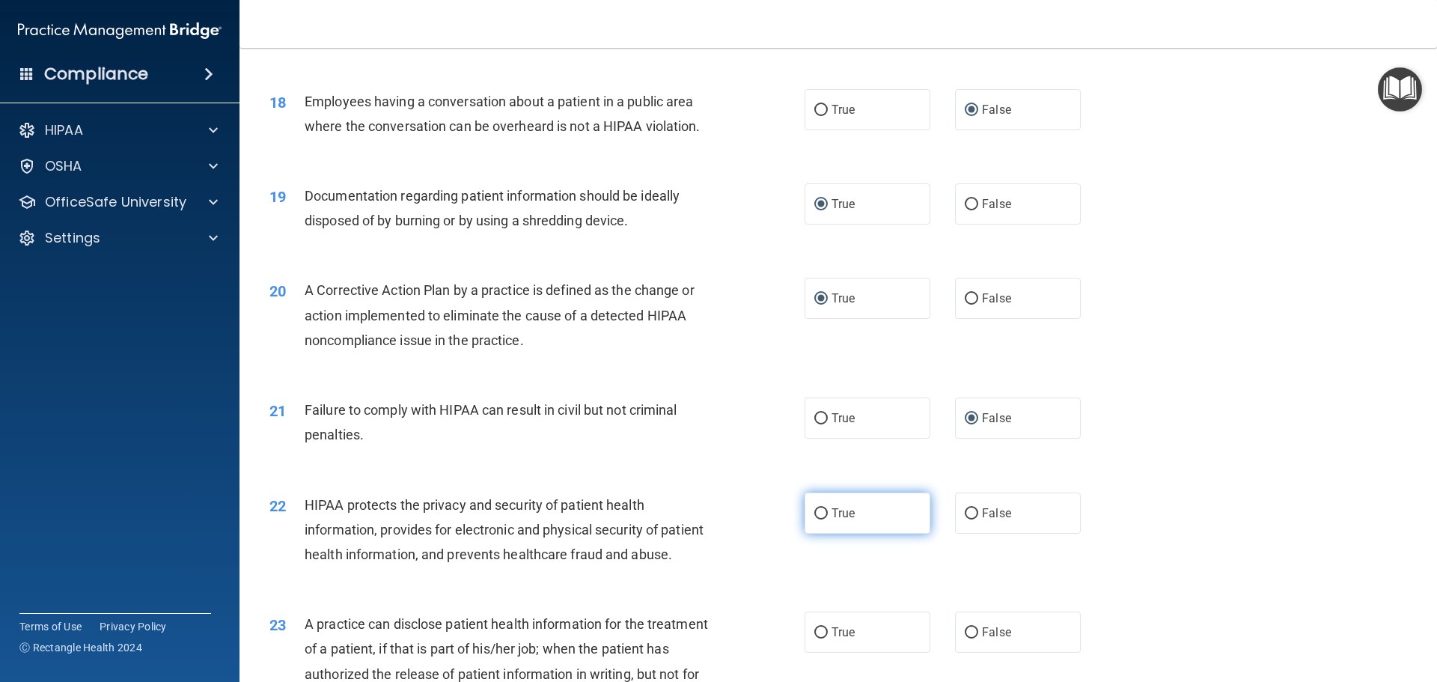
click at [818, 519] on input "True" at bounding box center [820, 513] width 13 height 11
radio input "true"
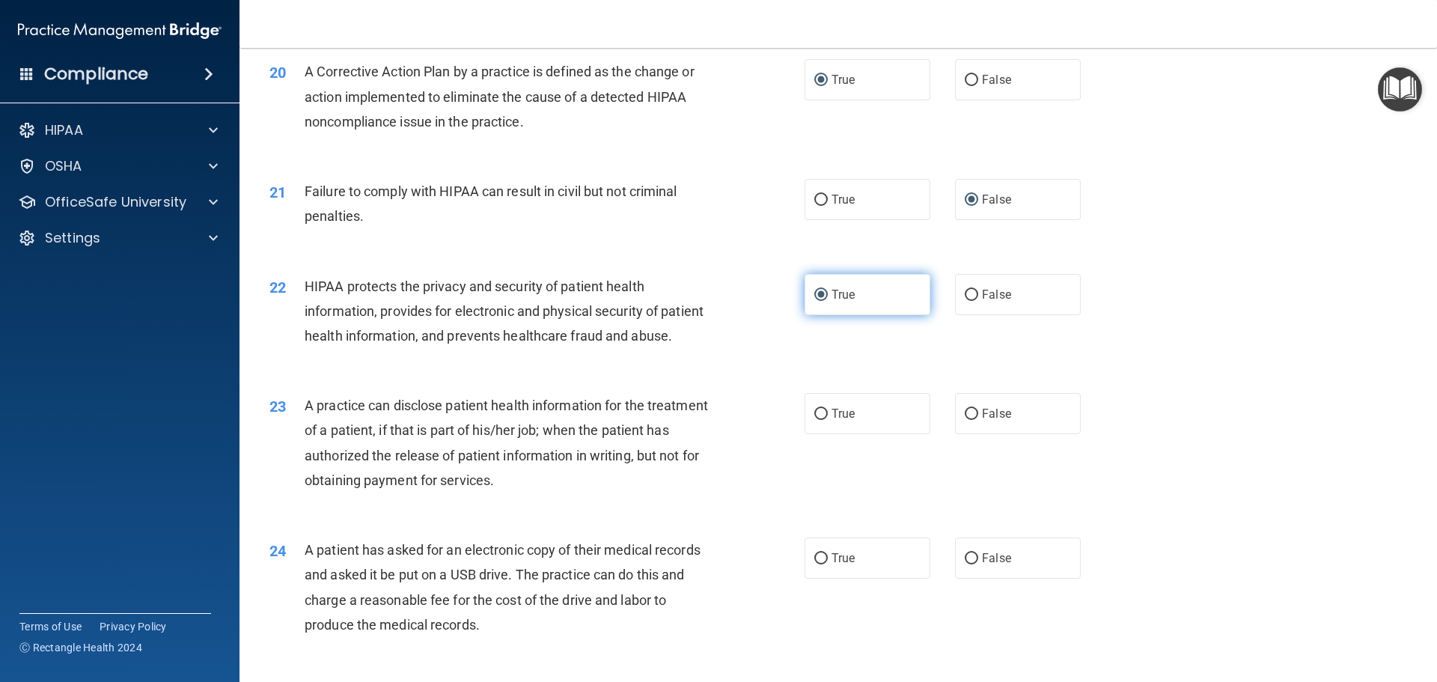
scroll to position [2170, 0]
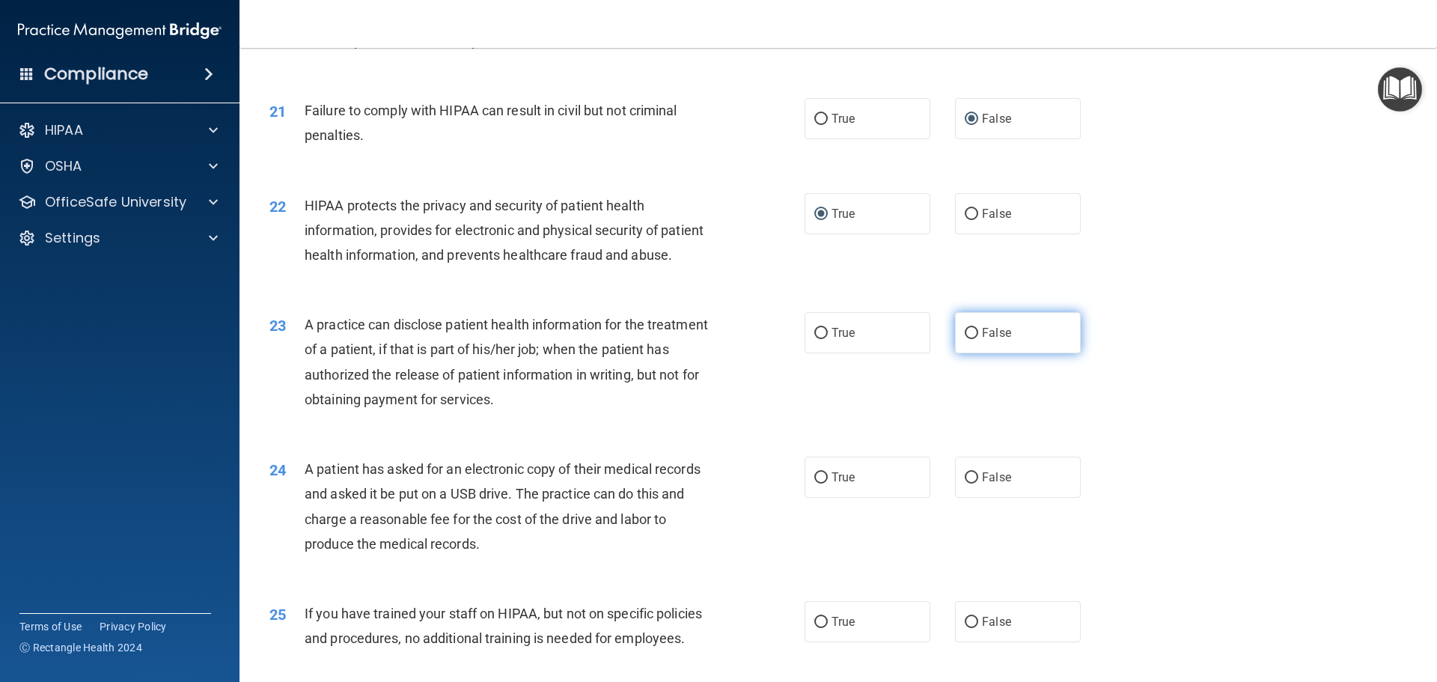
click at [964, 339] on input "False" at bounding box center [970, 333] width 13 height 11
radio input "true"
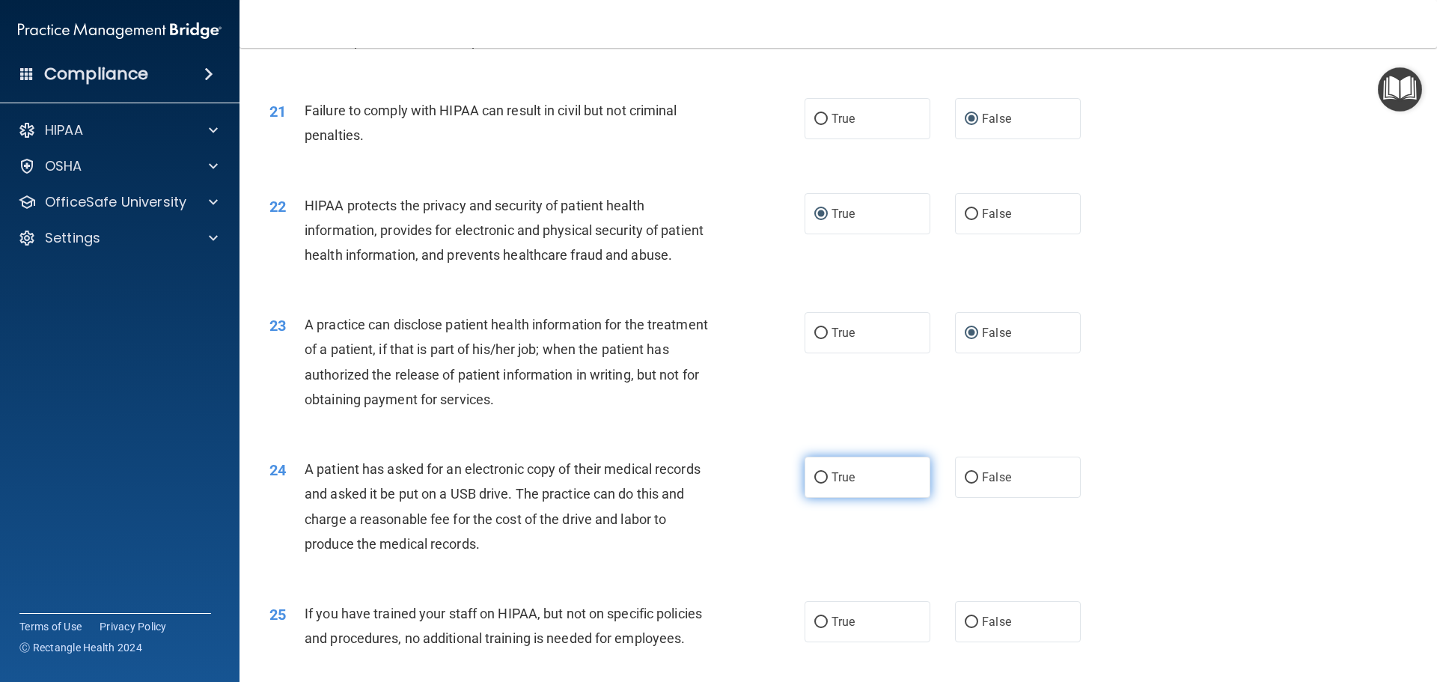
click at [819, 483] on input "True" at bounding box center [820, 477] width 13 height 11
radio input "true"
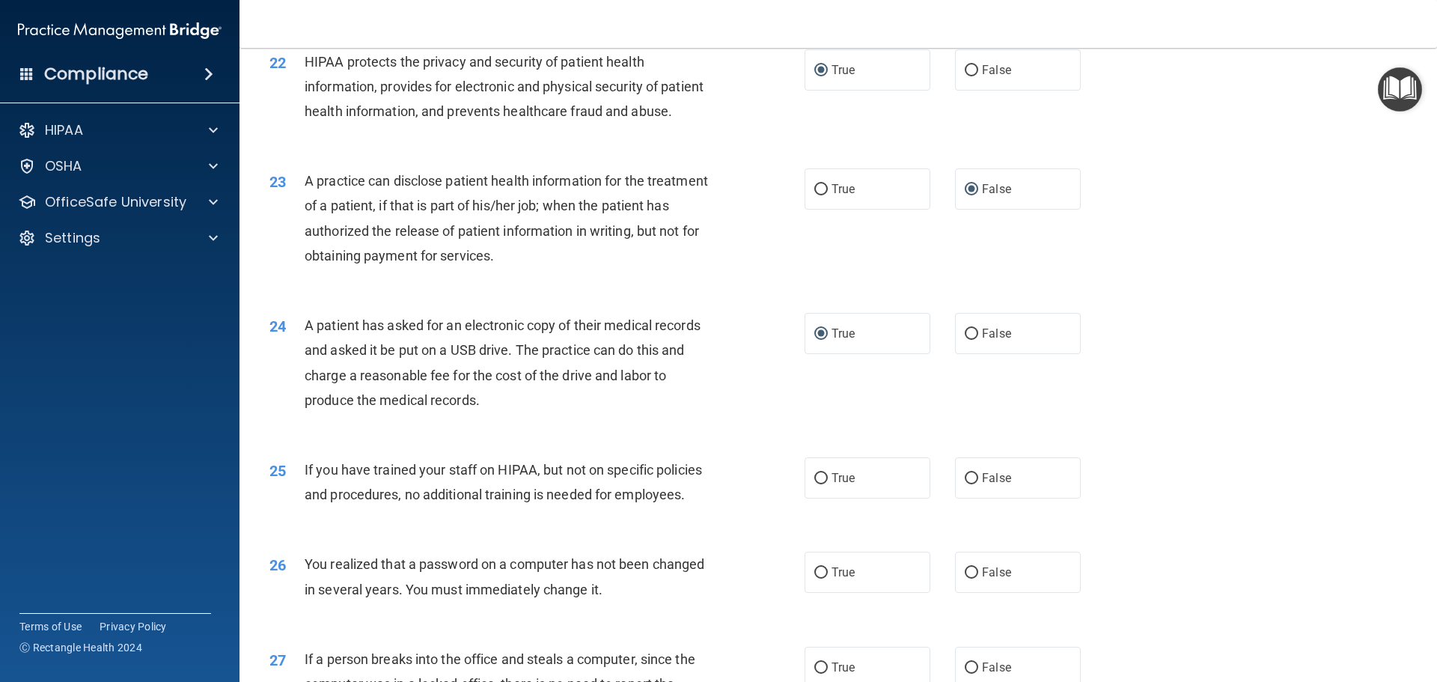
scroll to position [2469, 0]
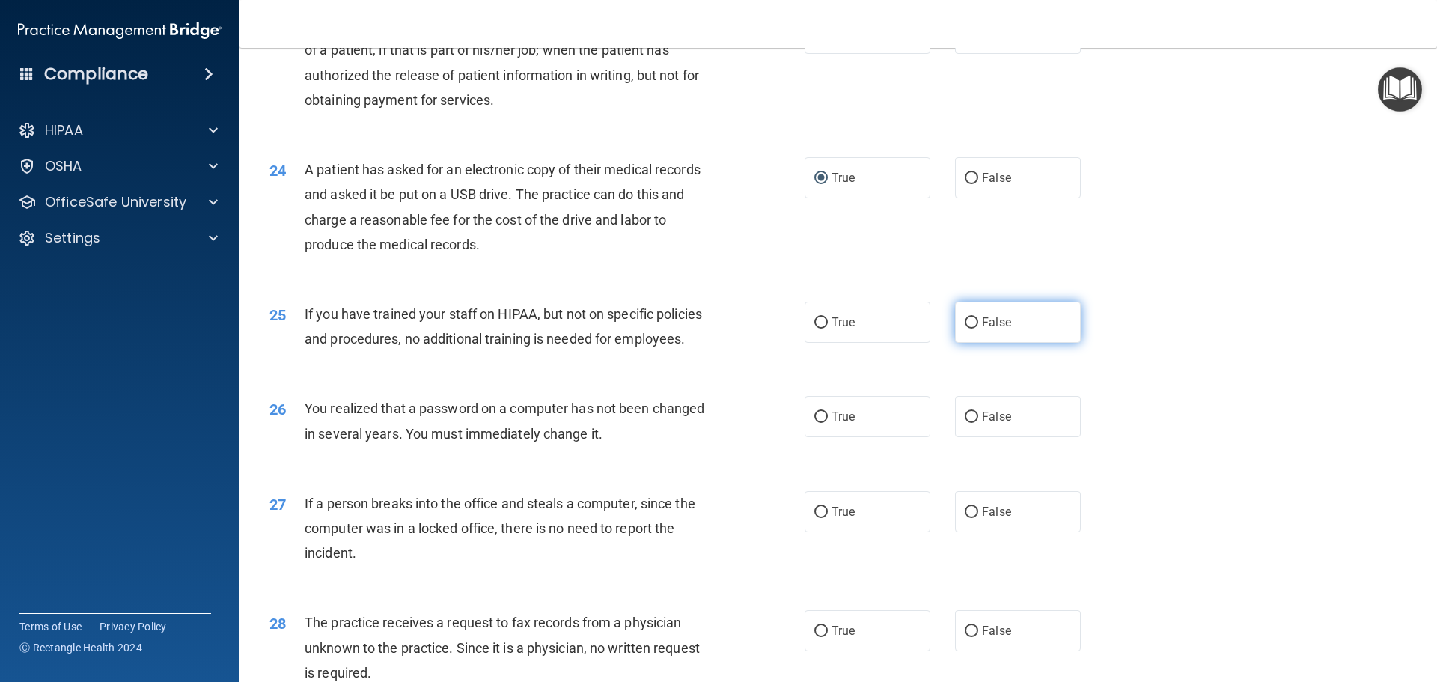
click at [965, 328] on input "False" at bounding box center [970, 322] width 13 height 11
radio input "true"
click at [814, 423] on input "True" at bounding box center [820, 417] width 13 height 11
radio input "true"
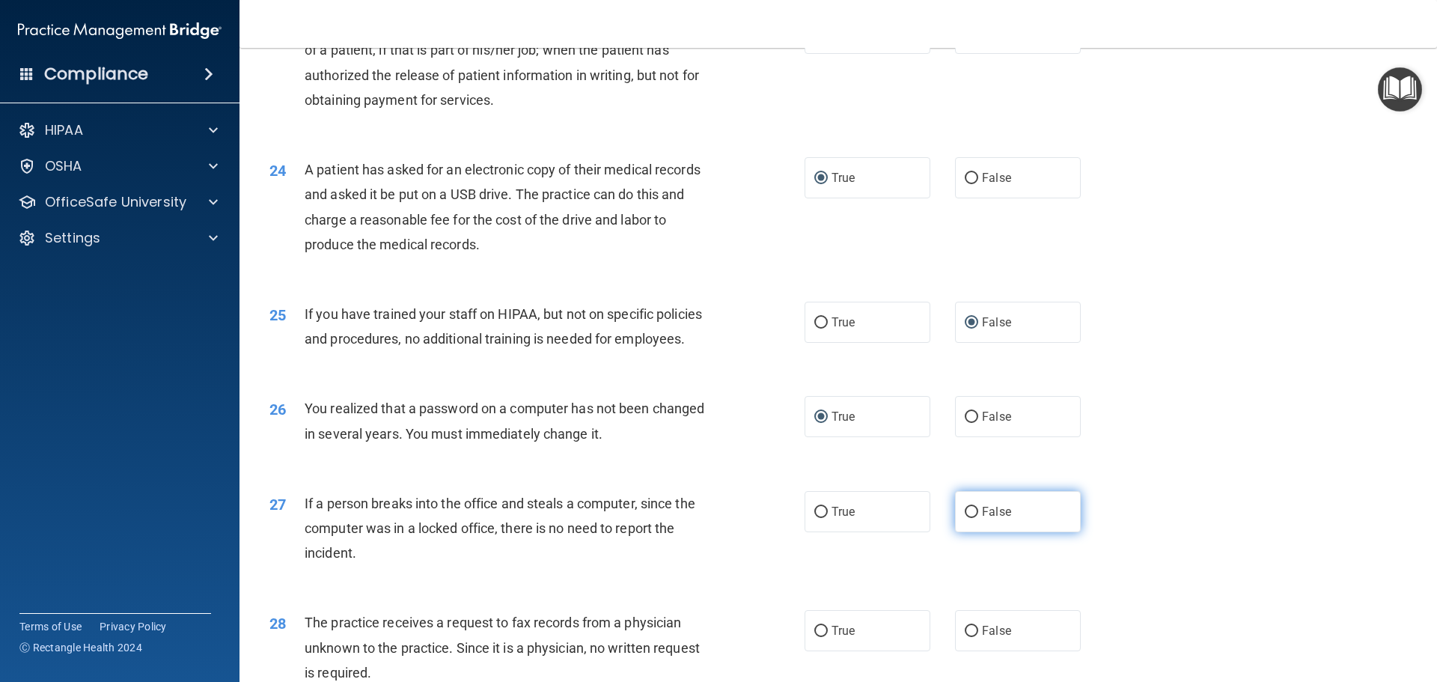
click at [969, 518] on input "False" at bounding box center [970, 512] width 13 height 11
radio input "true"
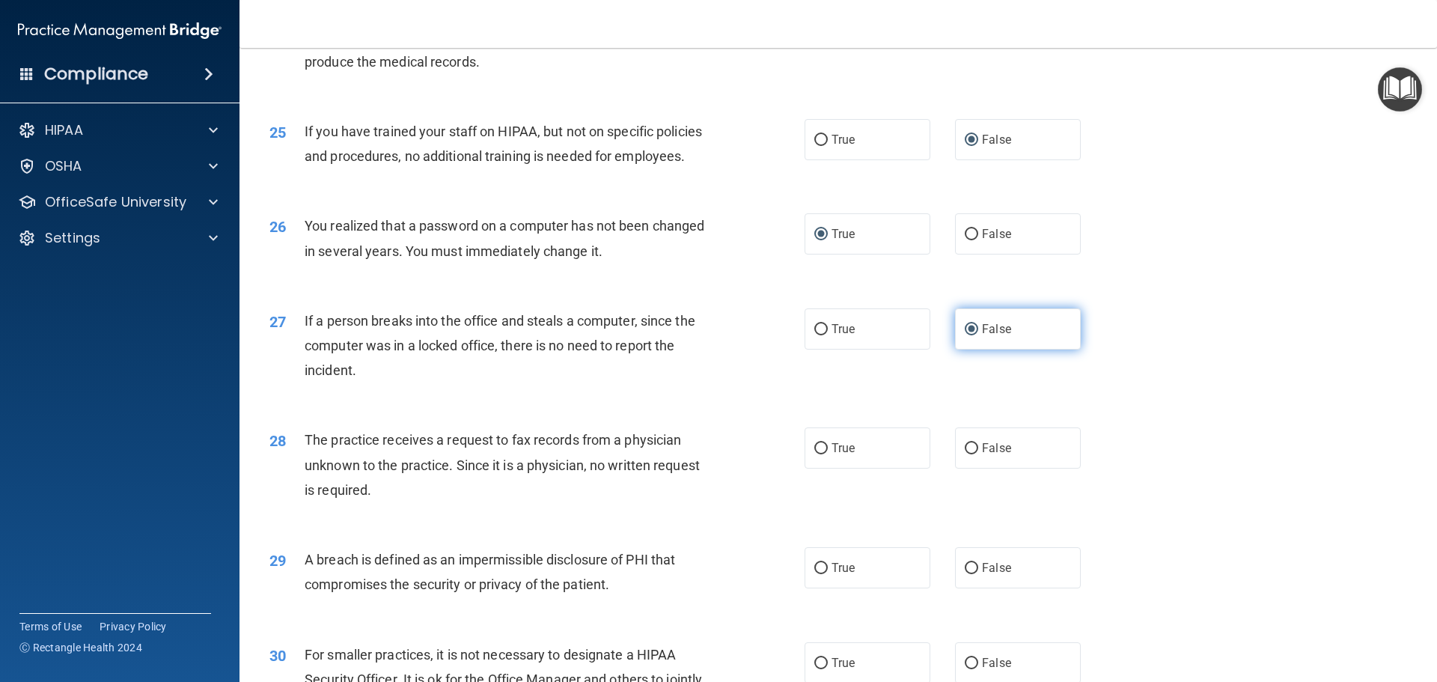
scroll to position [2693, 0]
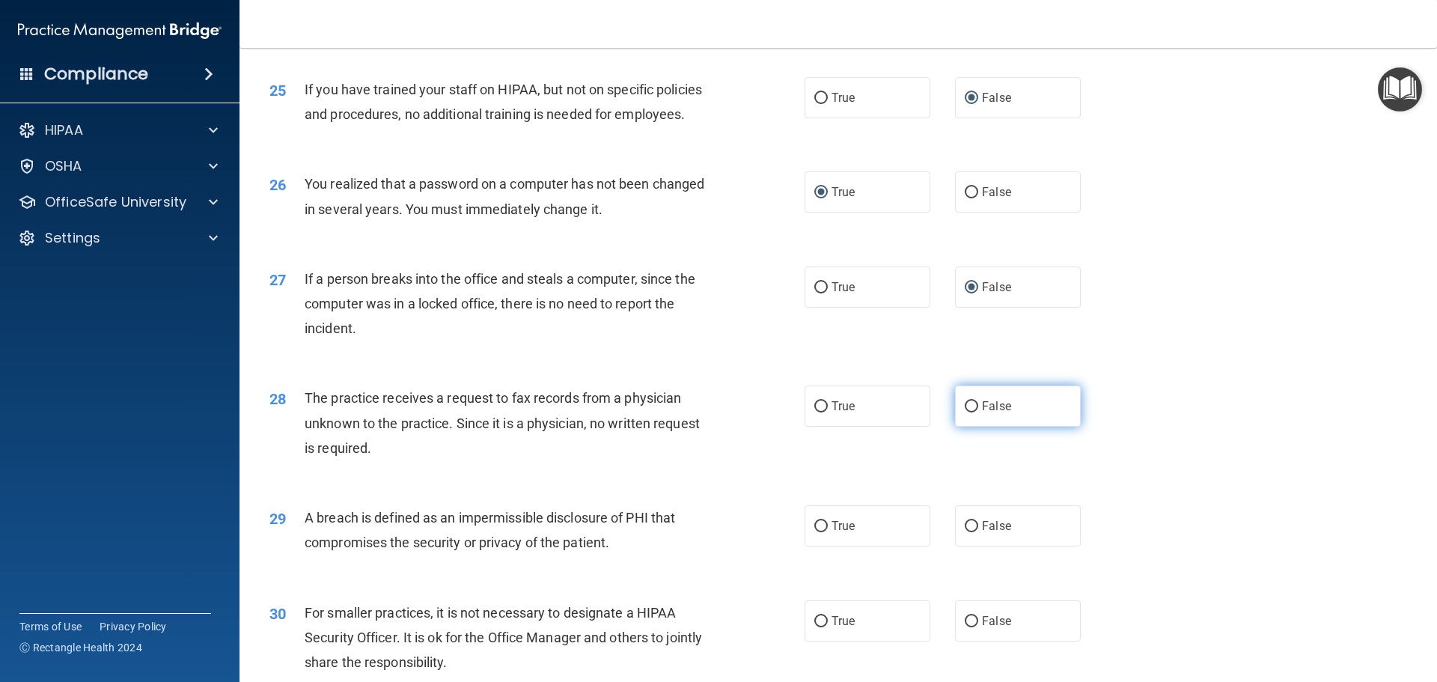
click at [964, 412] on input "False" at bounding box center [970, 406] width 13 height 11
radio input "true"
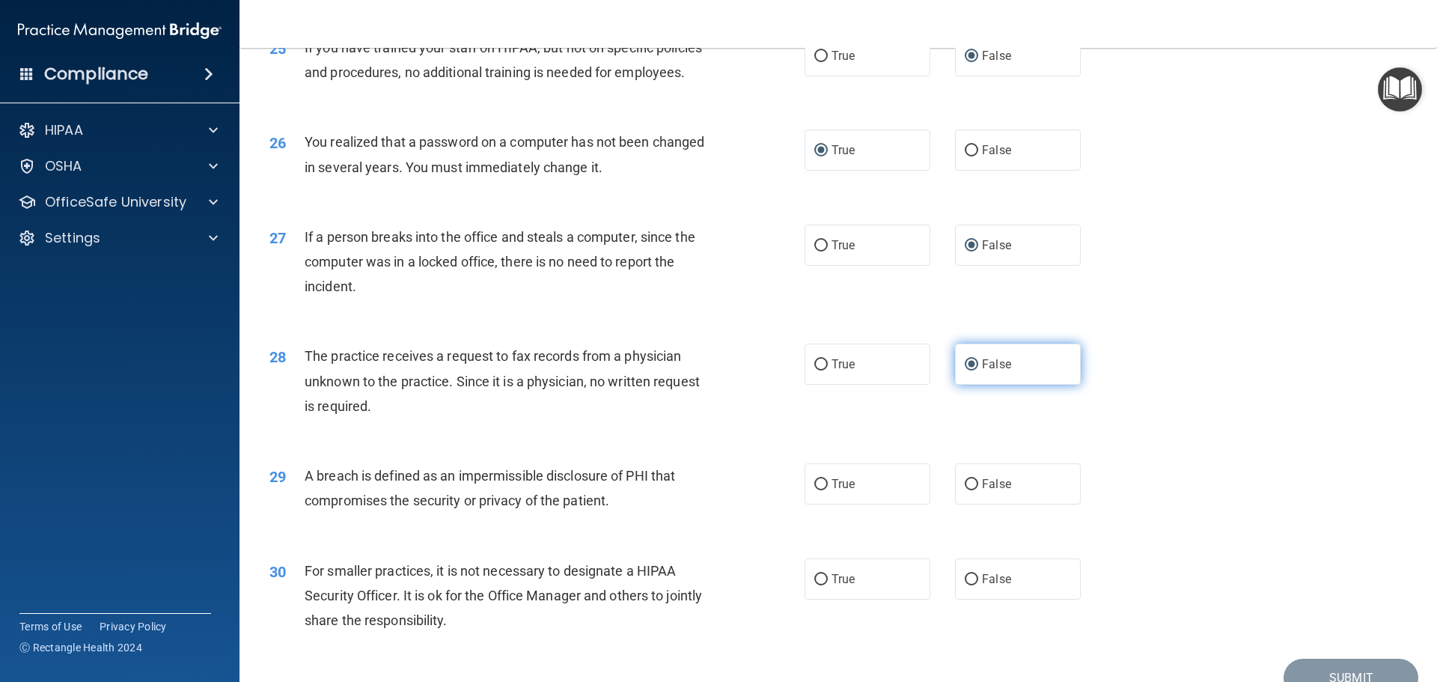
scroll to position [2768, 0]
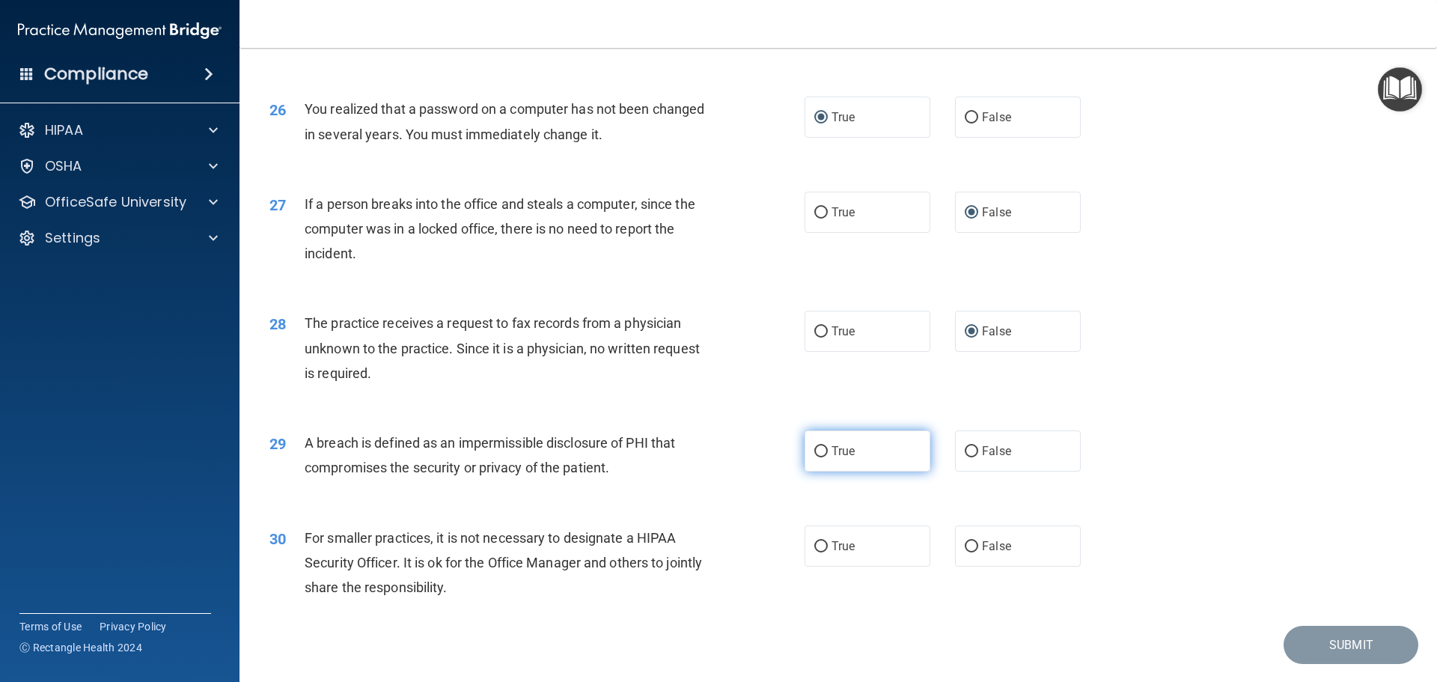
click at [816, 457] on input "True" at bounding box center [820, 451] width 13 height 11
radio input "true"
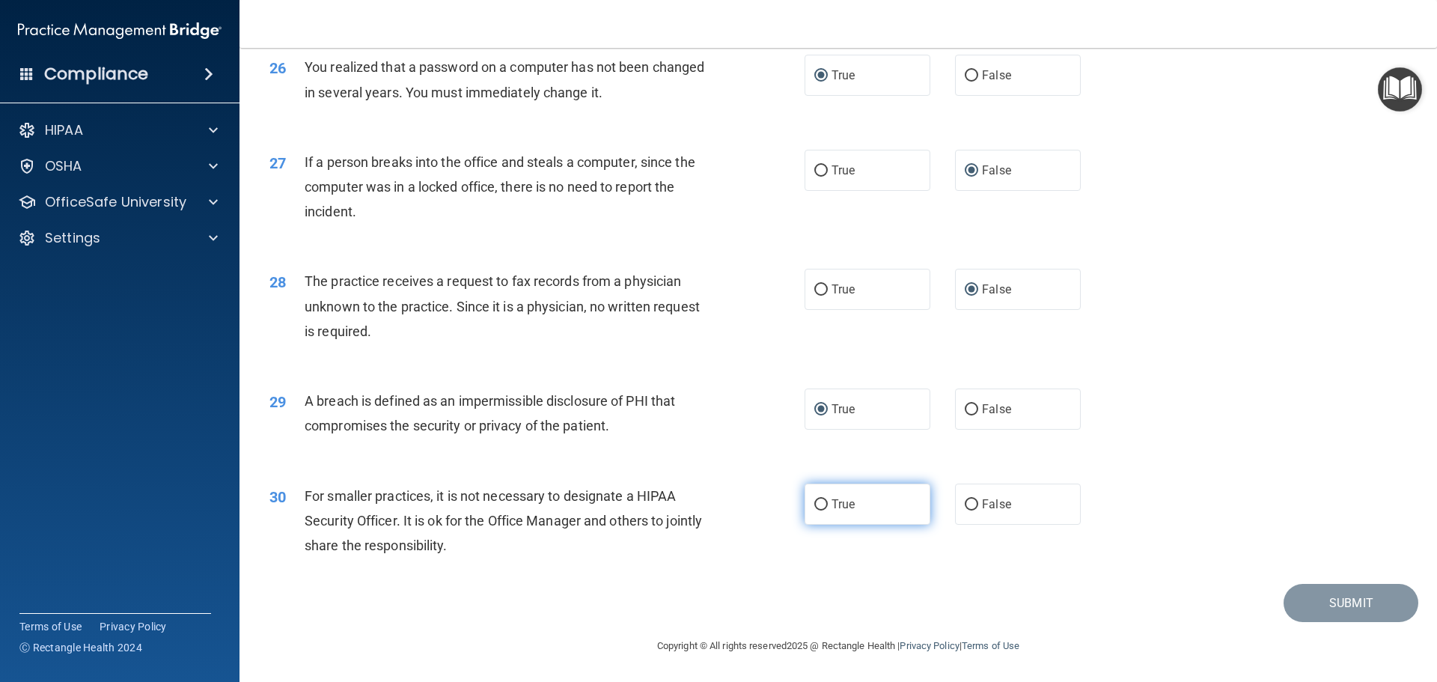
scroll to position [2860, 0]
click at [967, 503] on input "False" at bounding box center [970, 504] width 13 height 11
radio input "true"
click at [1322, 594] on button "Submit" at bounding box center [1350, 603] width 135 height 38
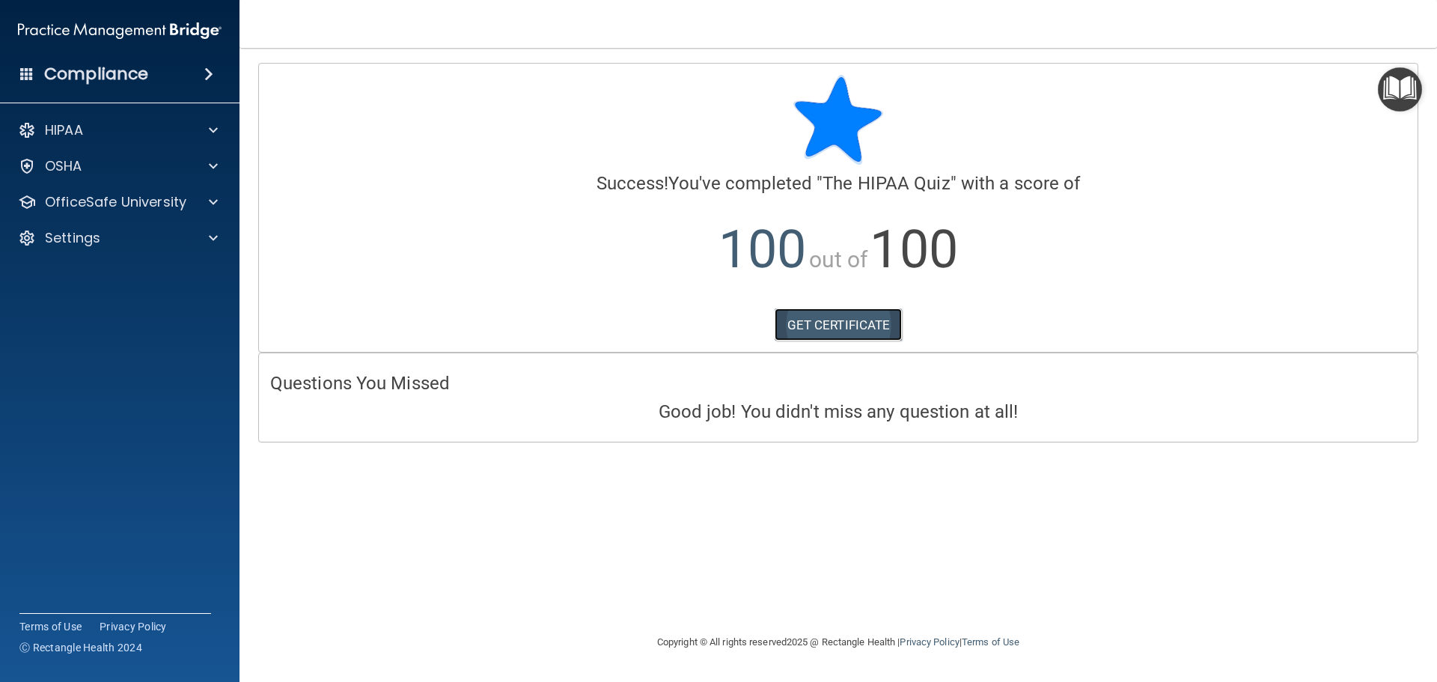
click at [854, 325] on link "GET CERTIFICATE" at bounding box center [838, 324] width 128 height 33
click at [214, 239] on span at bounding box center [213, 238] width 9 height 18
click at [77, 307] on p "Sign Out" at bounding box center [112, 309] width 204 height 15
